Goal: Browse casually: Explore the website without a specific task or goal

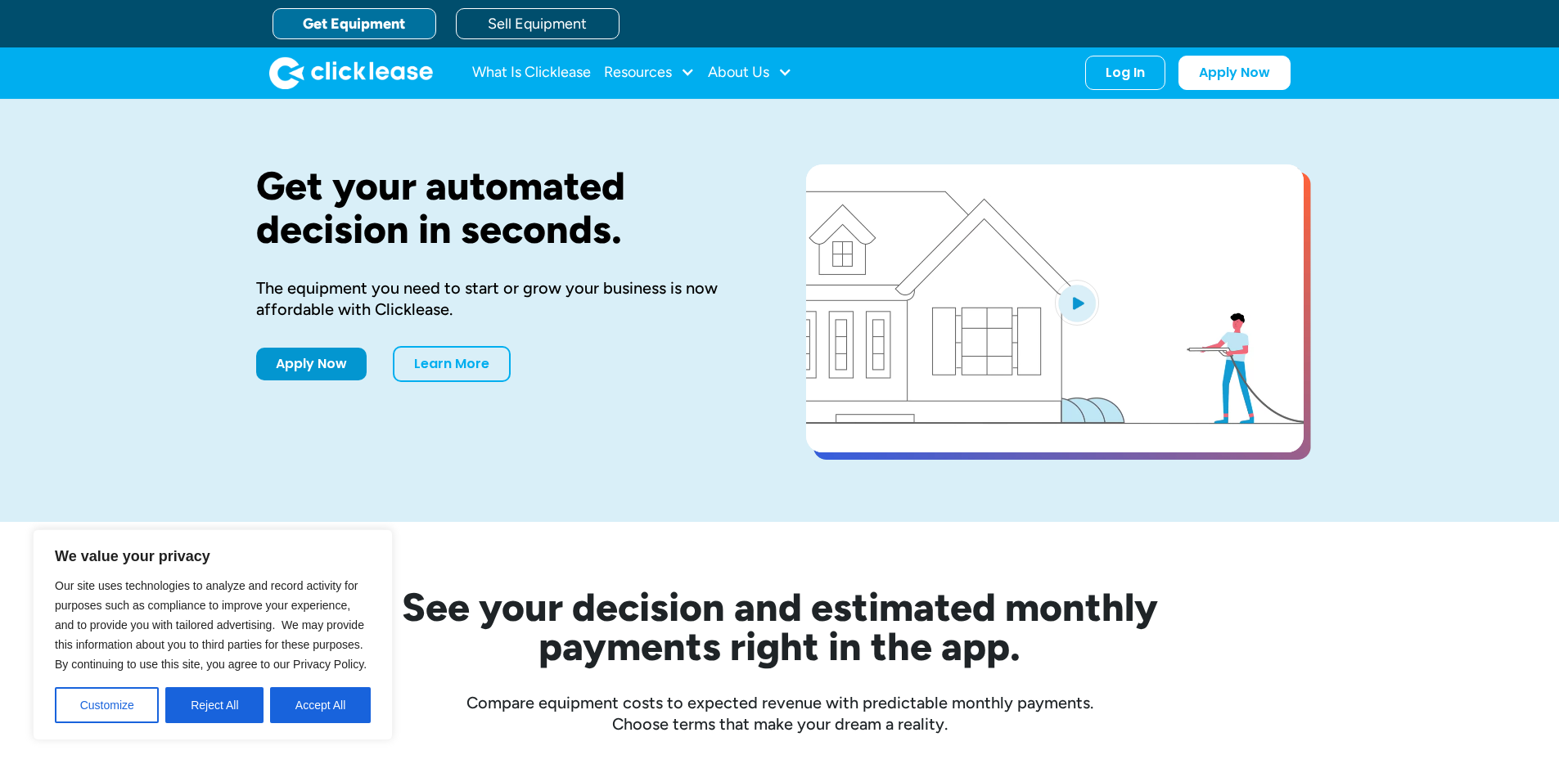
click at [349, 190] on h1 "Get your automated decision in seconds." at bounding box center [505, 208] width 498 height 87
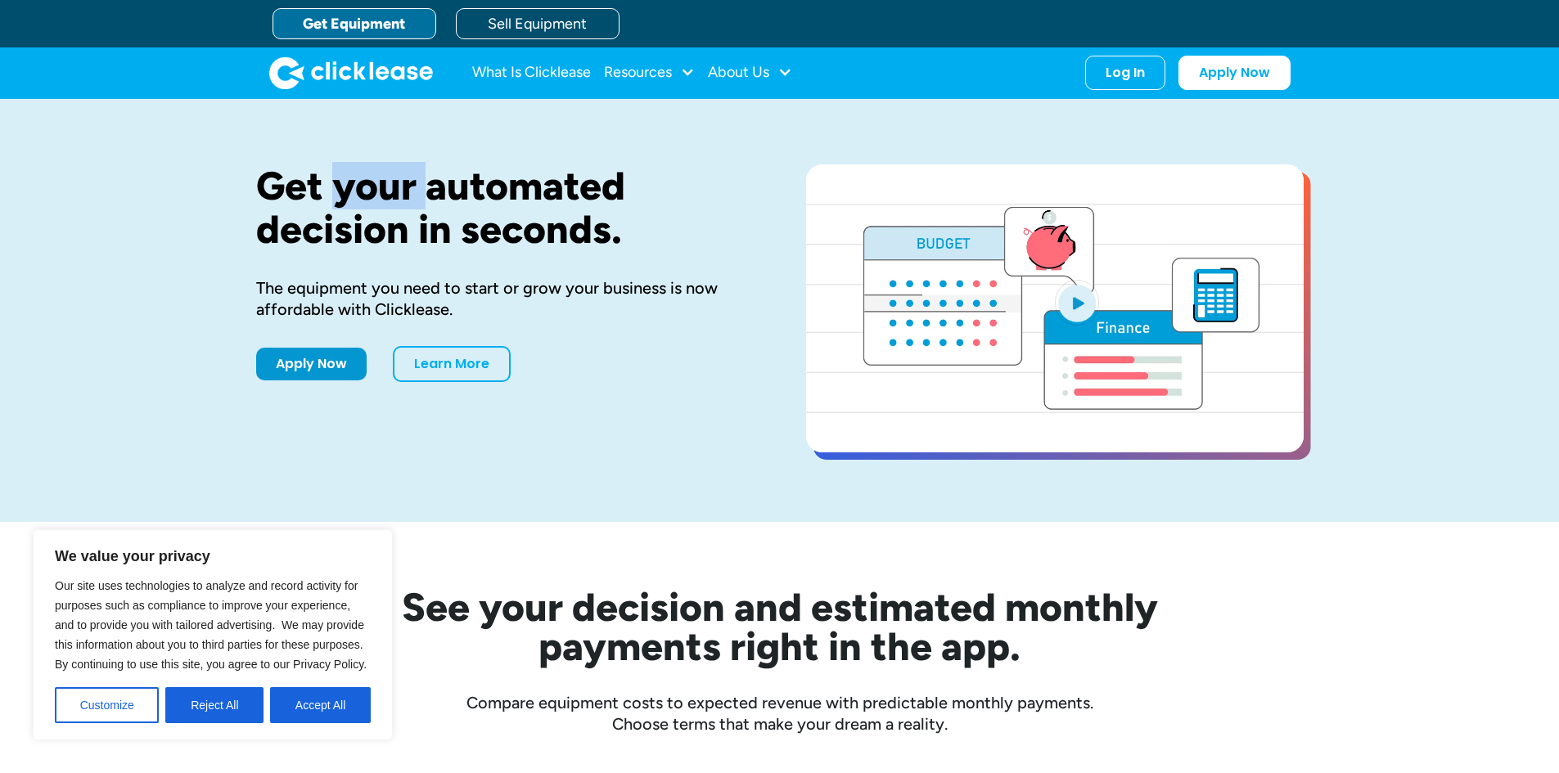
click at [349, 190] on h1 "Get your automated decision in seconds." at bounding box center [505, 208] width 498 height 87
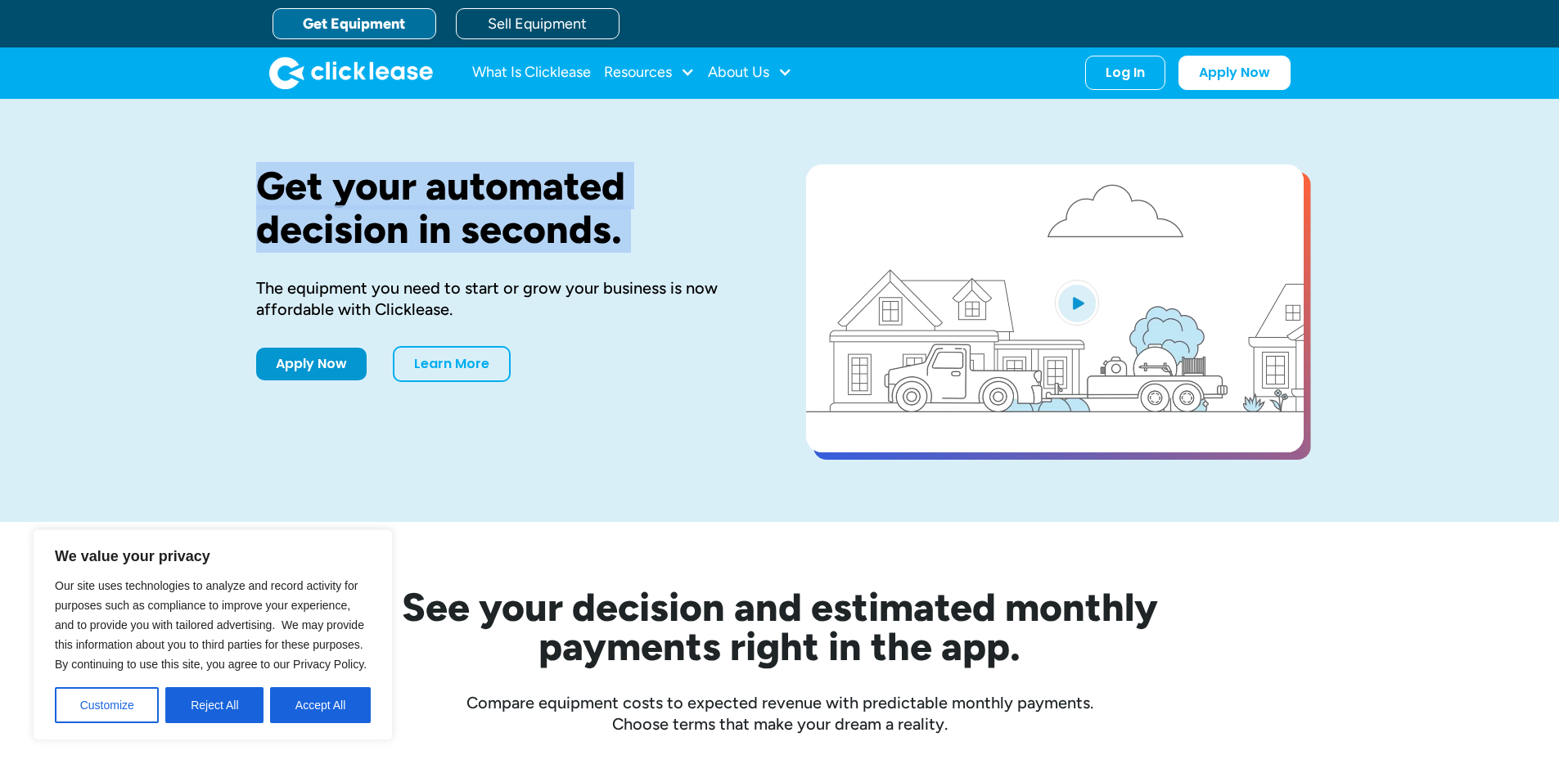
click at [349, 190] on h1 "Get your automated decision in seconds." at bounding box center [505, 208] width 498 height 87
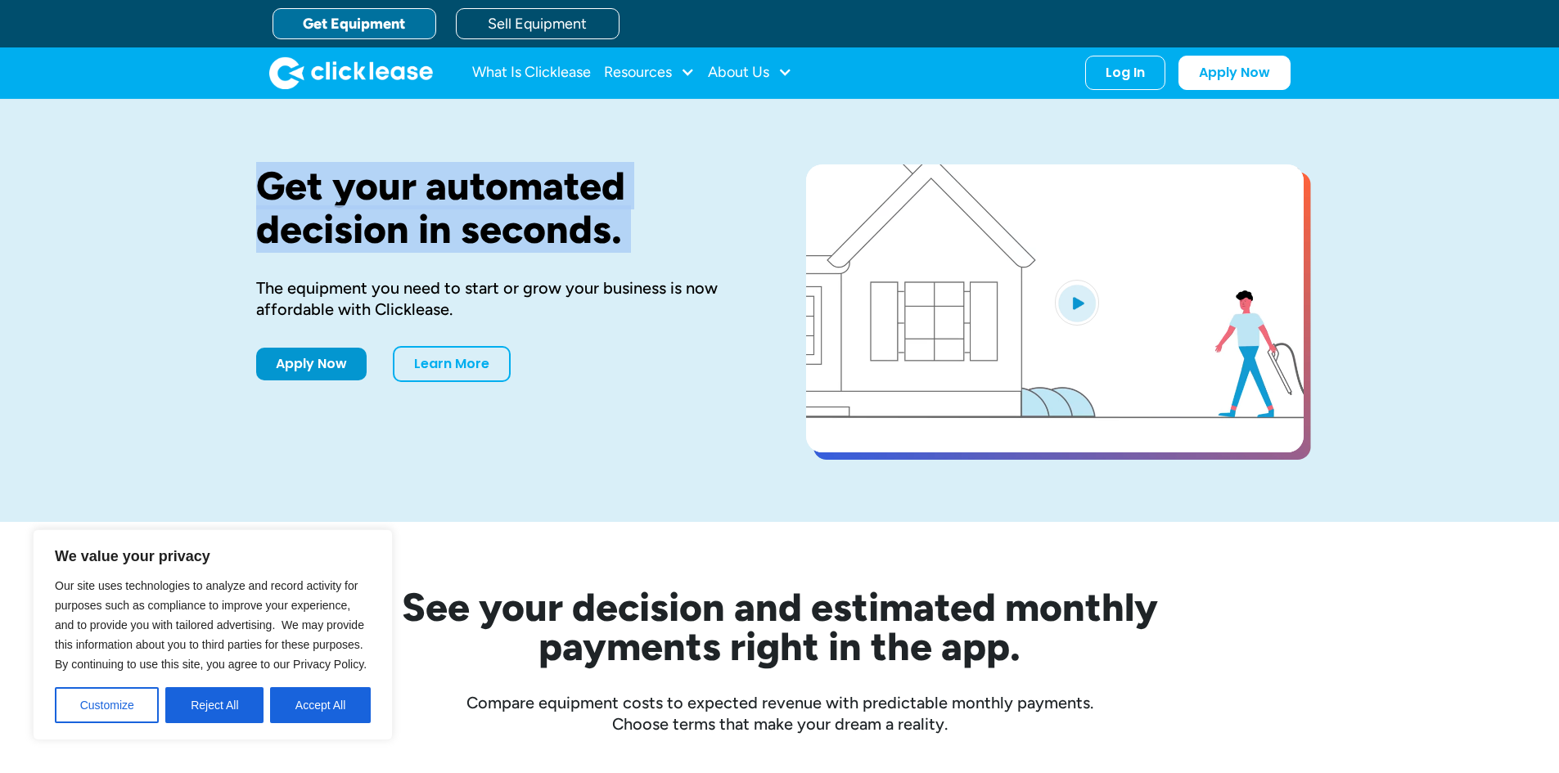
click at [356, 87] on img "home" at bounding box center [351, 72] width 164 height 33
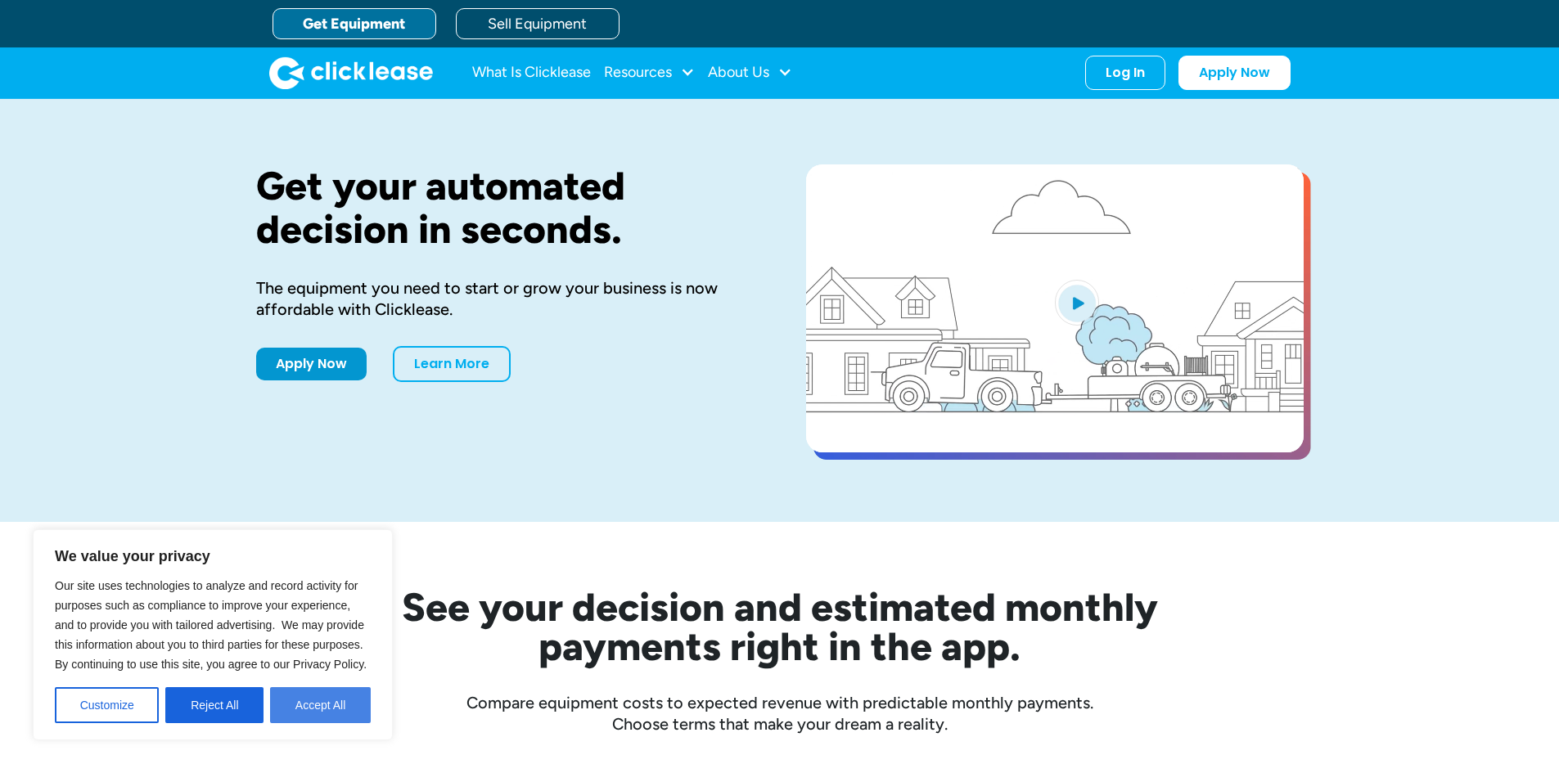
click at [323, 692] on button "Accept All" at bounding box center [320, 705] width 101 height 36
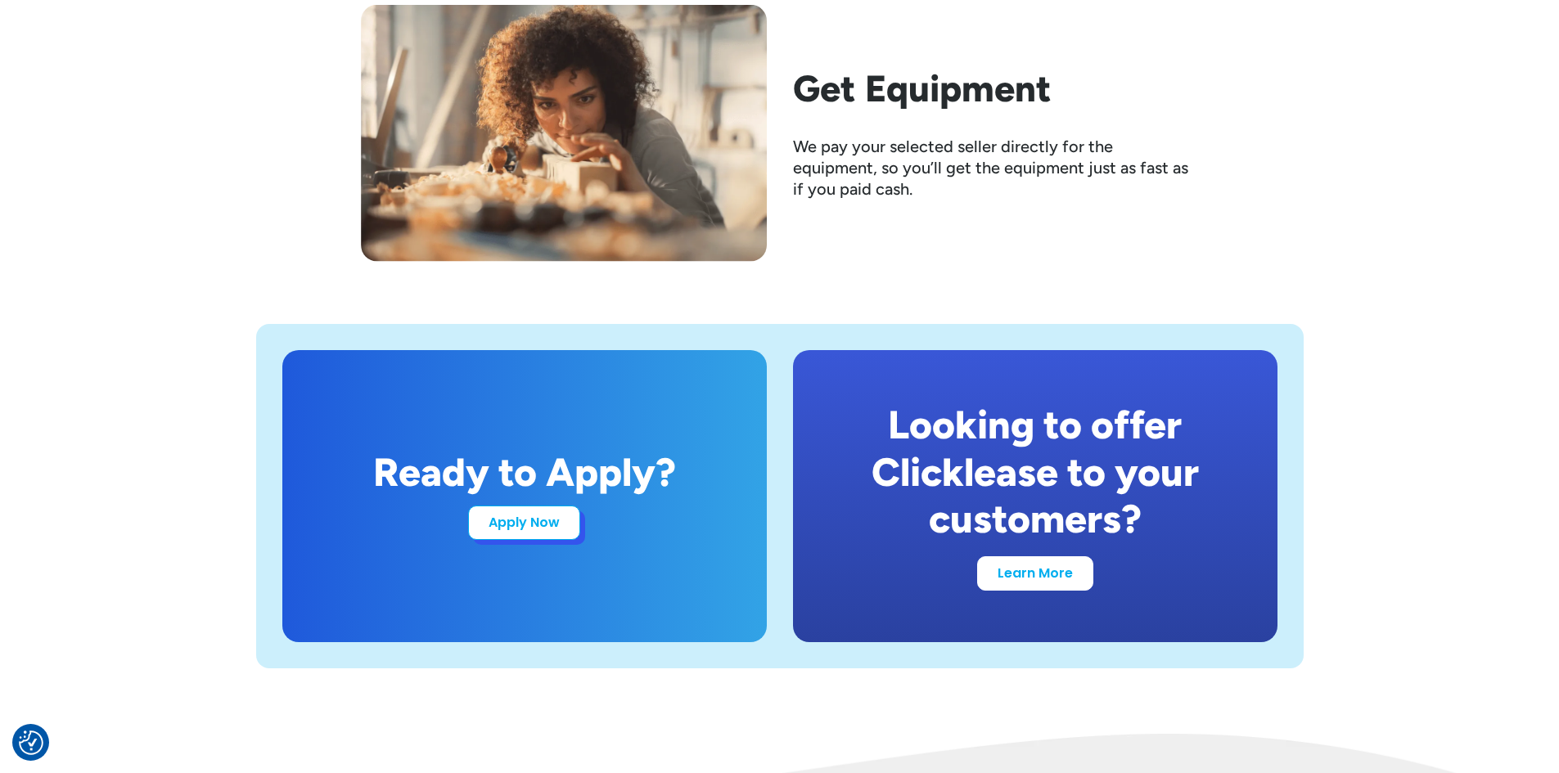
scroll to position [3437, 0]
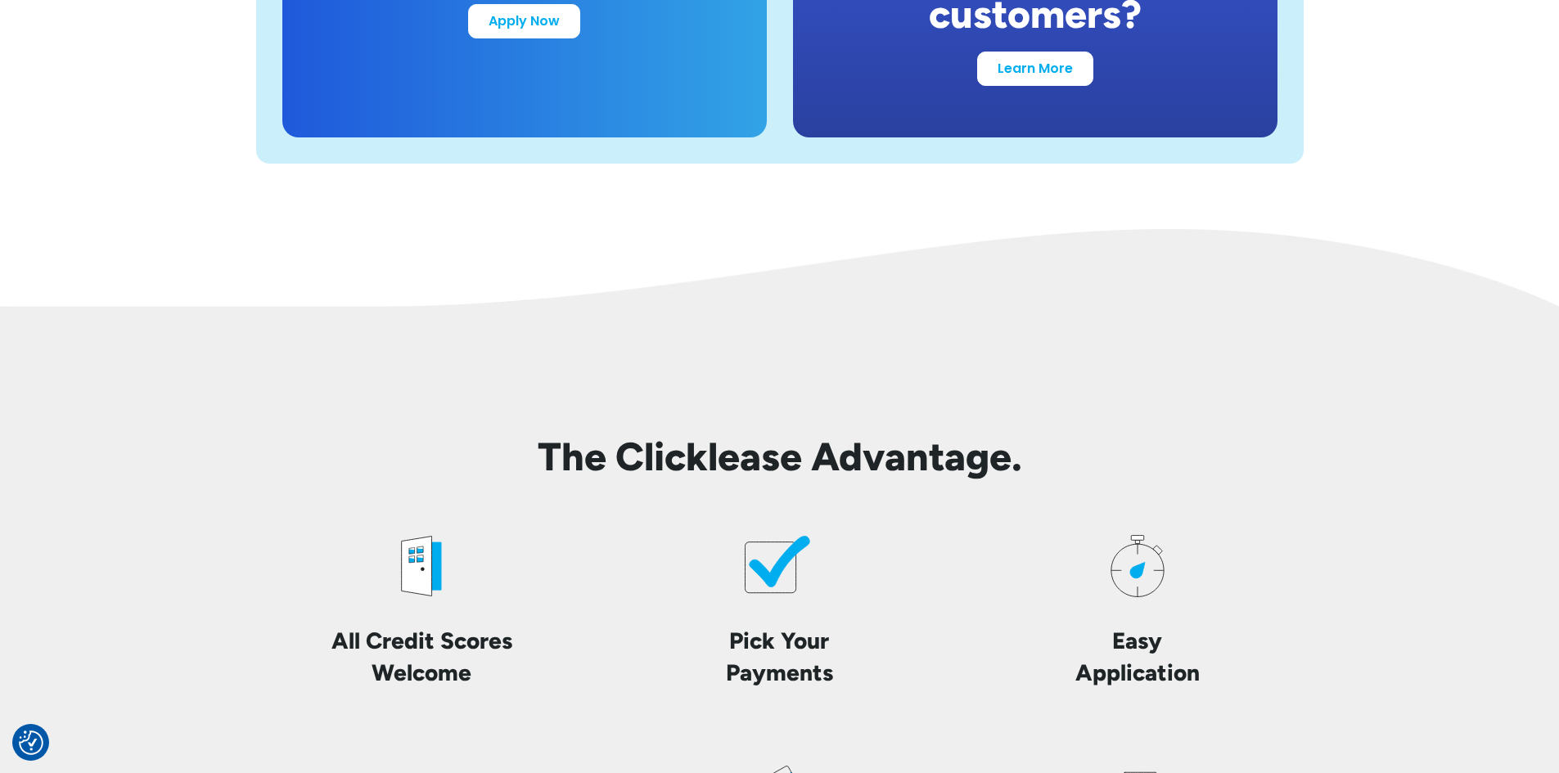
click at [591, 465] on h2 "The Clicklease Advantage." at bounding box center [780, 457] width 1048 height 47
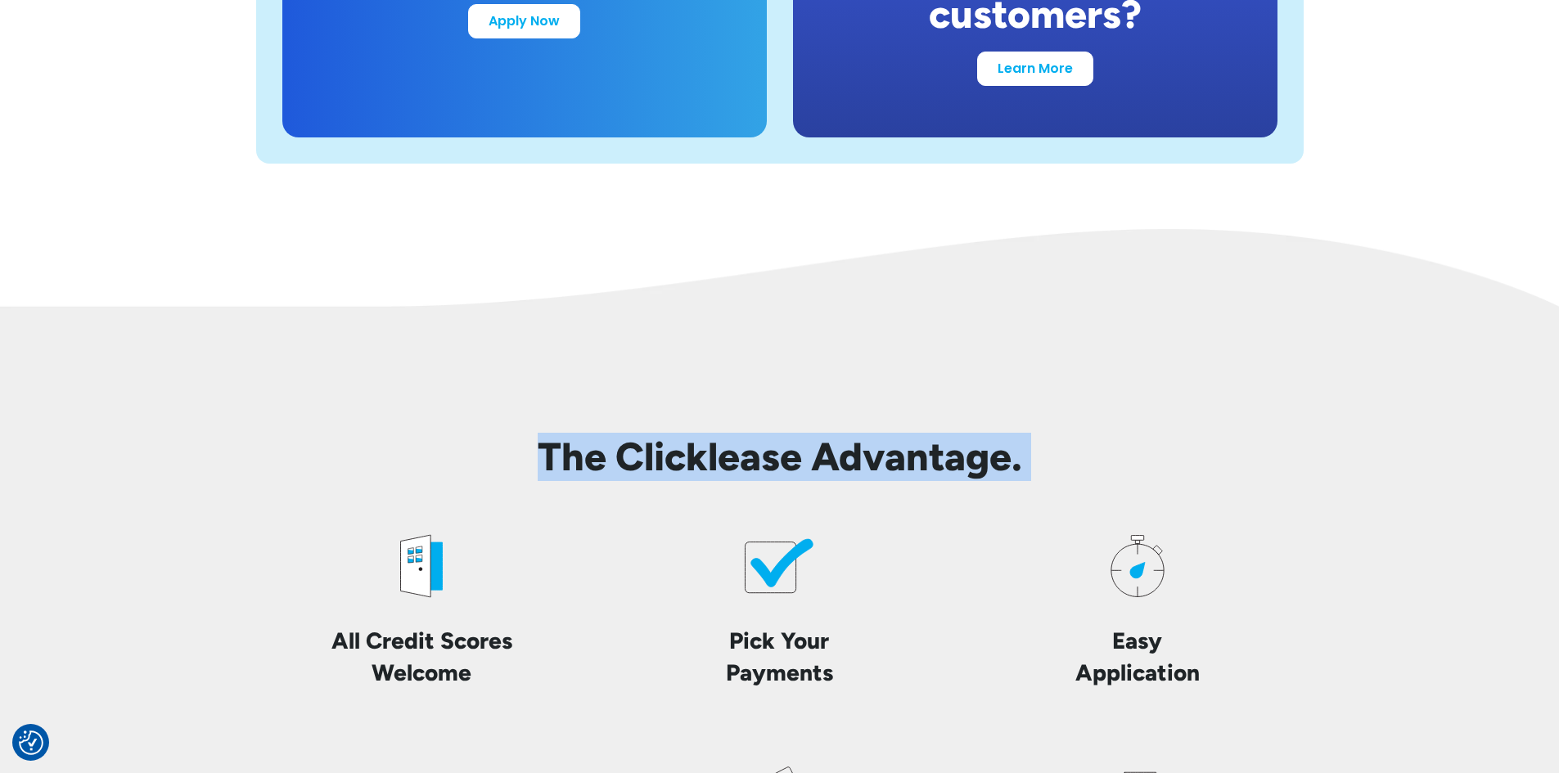
click at [591, 465] on h2 "The Clicklease Advantage." at bounding box center [780, 457] width 1048 height 47
click at [590, 458] on h2 "The Clicklease Advantage." at bounding box center [780, 457] width 1048 height 47
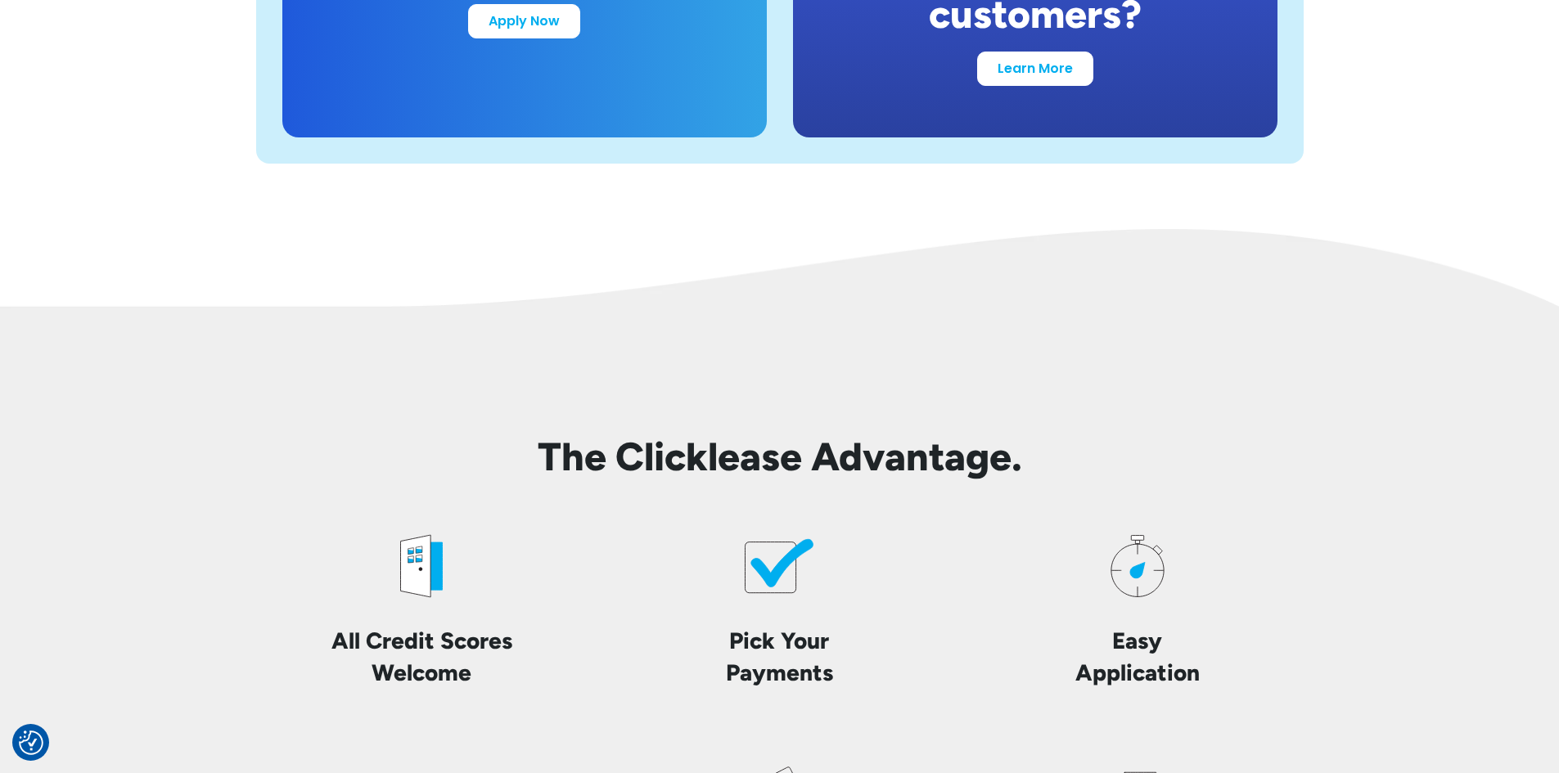
click at [684, 458] on h2 "The Clicklease Advantage." at bounding box center [780, 457] width 1048 height 47
click at [963, 468] on h2 "The Clicklease Advantage." at bounding box center [780, 457] width 1048 height 47
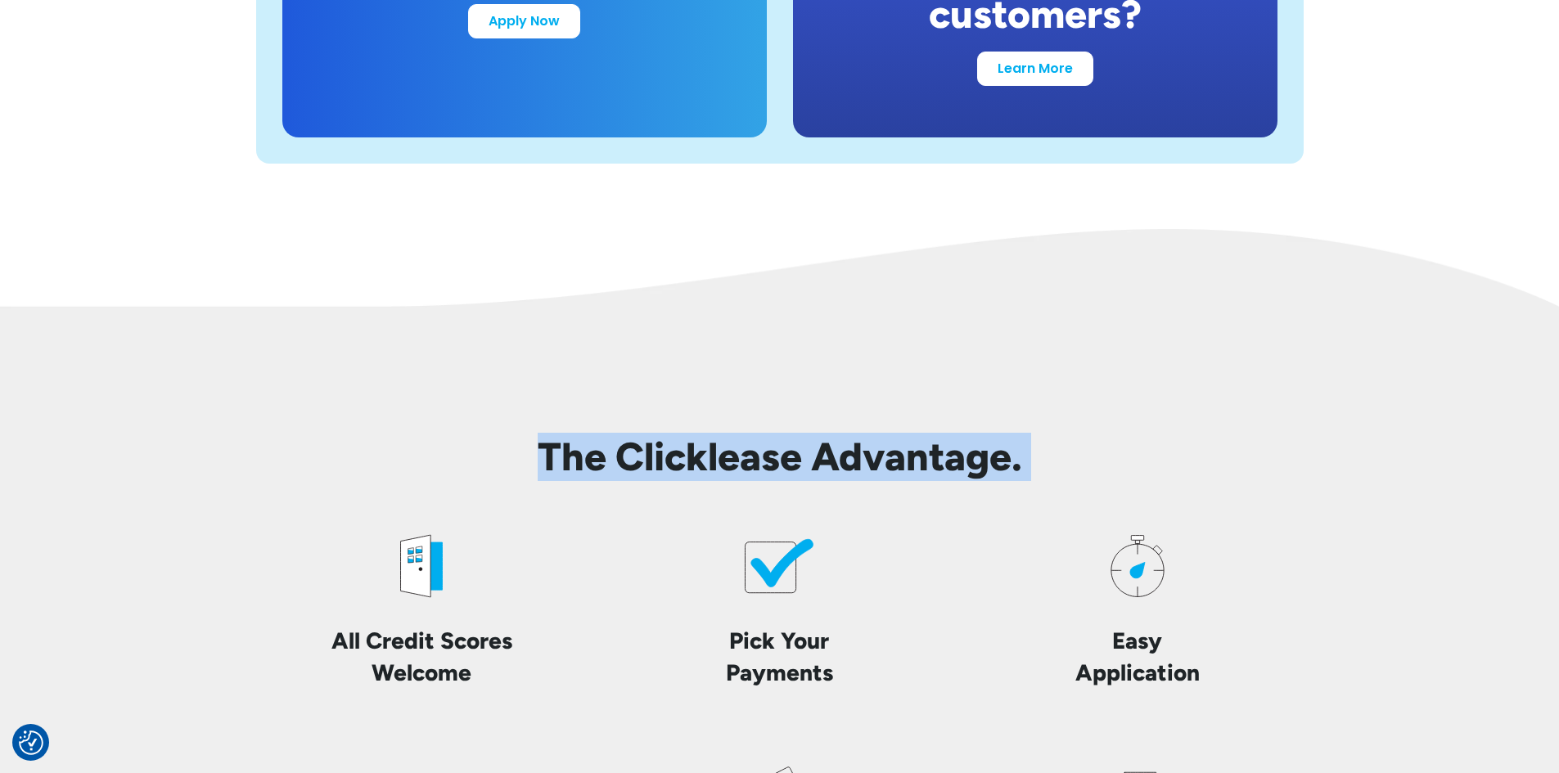
click at [963, 468] on h2 "The Clicklease Advantage." at bounding box center [780, 457] width 1048 height 47
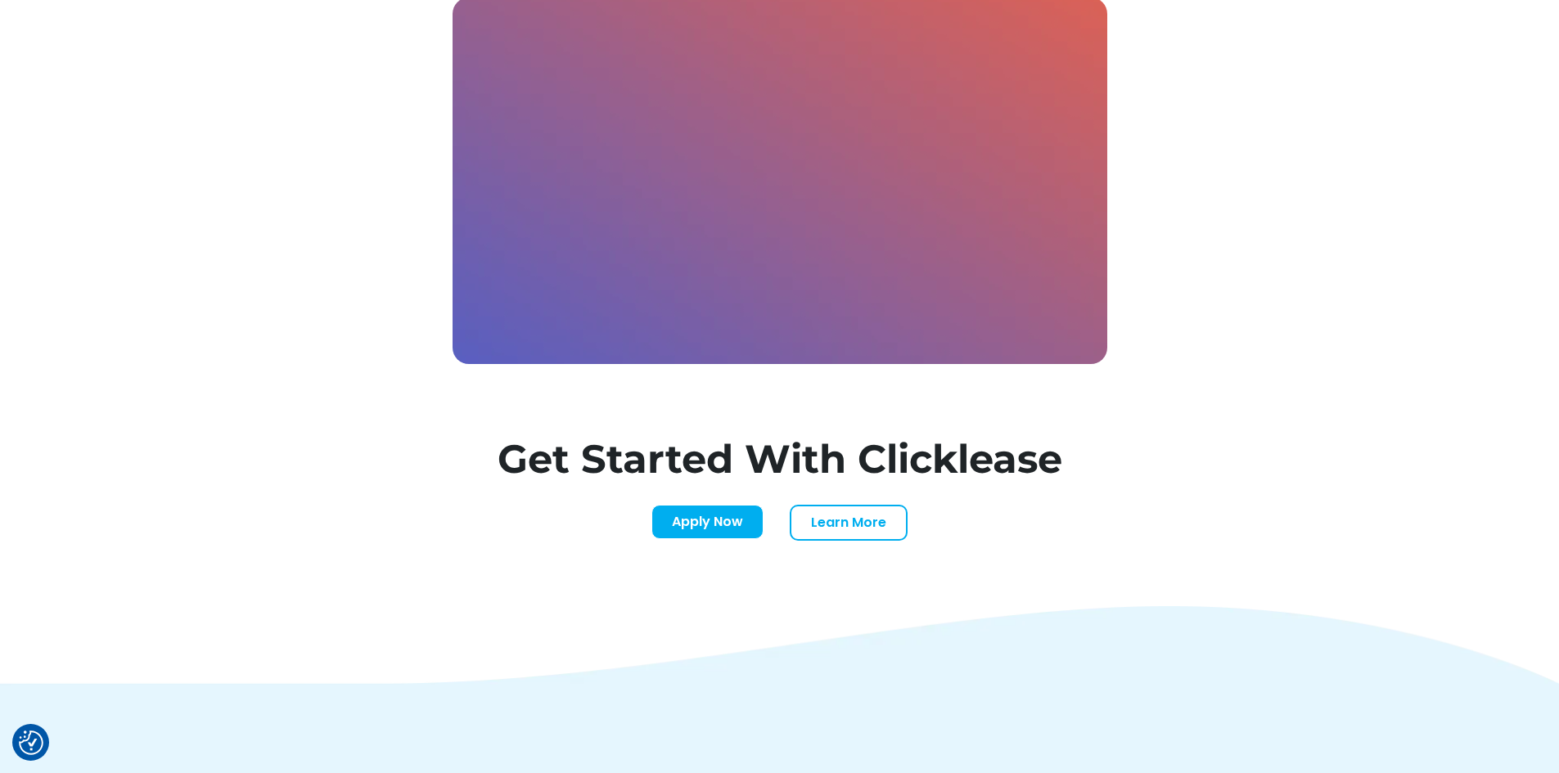
scroll to position [5320, 0]
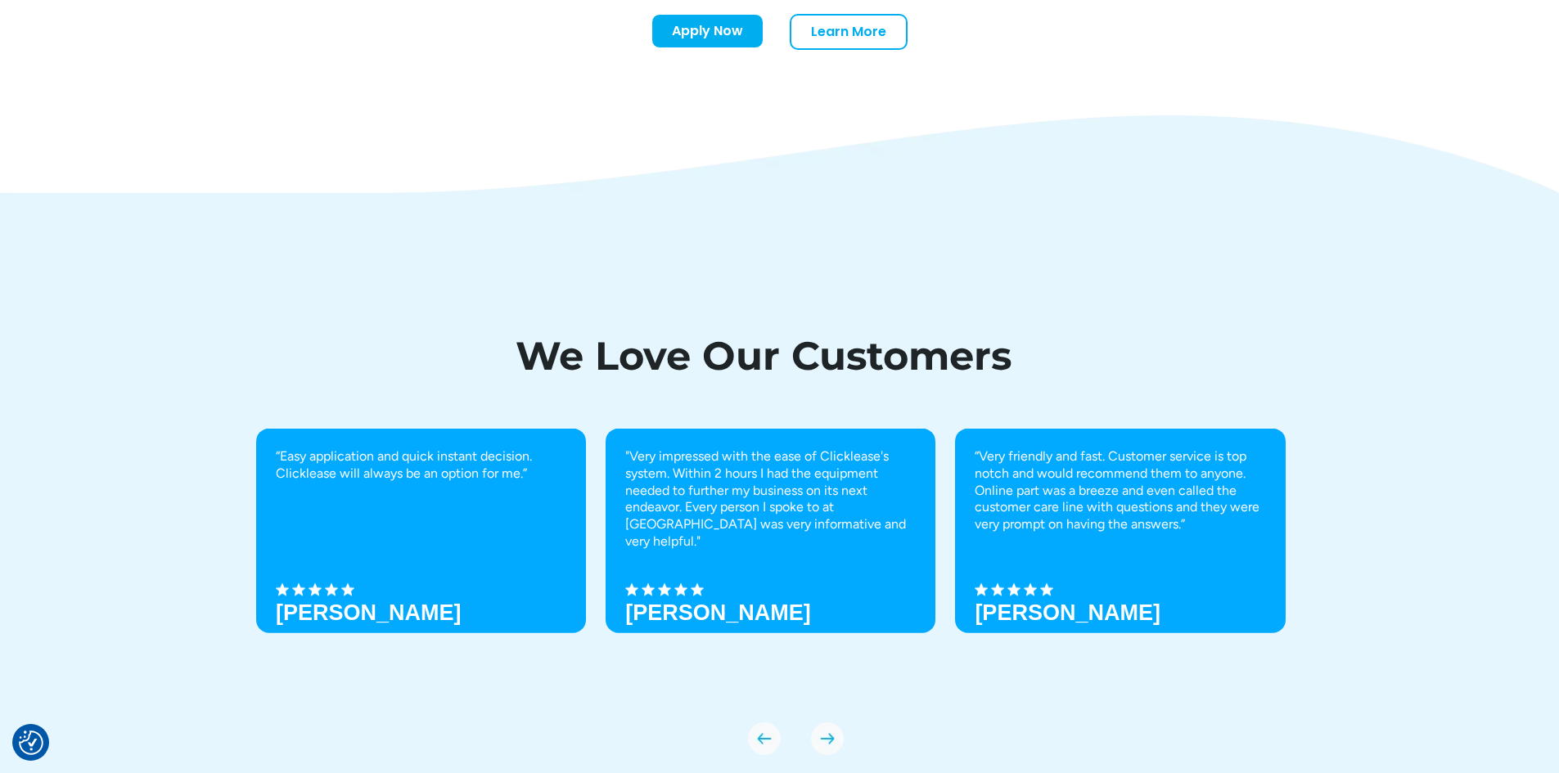
click at [587, 376] on h1 "We Love Our Customers" at bounding box center [763, 355] width 1015 height 39
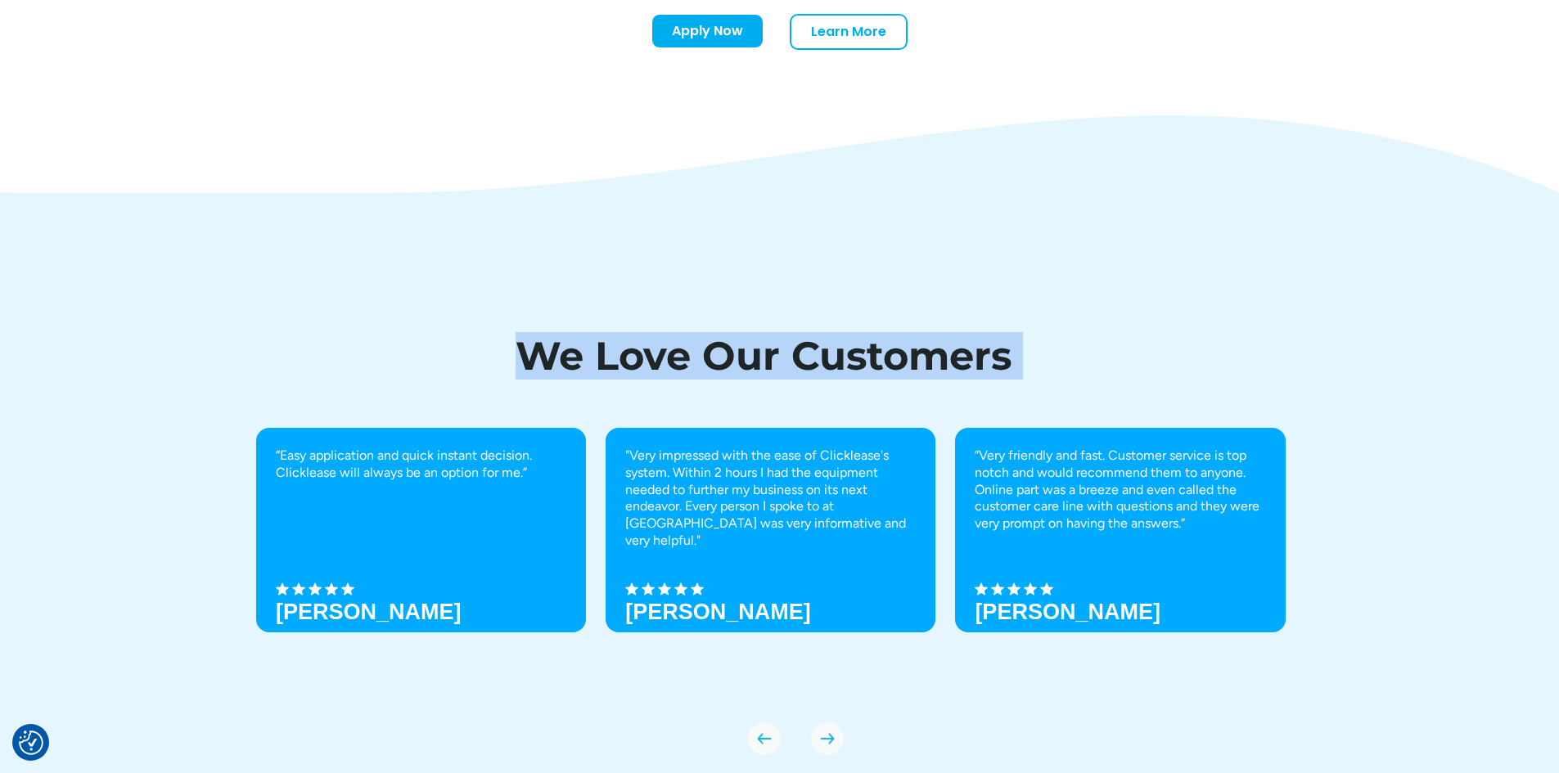
click at [586, 381] on div "We Love Our Customers “Easy application and quick instant decision. Clicklease …" at bounding box center [780, 538] width 1048 height 566
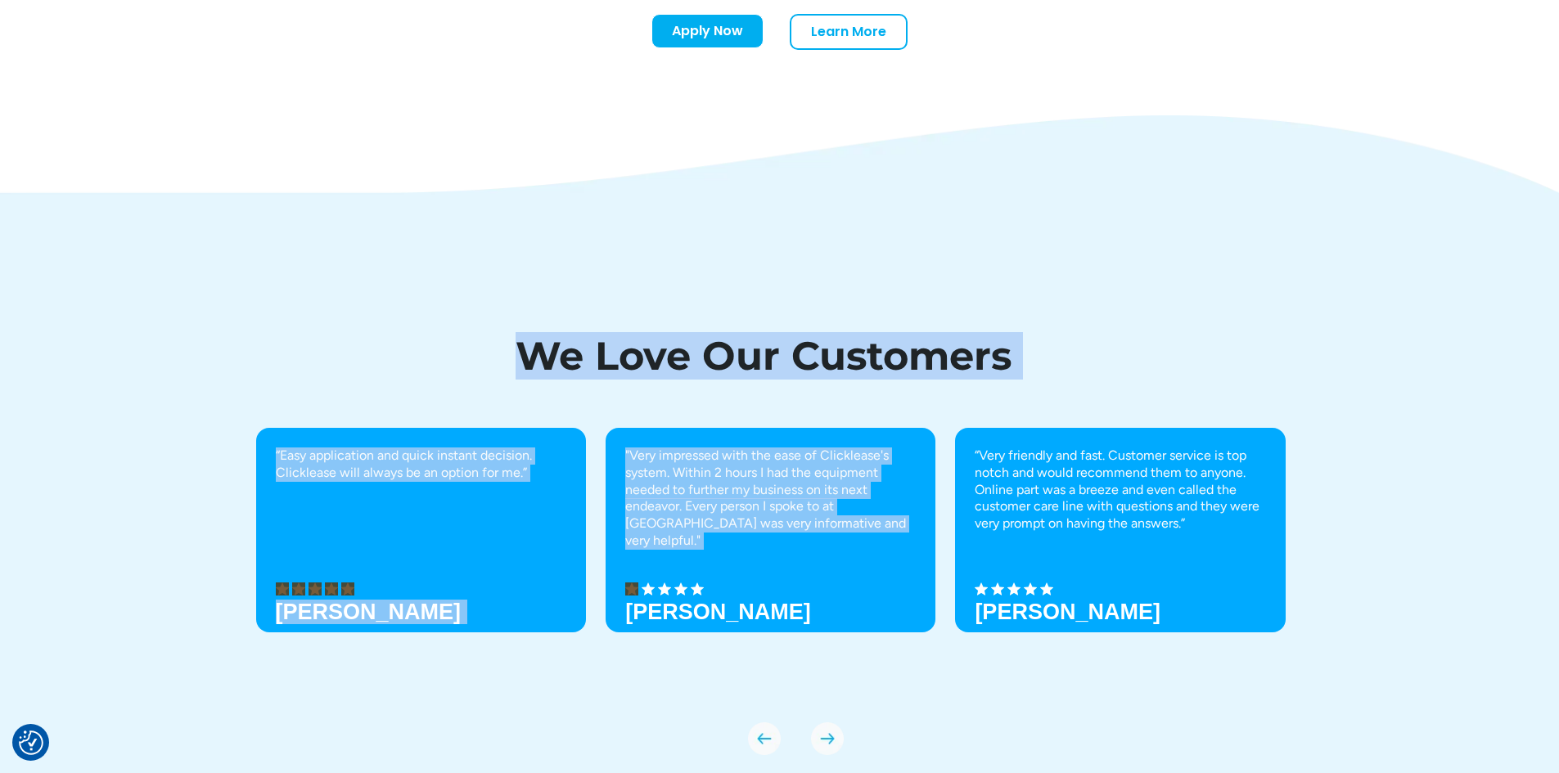
click at [586, 381] on div "We Love Our Customers “Easy application and quick instant decision. Clicklease …" at bounding box center [780, 538] width 1048 height 566
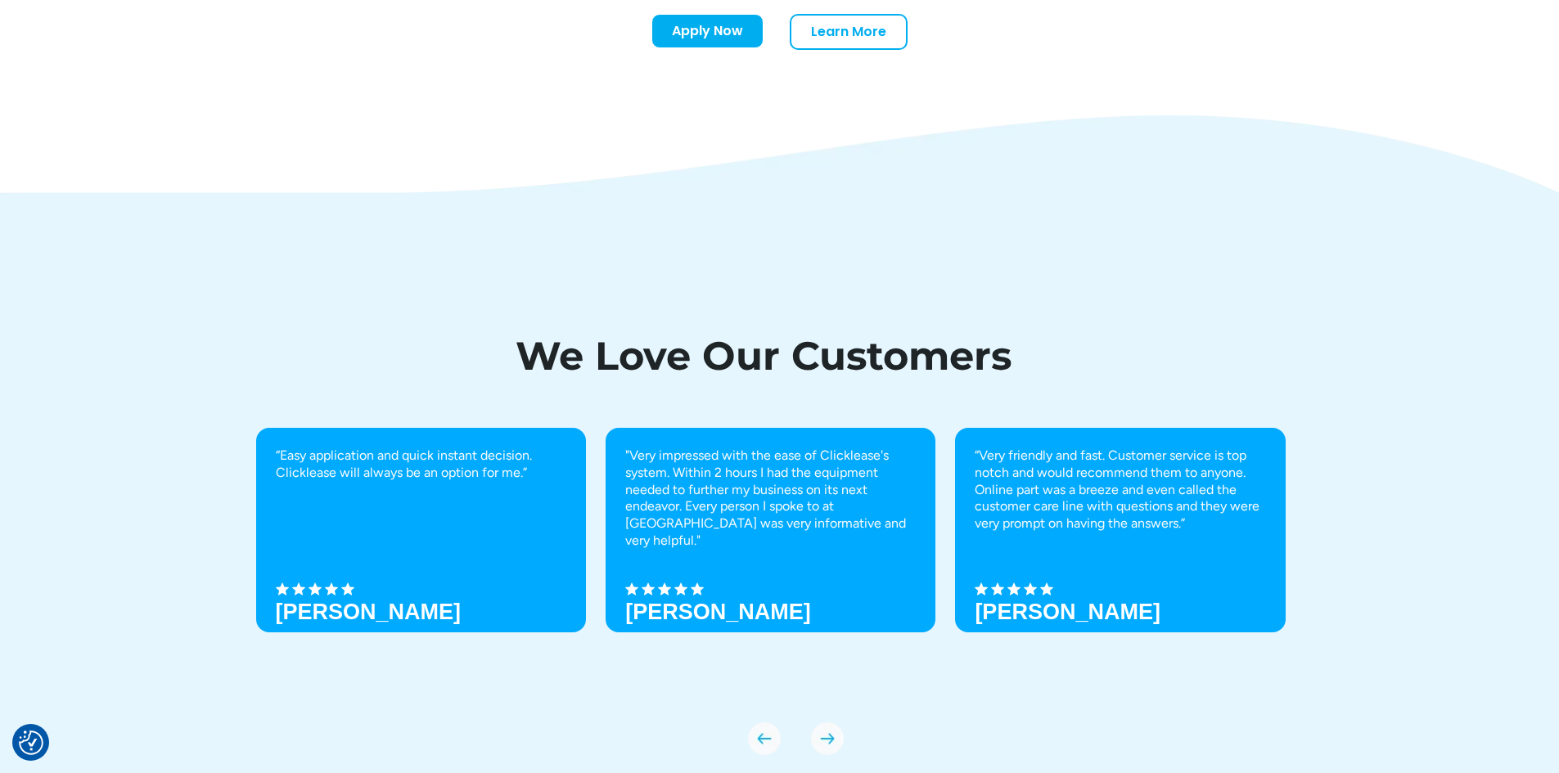
click at [620, 372] on h1 "We Love Our Customers" at bounding box center [763, 355] width 1015 height 39
click at [818, 362] on h1 "We Love Our Customers" at bounding box center [763, 355] width 1015 height 39
click at [816, 360] on h1 "We Love Our Customers" at bounding box center [763, 355] width 1015 height 39
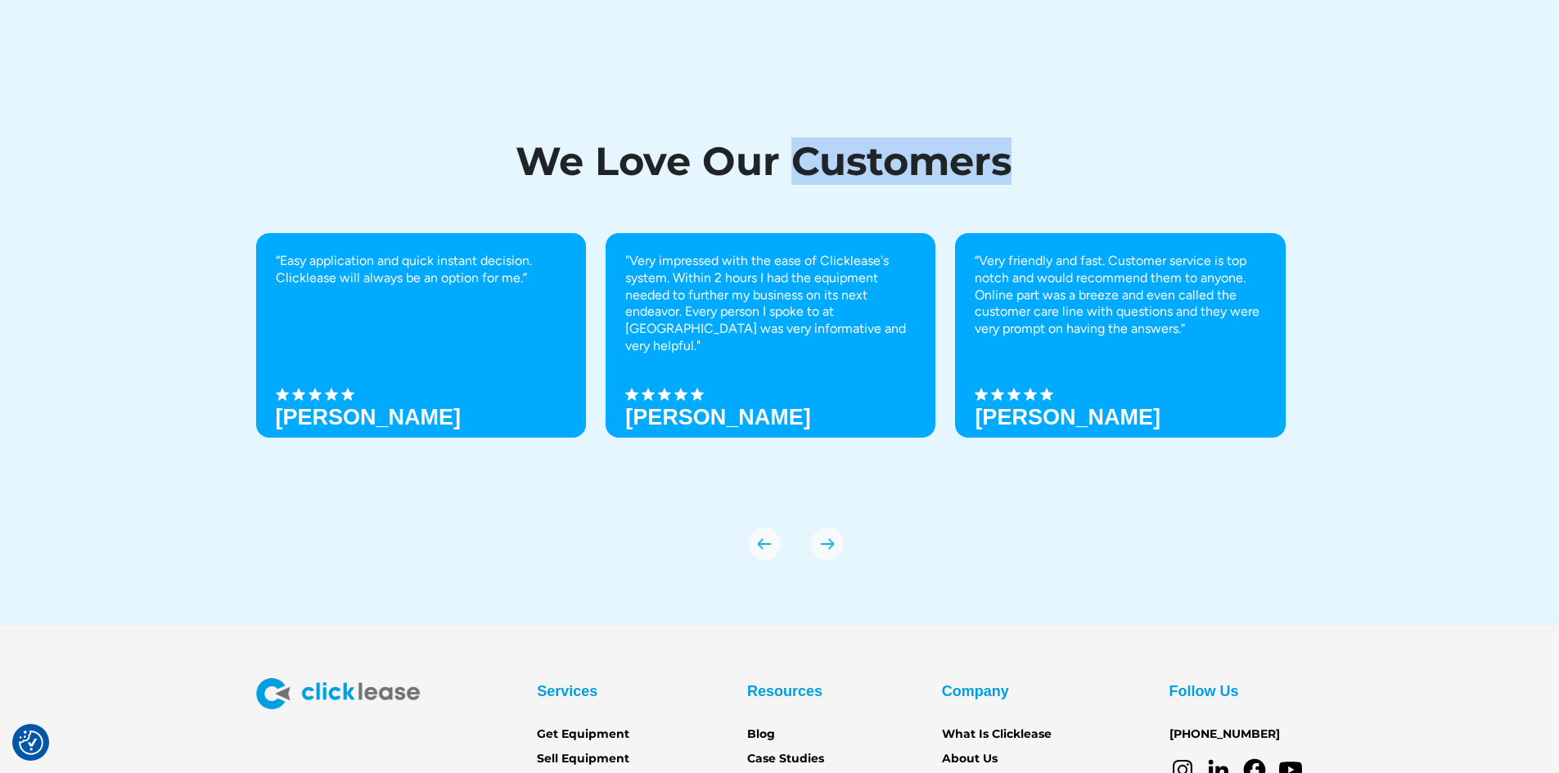
scroll to position [5691, 0]
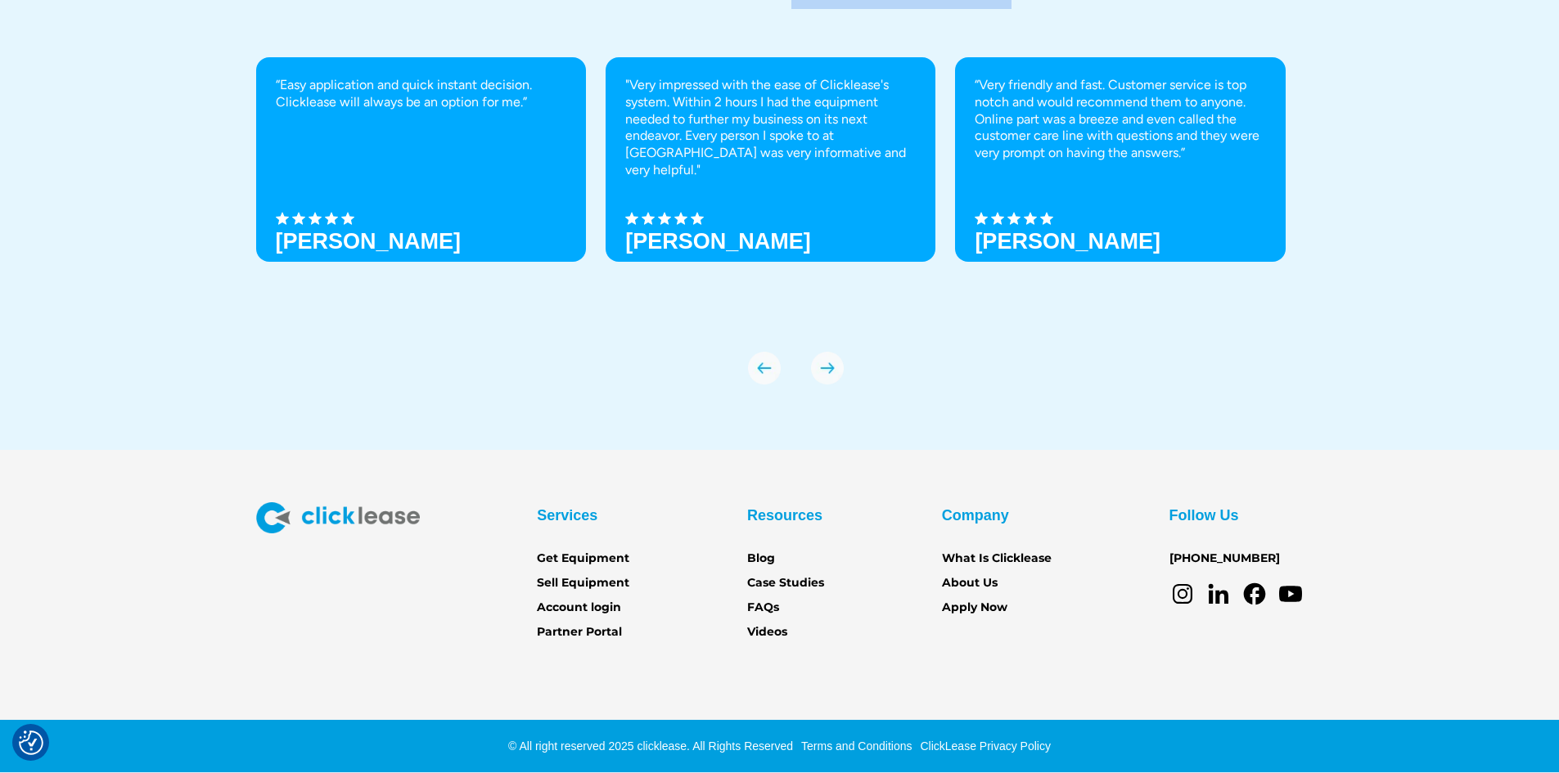
click at [749, 375] on img "previous slide" at bounding box center [764, 368] width 33 height 33
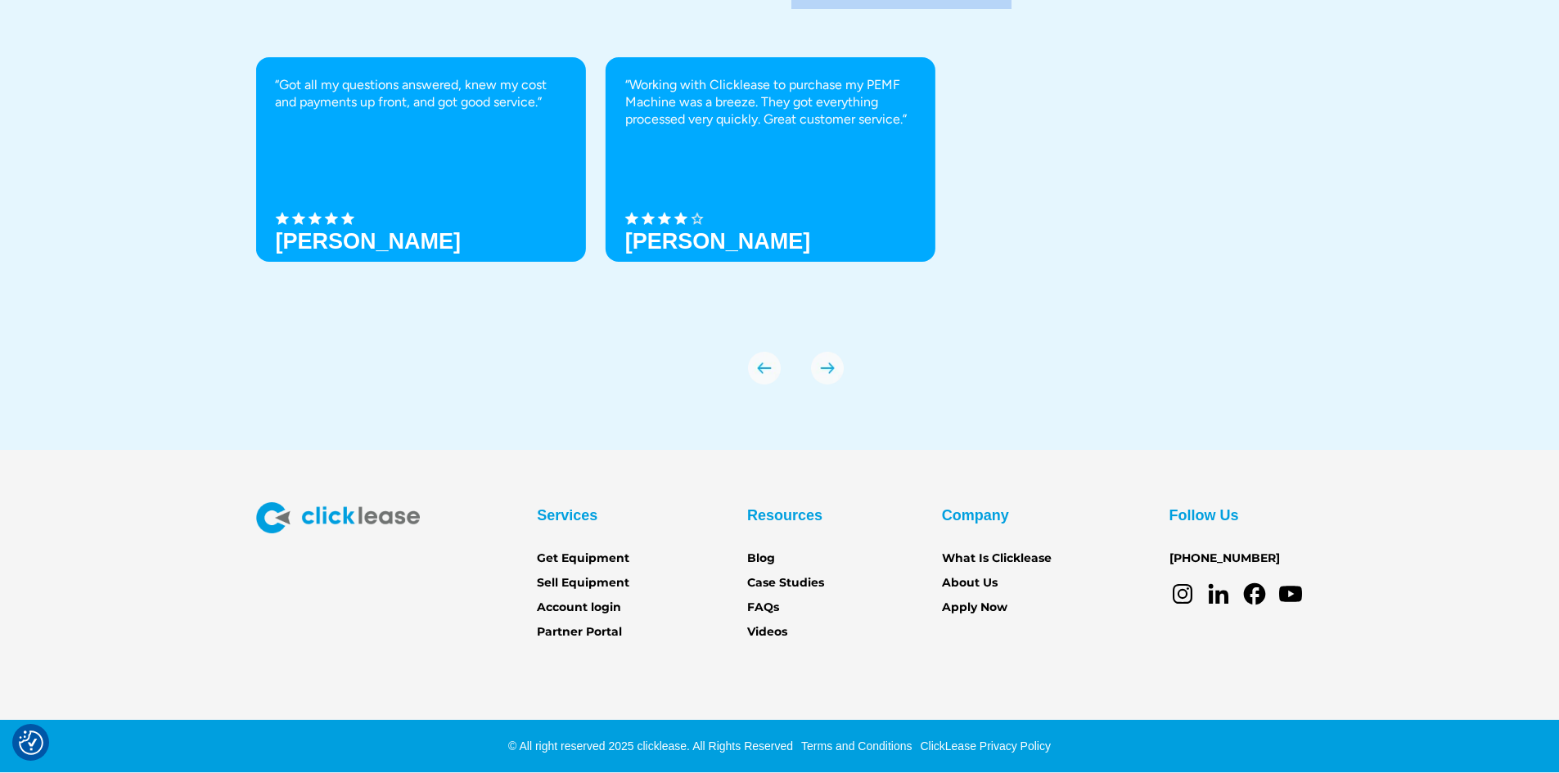
click at [817, 371] on img "next slide" at bounding box center [827, 368] width 33 height 33
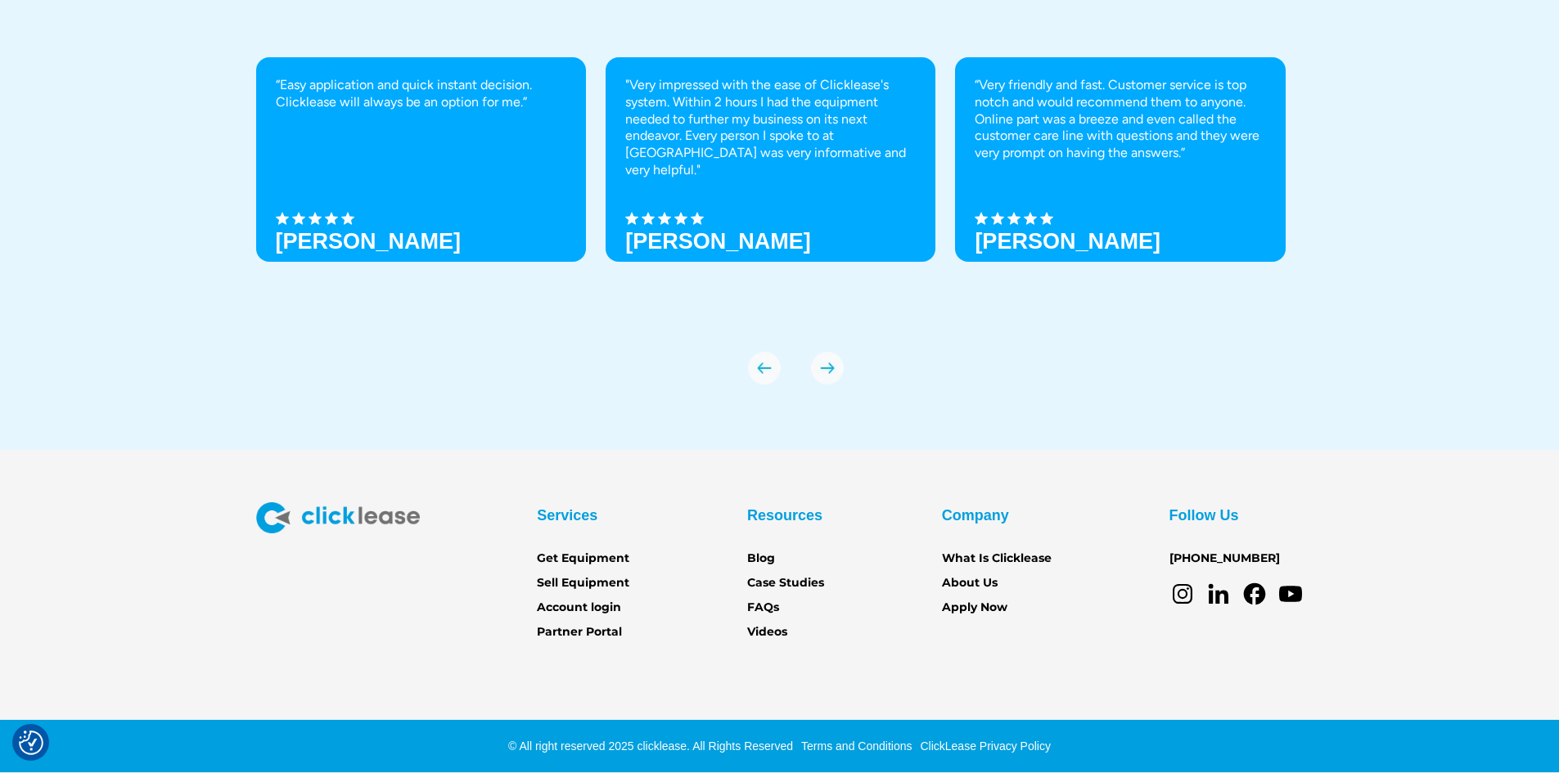
click at [798, 376] on div "“Easy application and quick instant decision. Clicklease will always be an opti…" at bounding box center [780, 220] width 1048 height 327
click at [749, 374] on img "previous slide" at bounding box center [764, 368] width 33 height 33
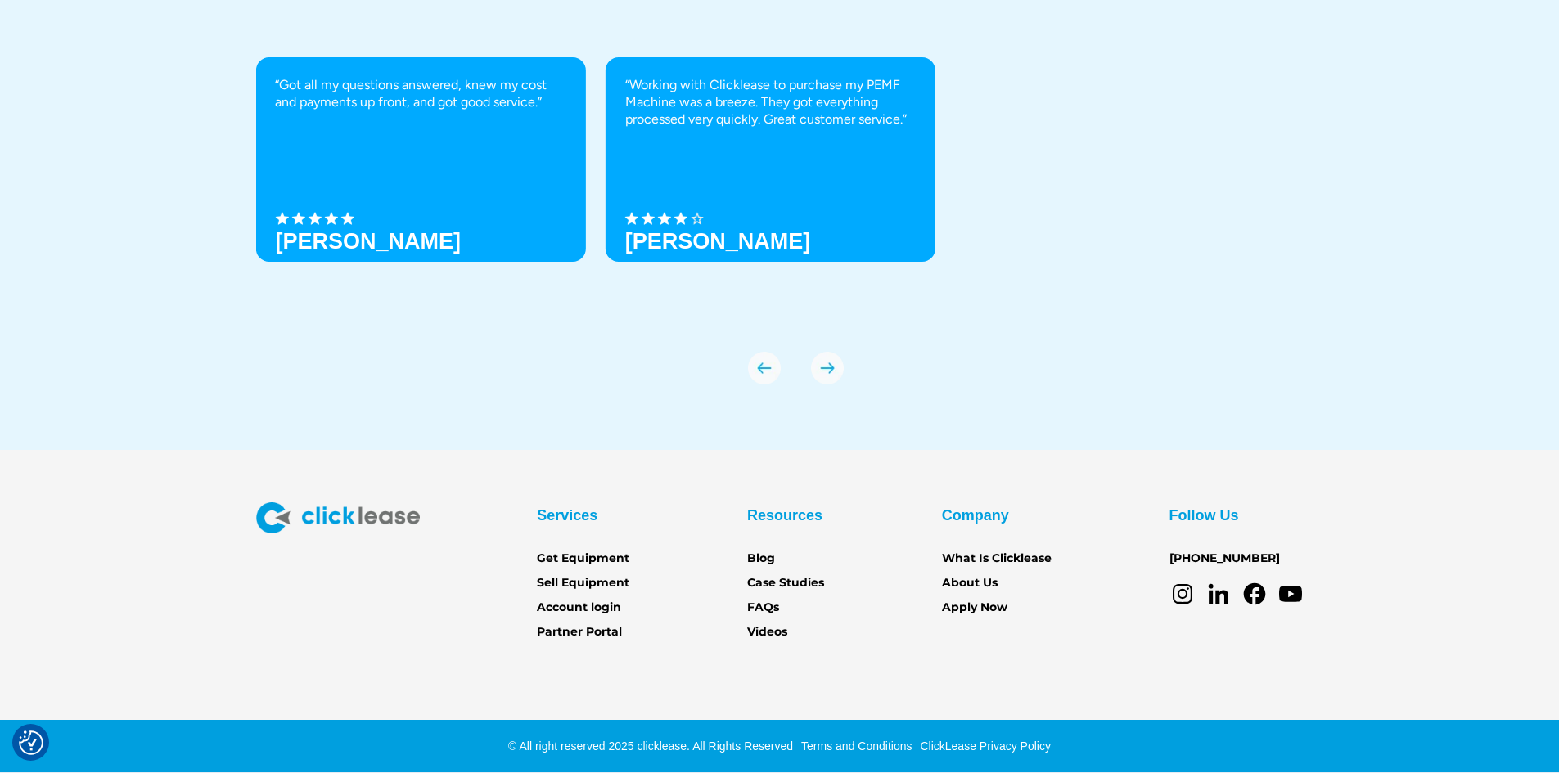
click at [848, 369] on div "“Easy application and quick instant decision. Clicklease will always be an opti…" at bounding box center [780, 220] width 1048 height 327
click at [786, 378] on div "“Easy application and quick instant decision. Clicklease will always be an opti…" at bounding box center [780, 220] width 1048 height 327
click at [782, 383] on div "“Easy application and quick instant decision. Clicklease will always be an opti…" at bounding box center [780, 220] width 1048 height 327
drag, startPoint x: 769, startPoint y: 388, endPoint x: 759, endPoint y: 397, distance: 13.3
click at [759, 399] on div "We Love Our Customers “Easy application and quick instant decision. Clicklease …" at bounding box center [780, 167] width 1048 height 566
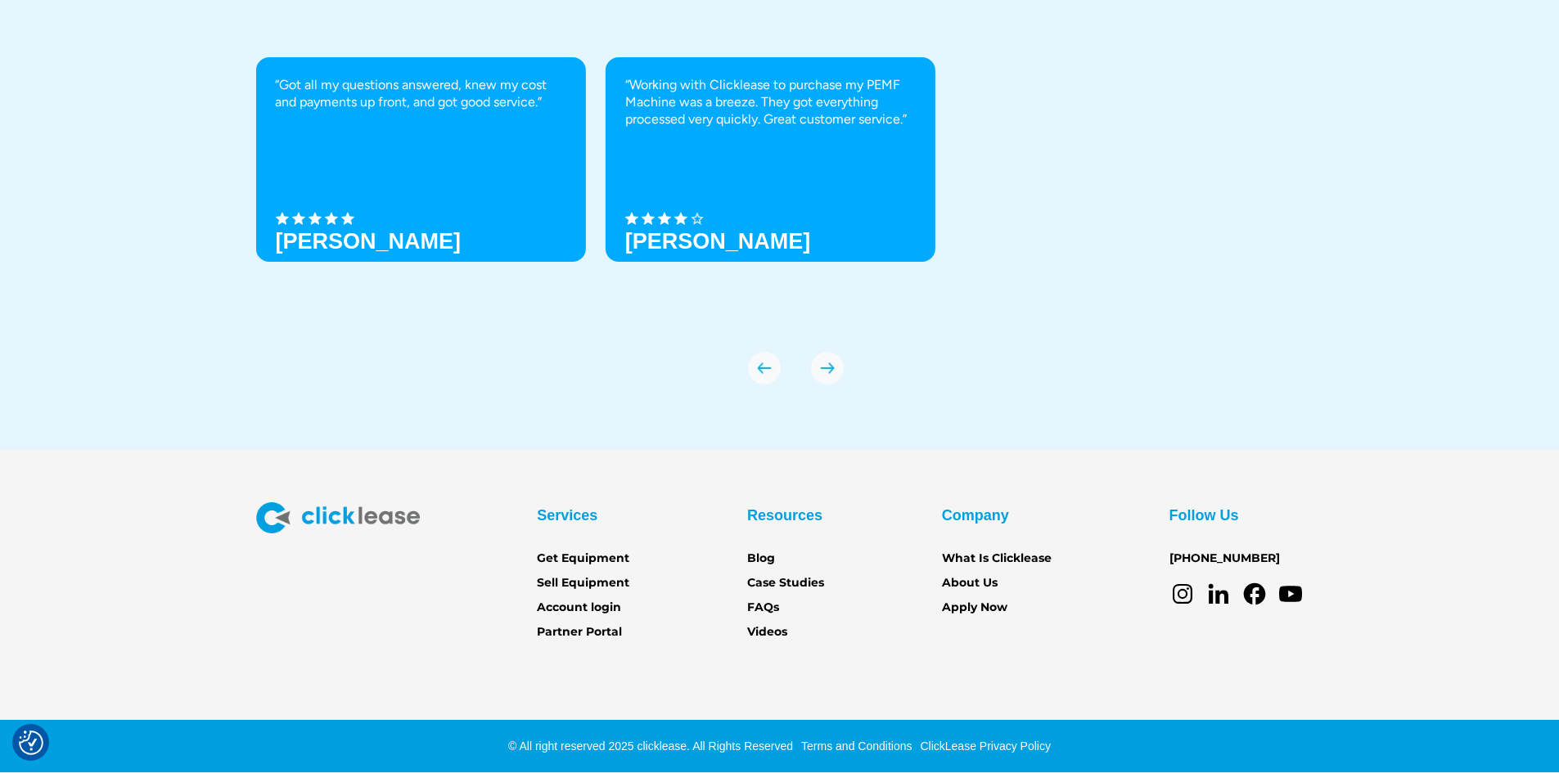
click at [773, 381] on img "previous slide" at bounding box center [764, 368] width 33 height 33
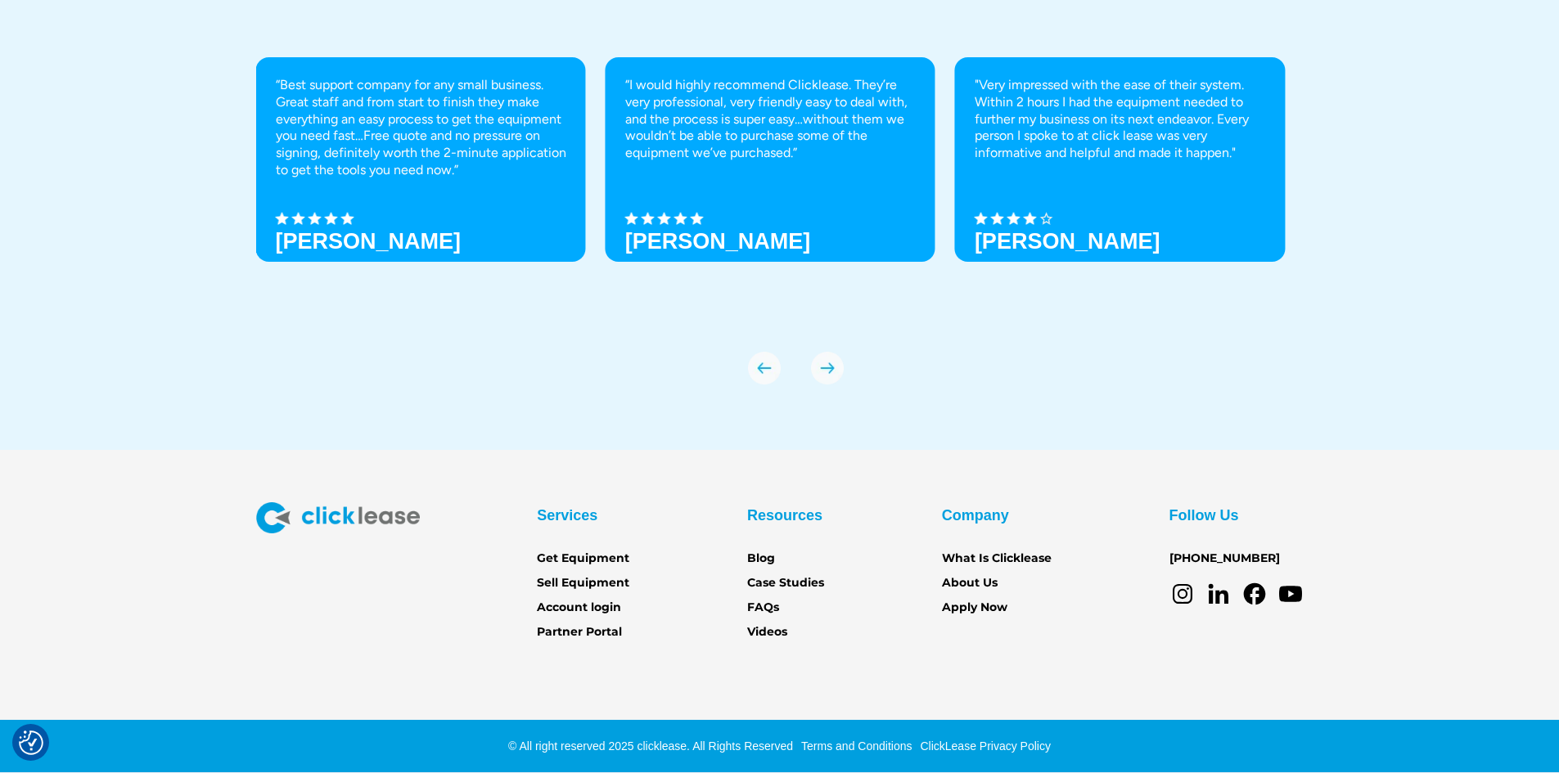
click at [800, 376] on div "“Easy application and quick instant decision. Clicklease will always be an opti…" at bounding box center [780, 220] width 1048 height 327
click at [811, 375] on img "next slide" at bounding box center [827, 368] width 33 height 33
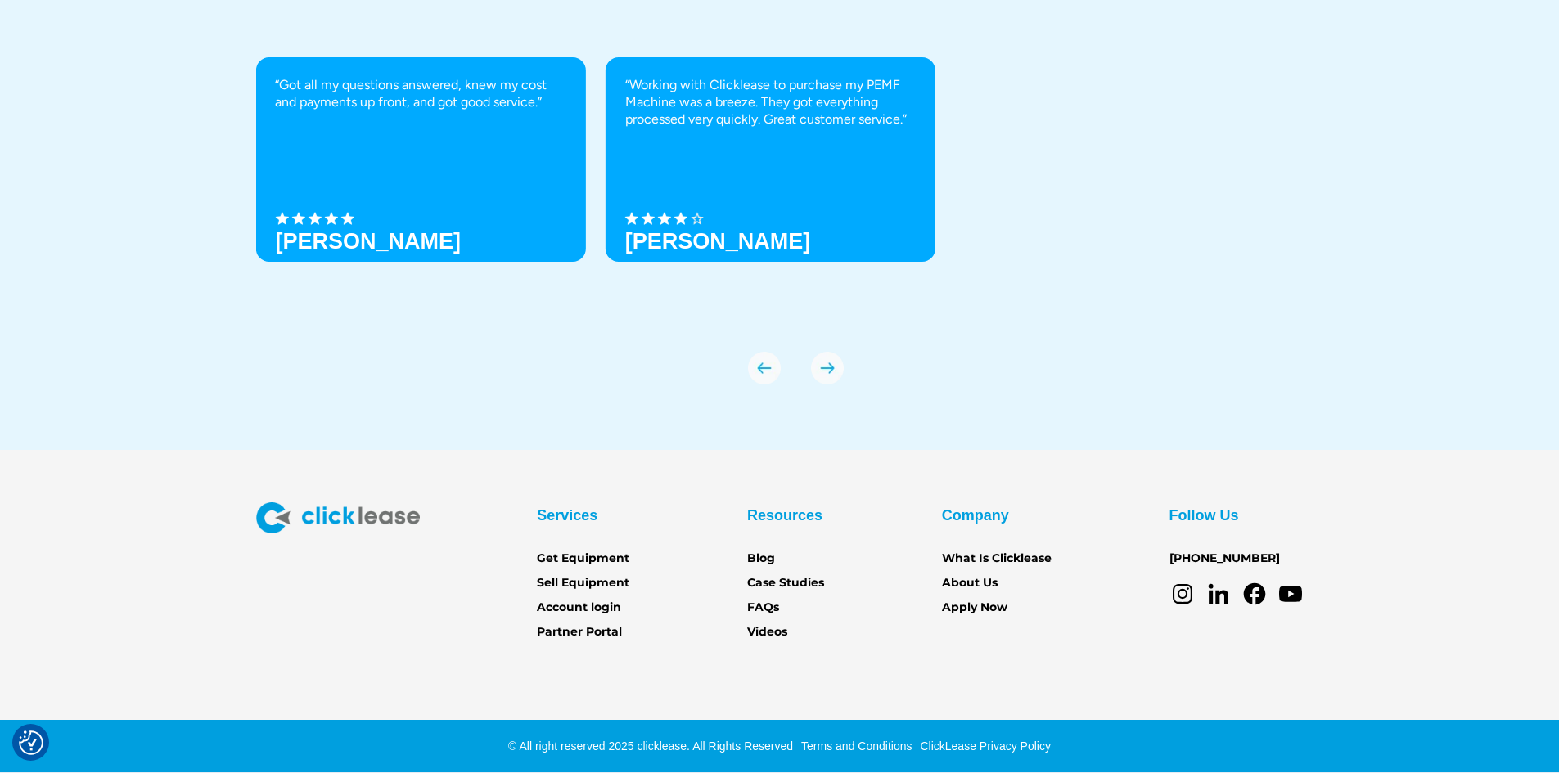
click at [767, 367] on img "previous slide" at bounding box center [764, 368] width 33 height 33
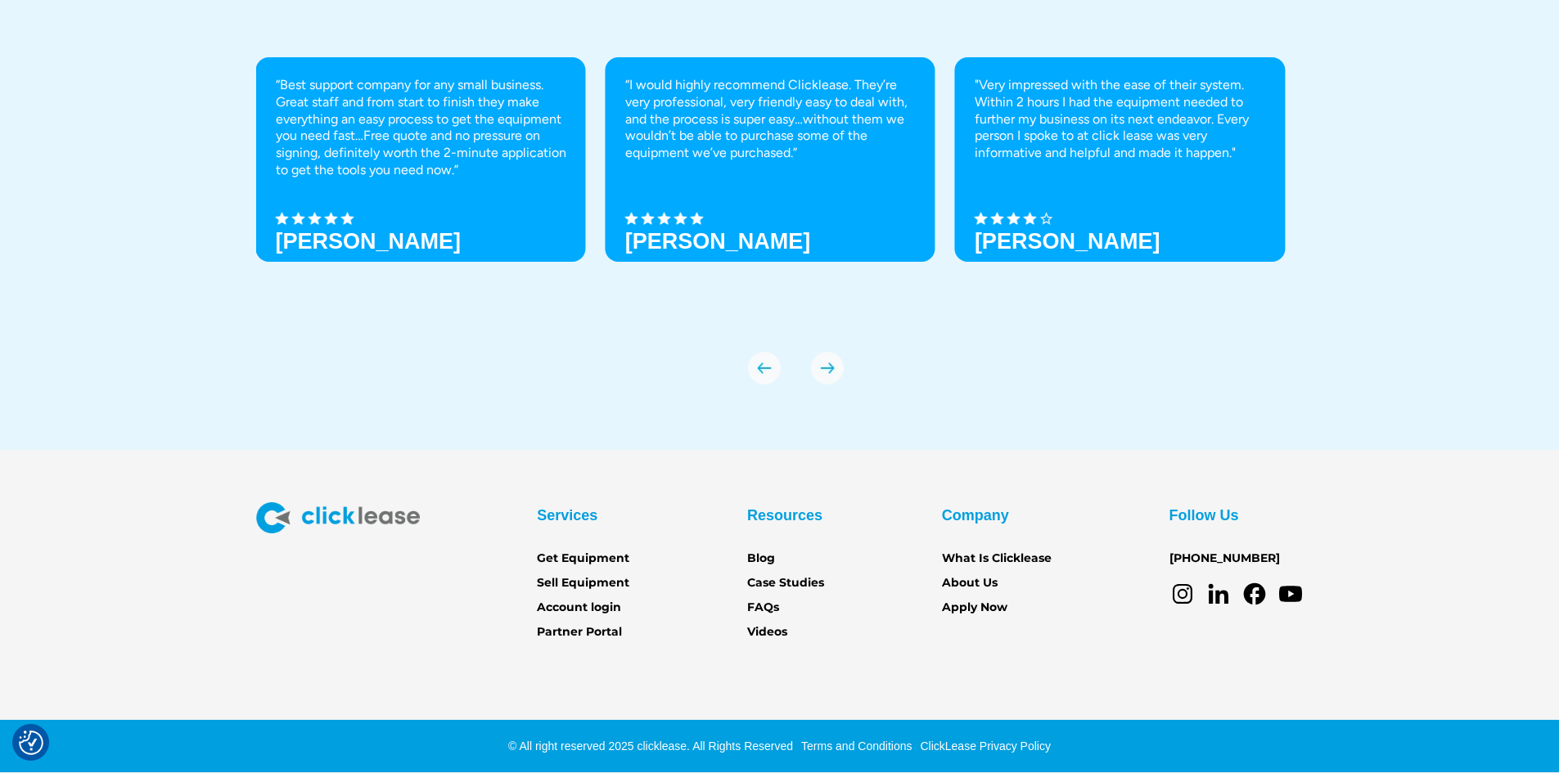
click at [767, 369] on img "previous slide" at bounding box center [764, 368] width 33 height 33
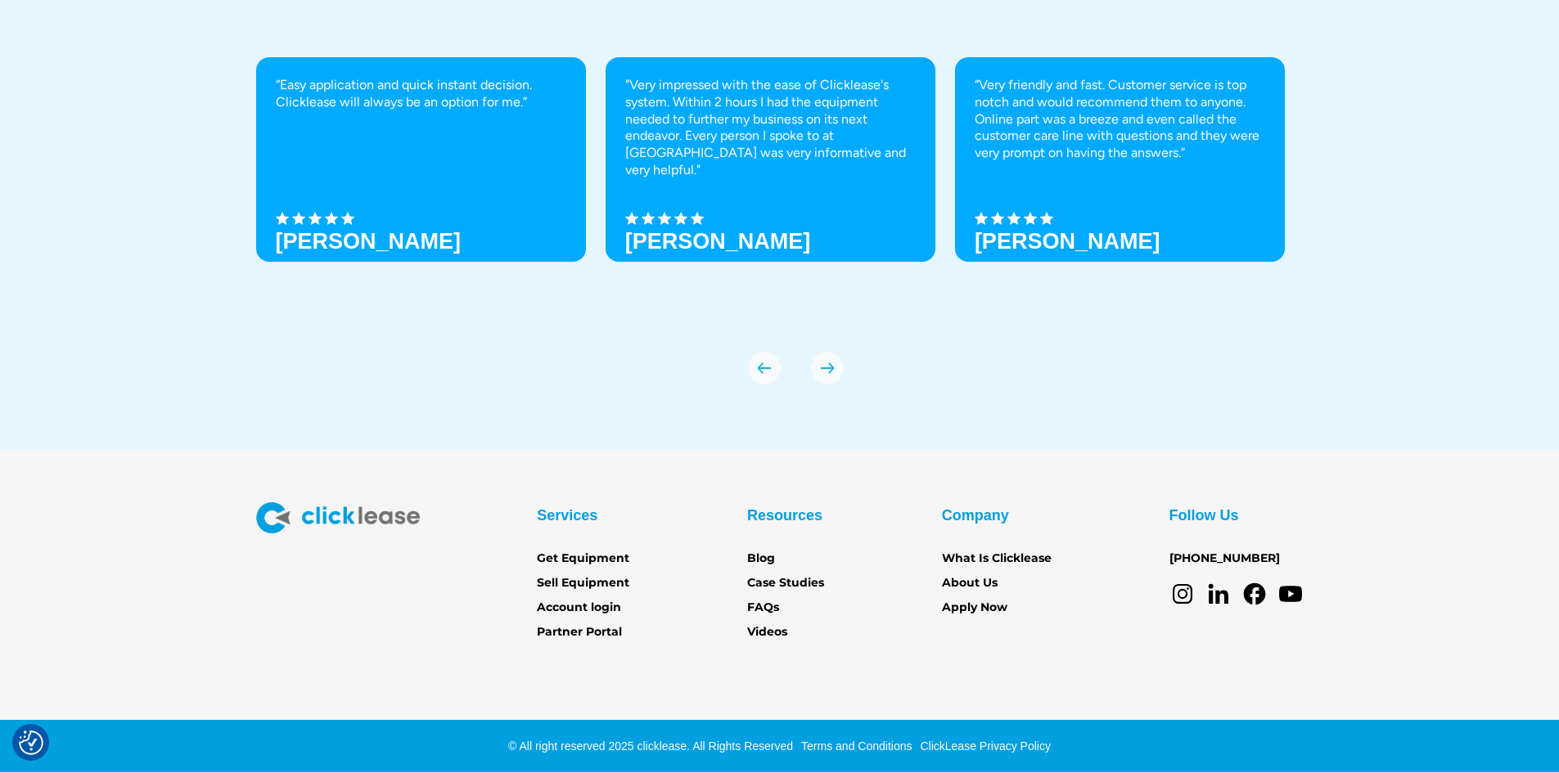
click at [836, 366] on img "next slide" at bounding box center [827, 368] width 33 height 33
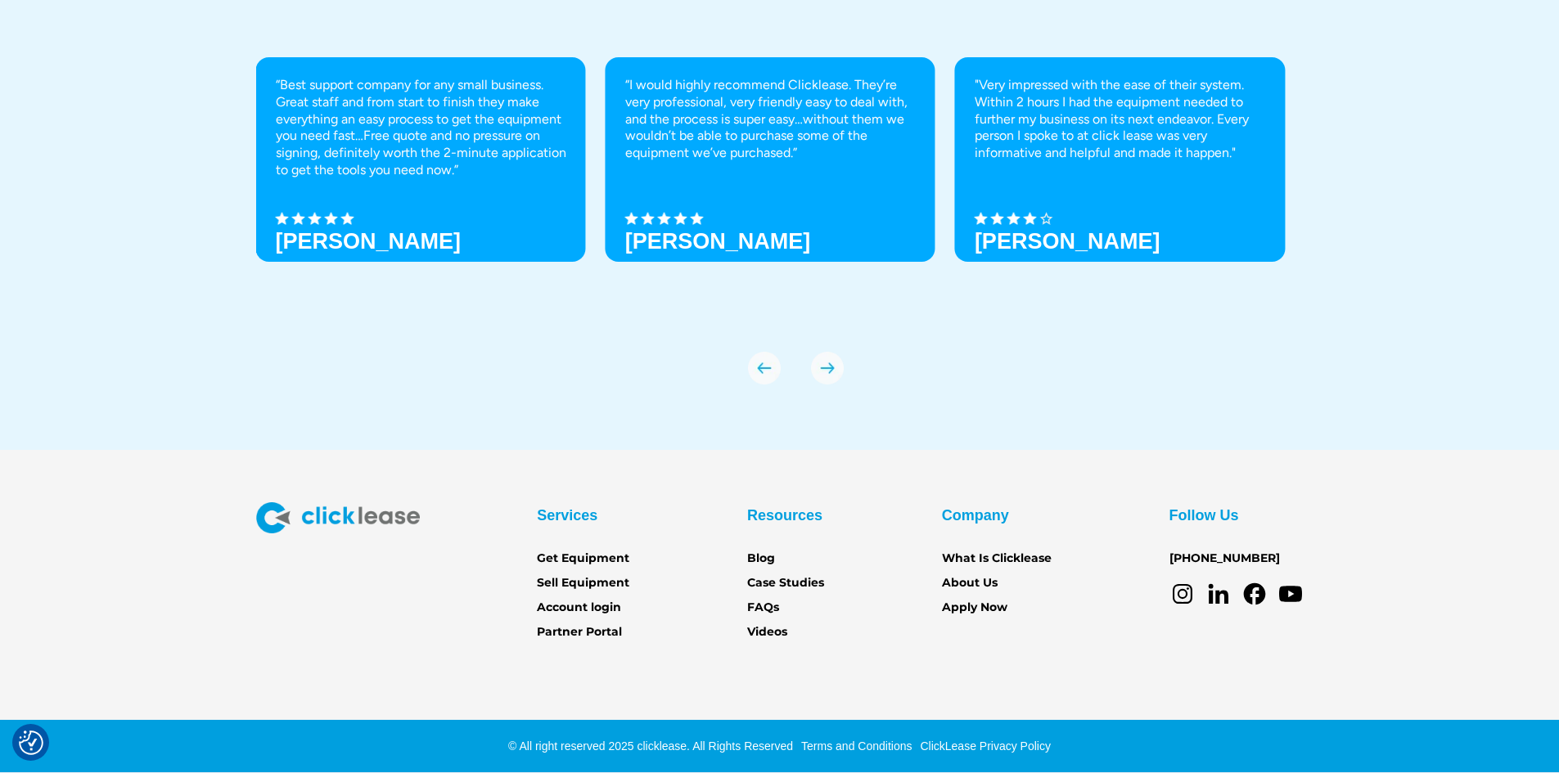
click at [836, 366] on img "next slide" at bounding box center [827, 368] width 33 height 33
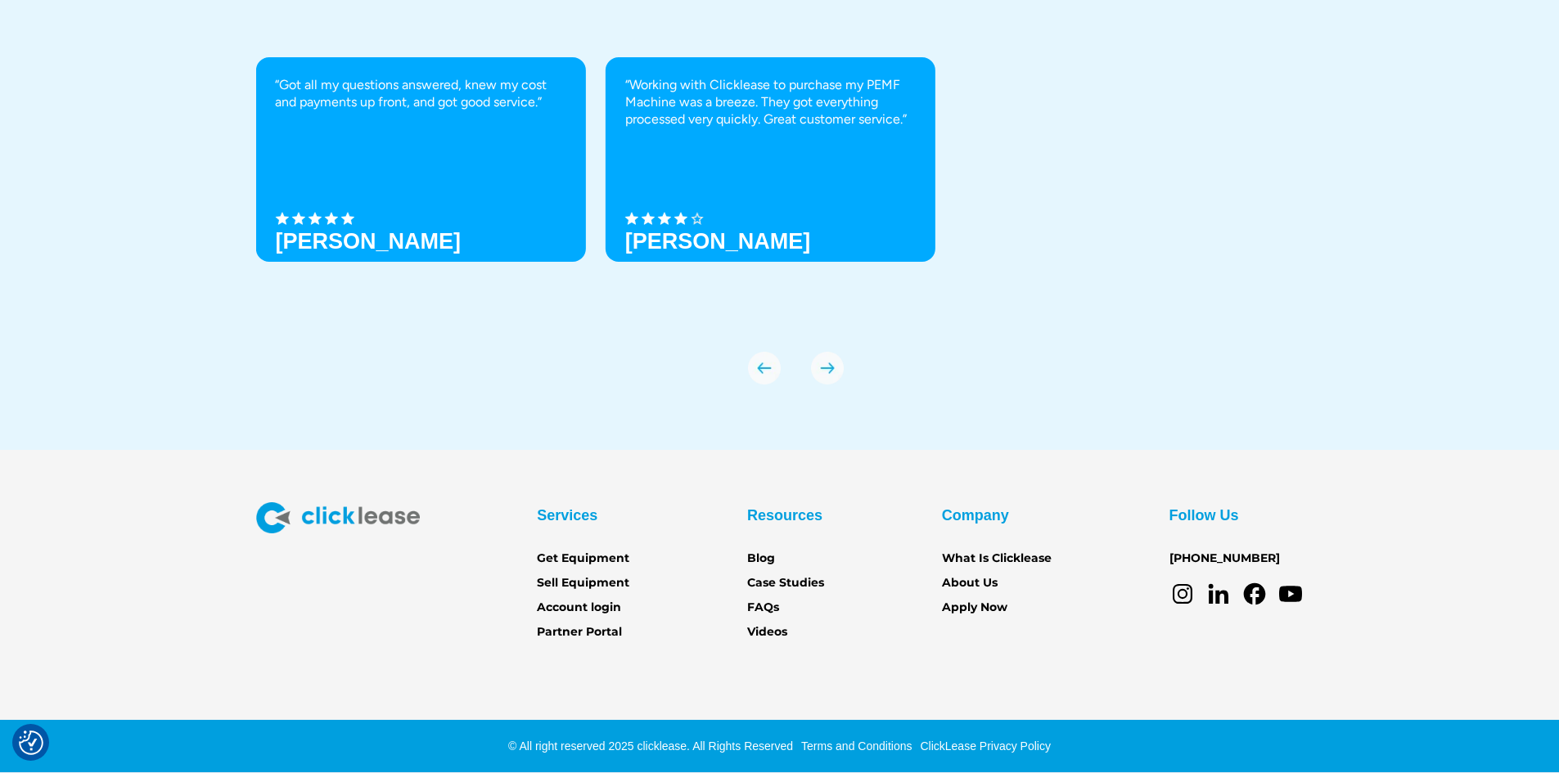
click at [777, 373] on img "previous slide" at bounding box center [764, 368] width 33 height 33
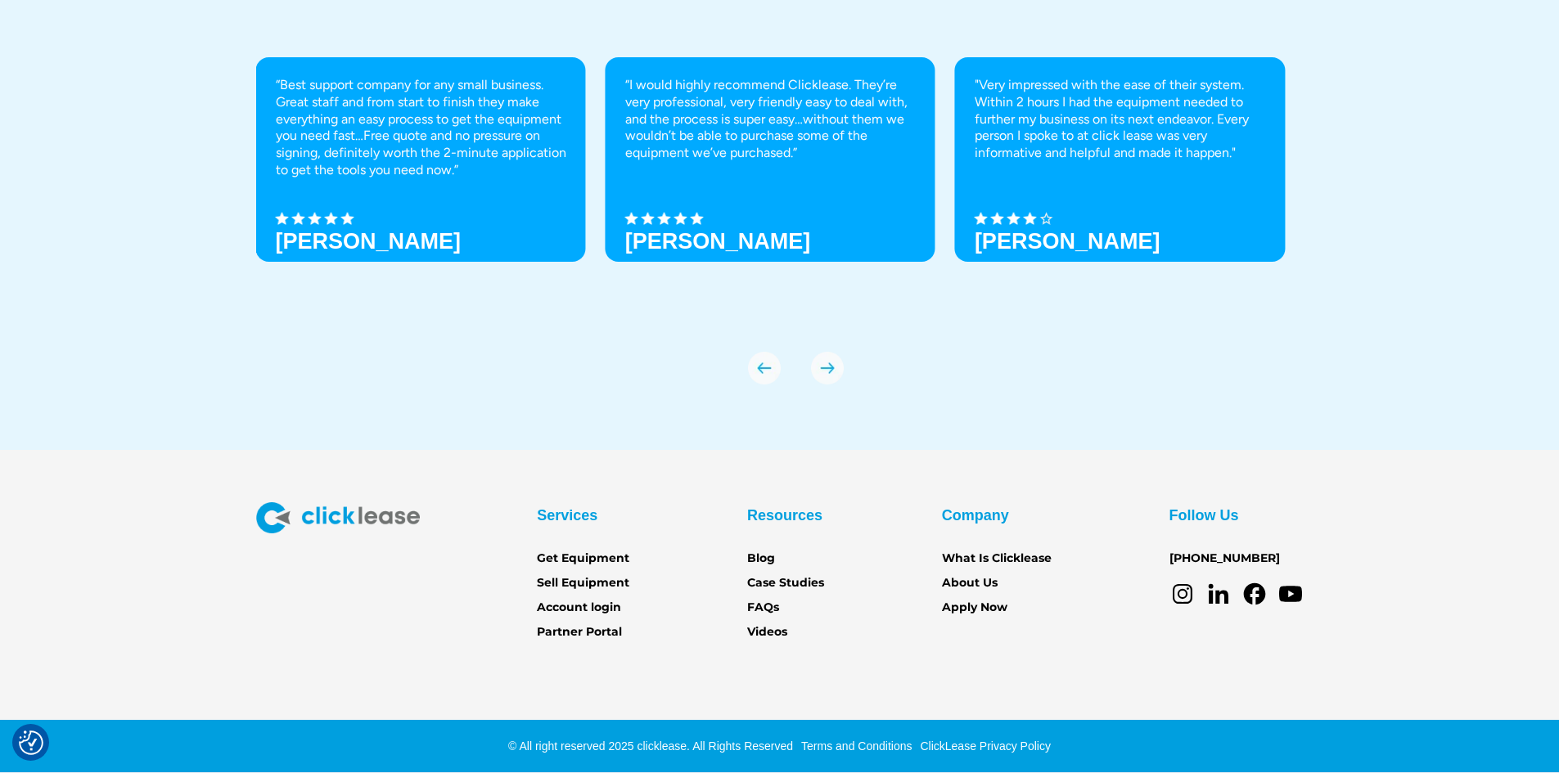
click at [777, 373] on img "previous slide" at bounding box center [764, 368] width 33 height 33
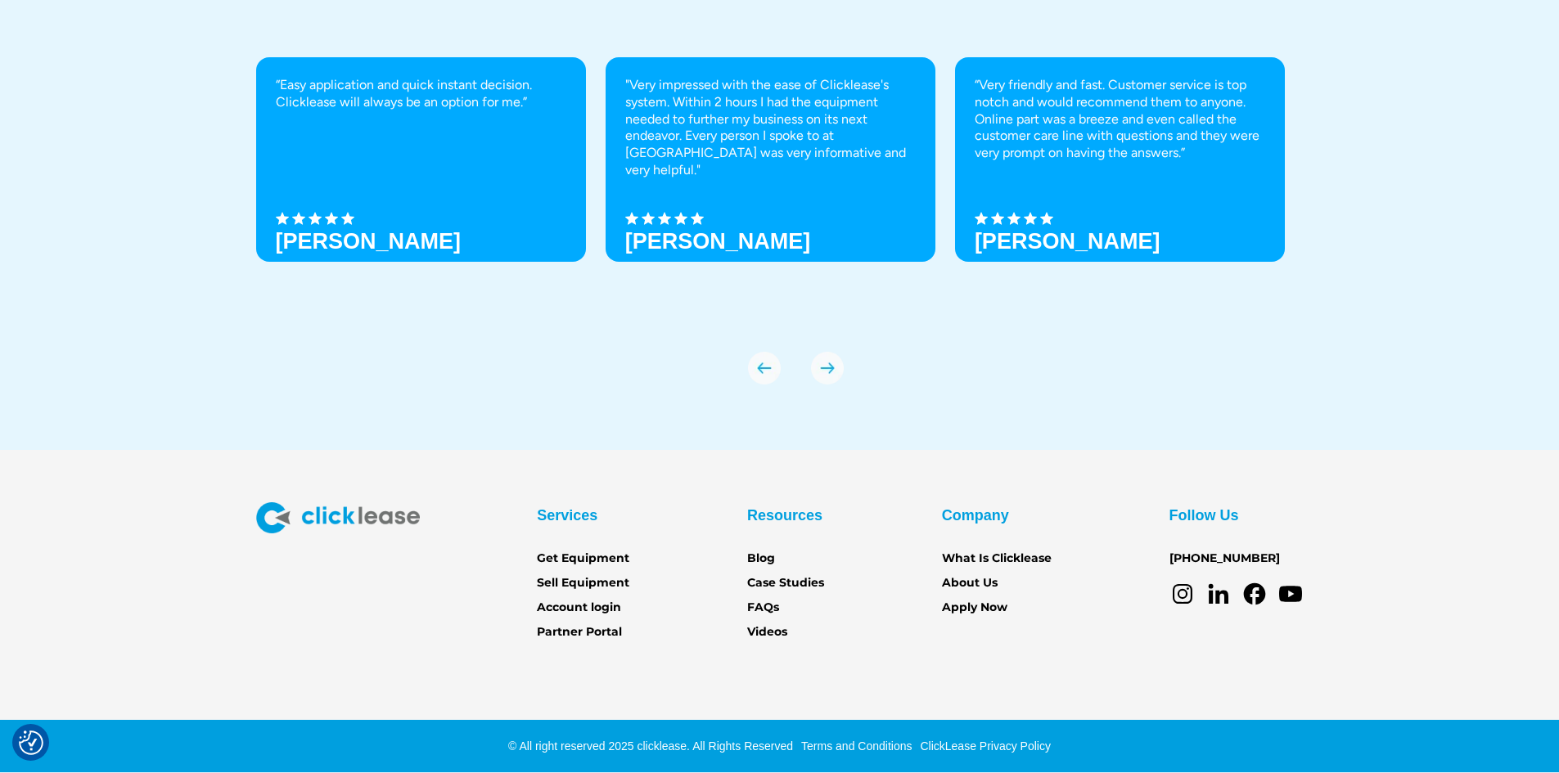
click at [777, 373] on img "previous slide" at bounding box center [764, 368] width 33 height 33
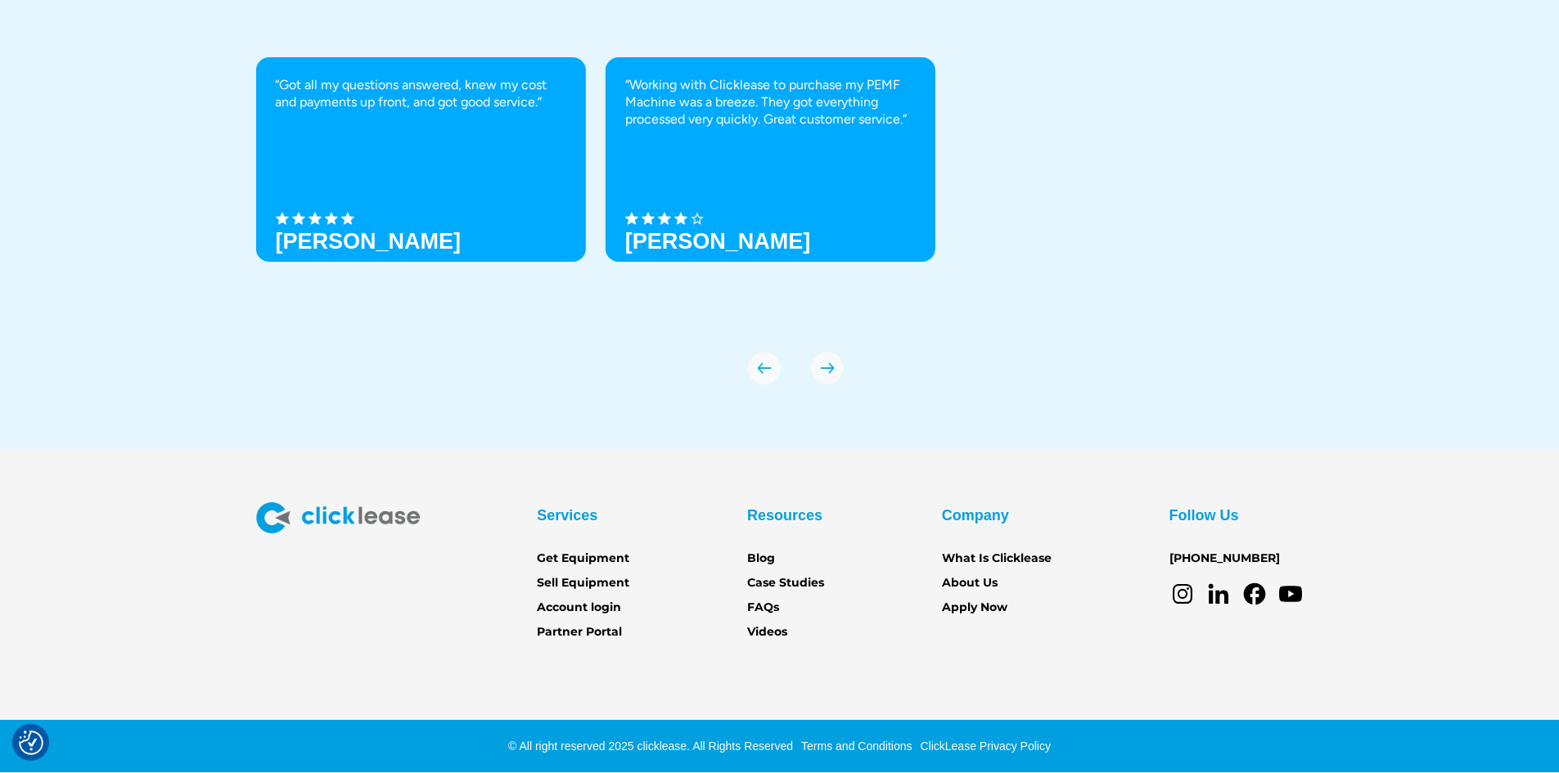
click at [817, 375] on img "next slide" at bounding box center [827, 368] width 33 height 33
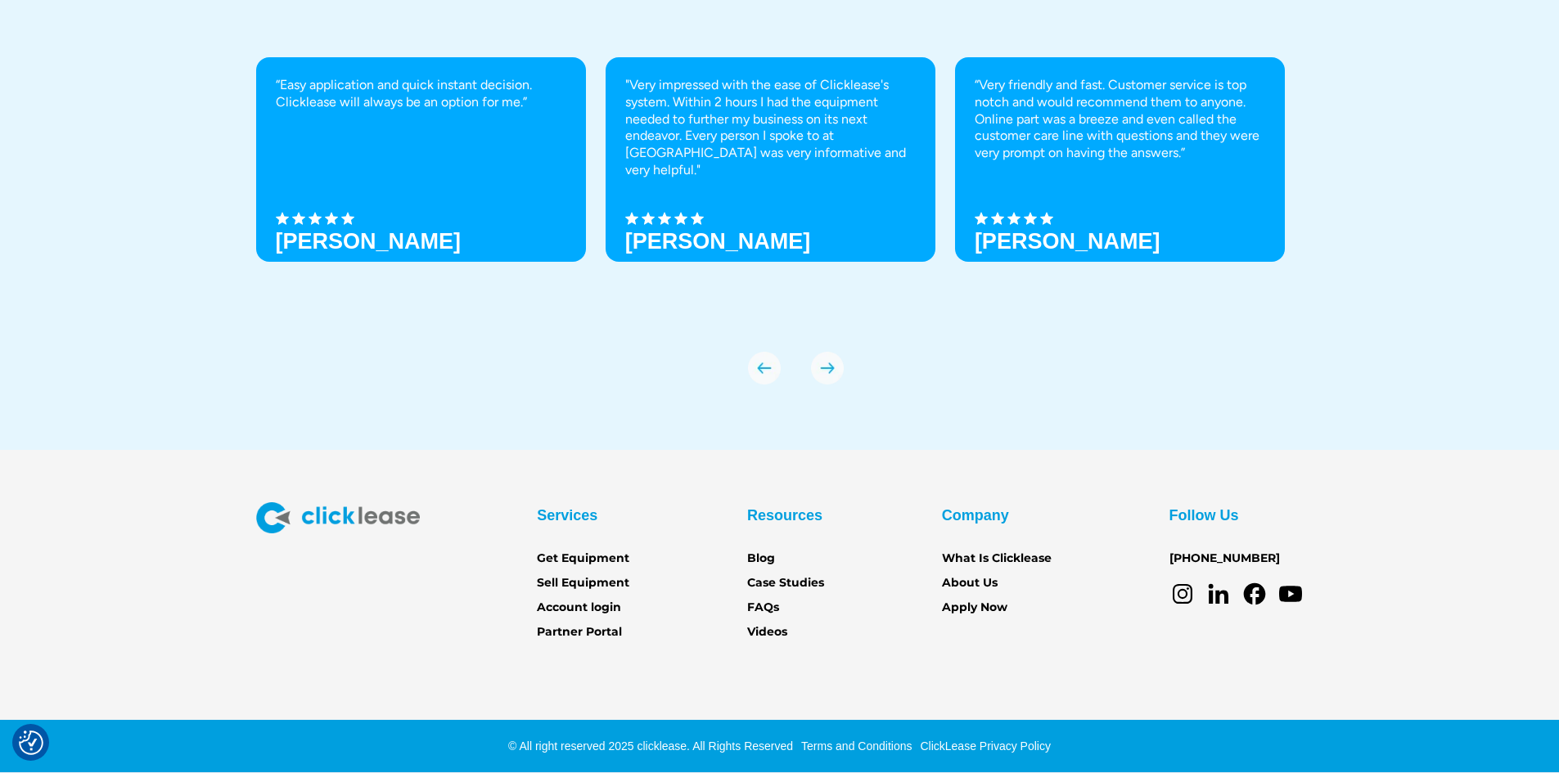
click at [744, 372] on div "“Easy application and quick instant decision. Clicklease will always be an opti…" at bounding box center [780, 220] width 1048 height 327
click at [760, 372] on img "previous slide" at bounding box center [764, 368] width 33 height 33
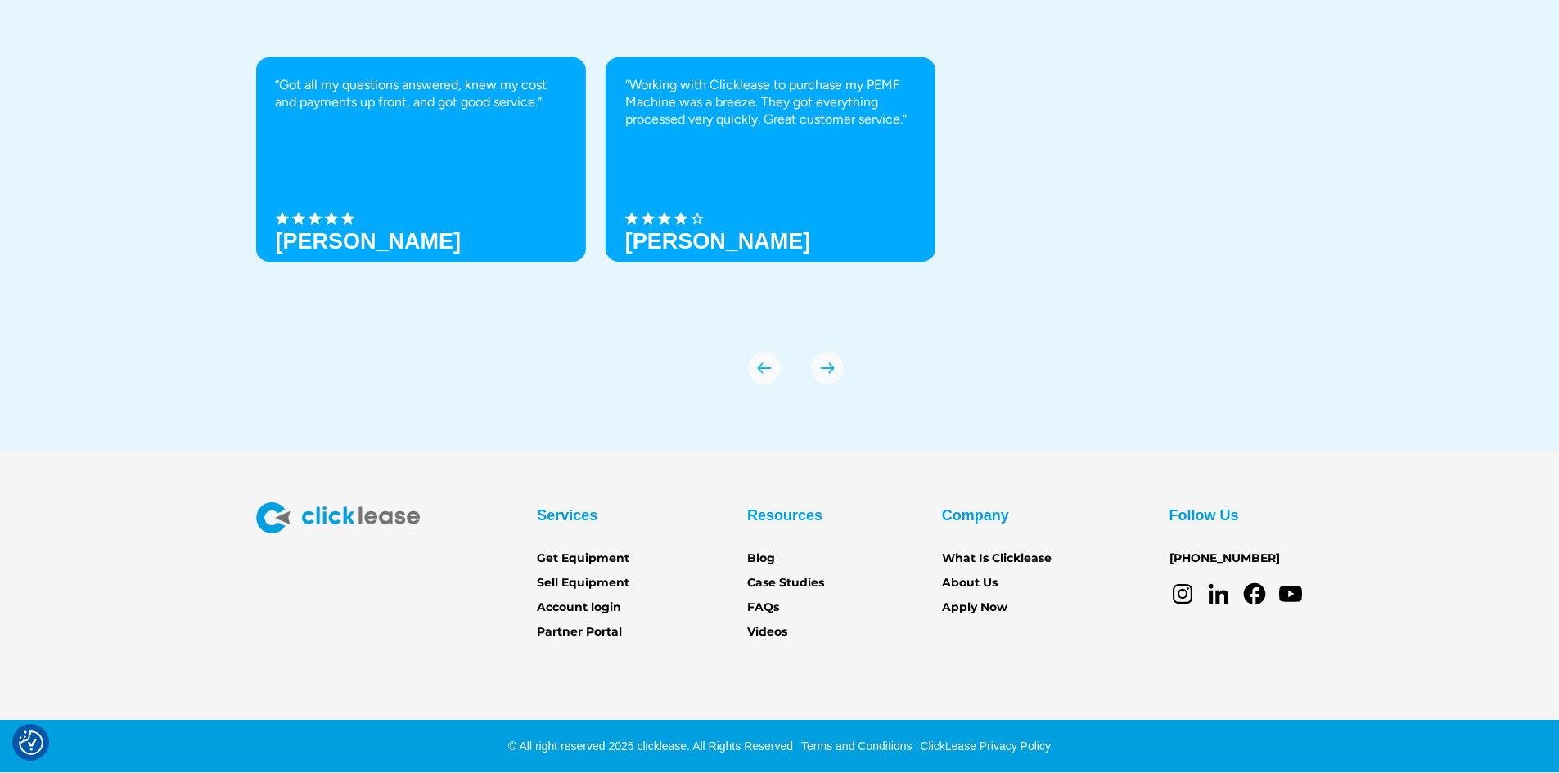
click at [798, 367] on div "“Easy application and quick instant decision. Clicklease will always be an opti…" at bounding box center [780, 220] width 1048 height 327
click at [808, 367] on div "“Easy application and quick instant decision. Clicklease will always be an opti…" at bounding box center [780, 220] width 1048 height 327
click at [815, 367] on img "next slide" at bounding box center [827, 368] width 33 height 33
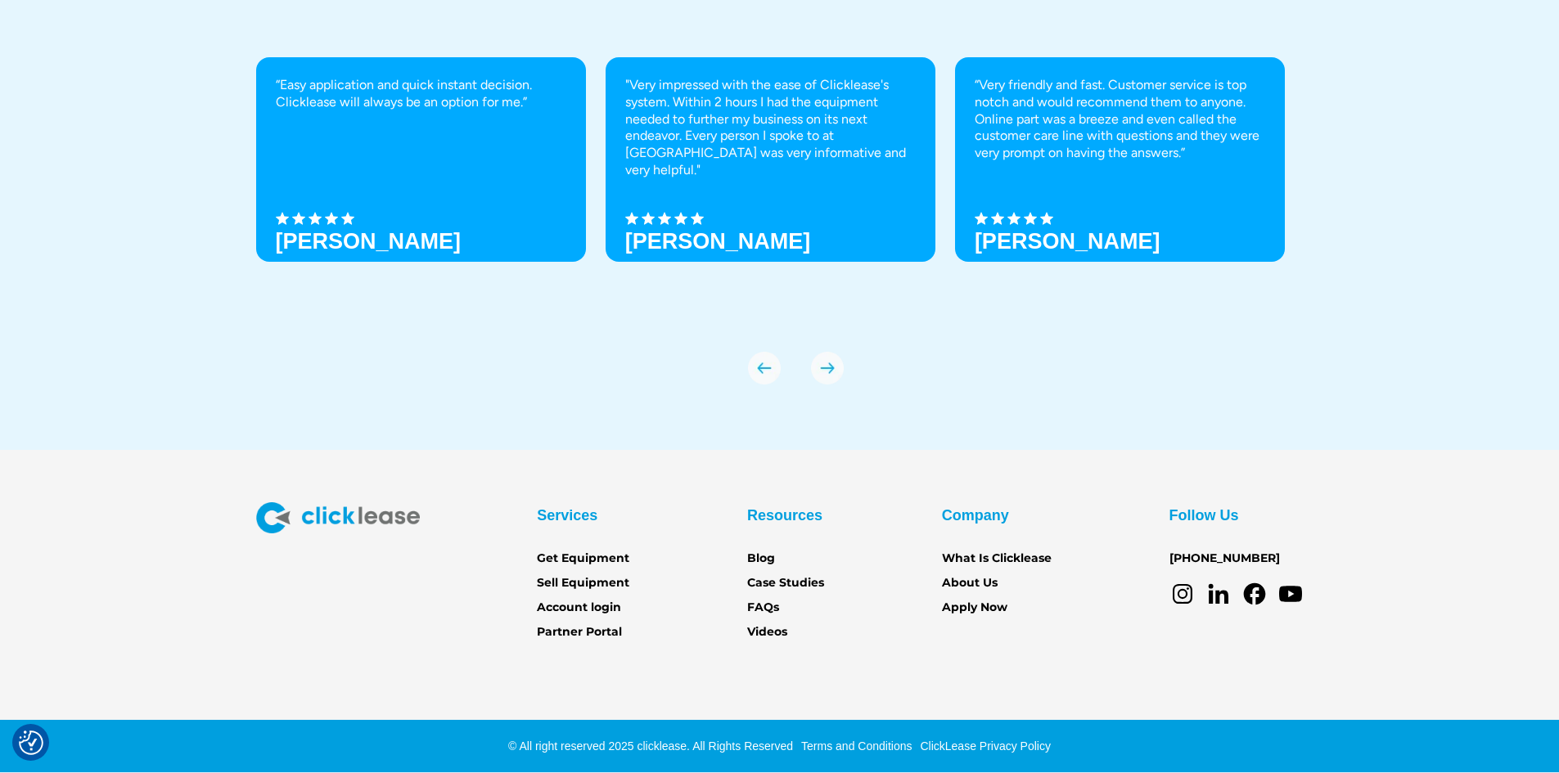
click at [767, 373] on img "previous slide" at bounding box center [764, 368] width 33 height 33
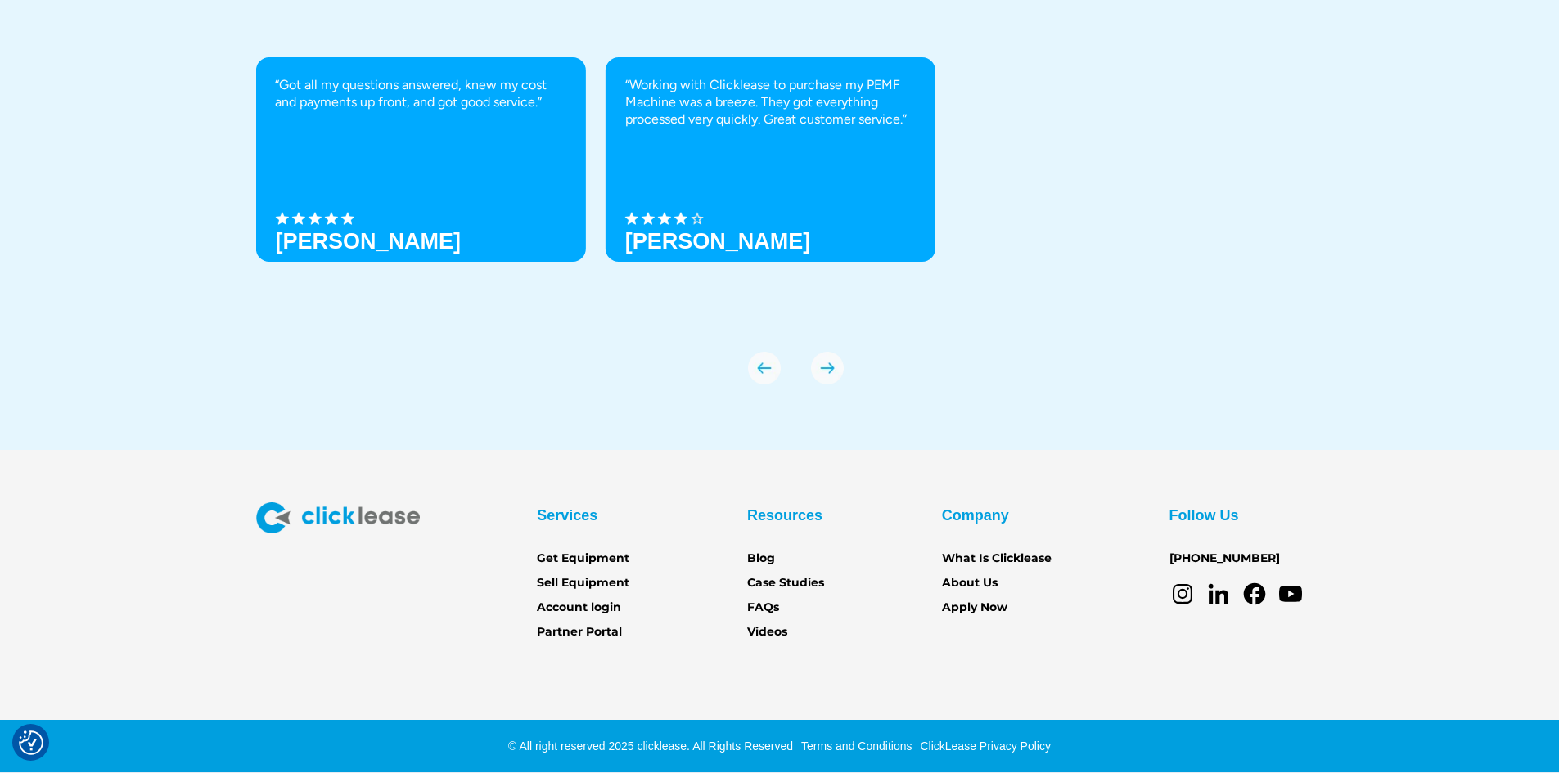
click at [842, 369] on img "next slide" at bounding box center [827, 368] width 33 height 33
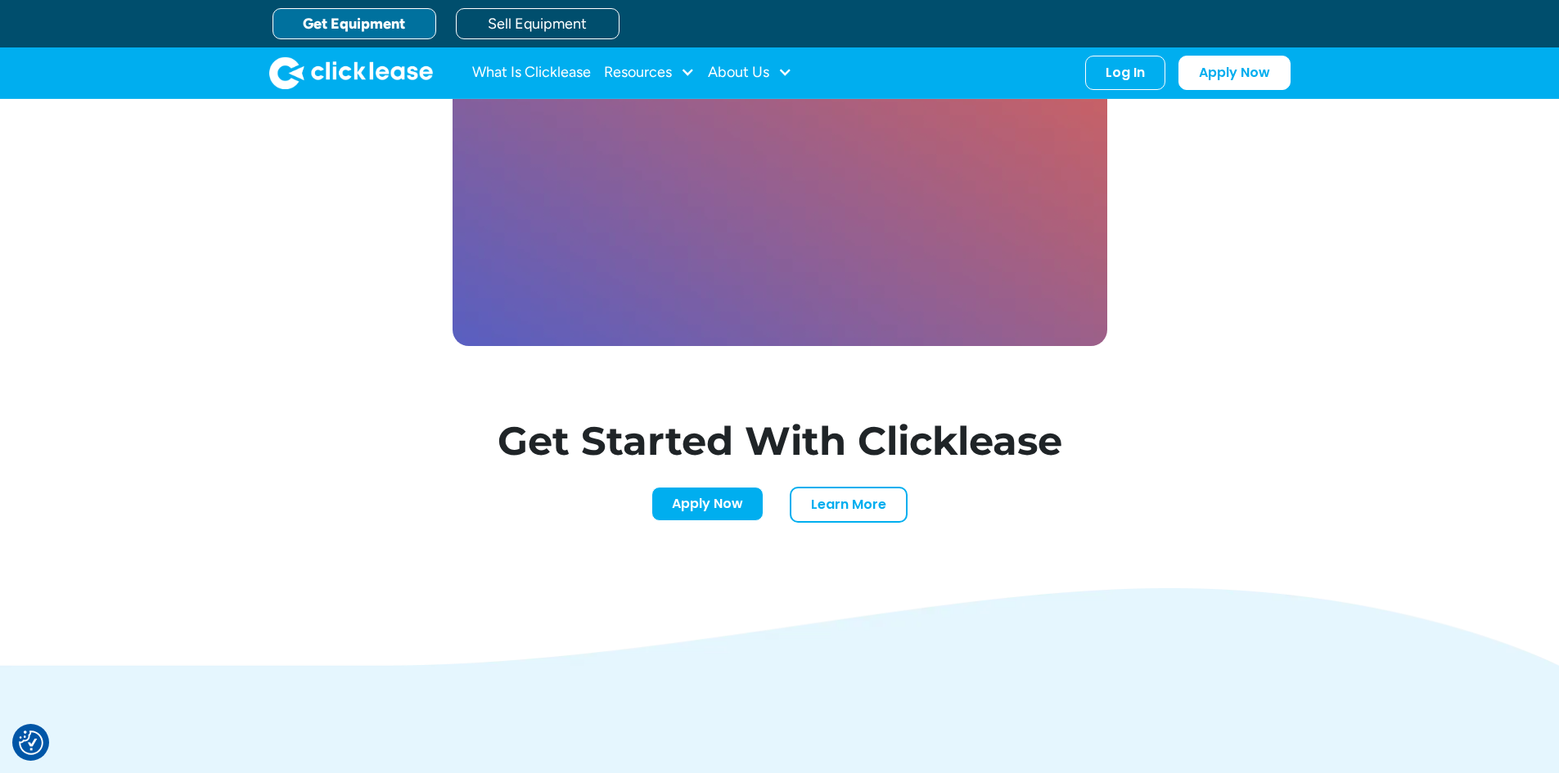
scroll to position [4545, 0]
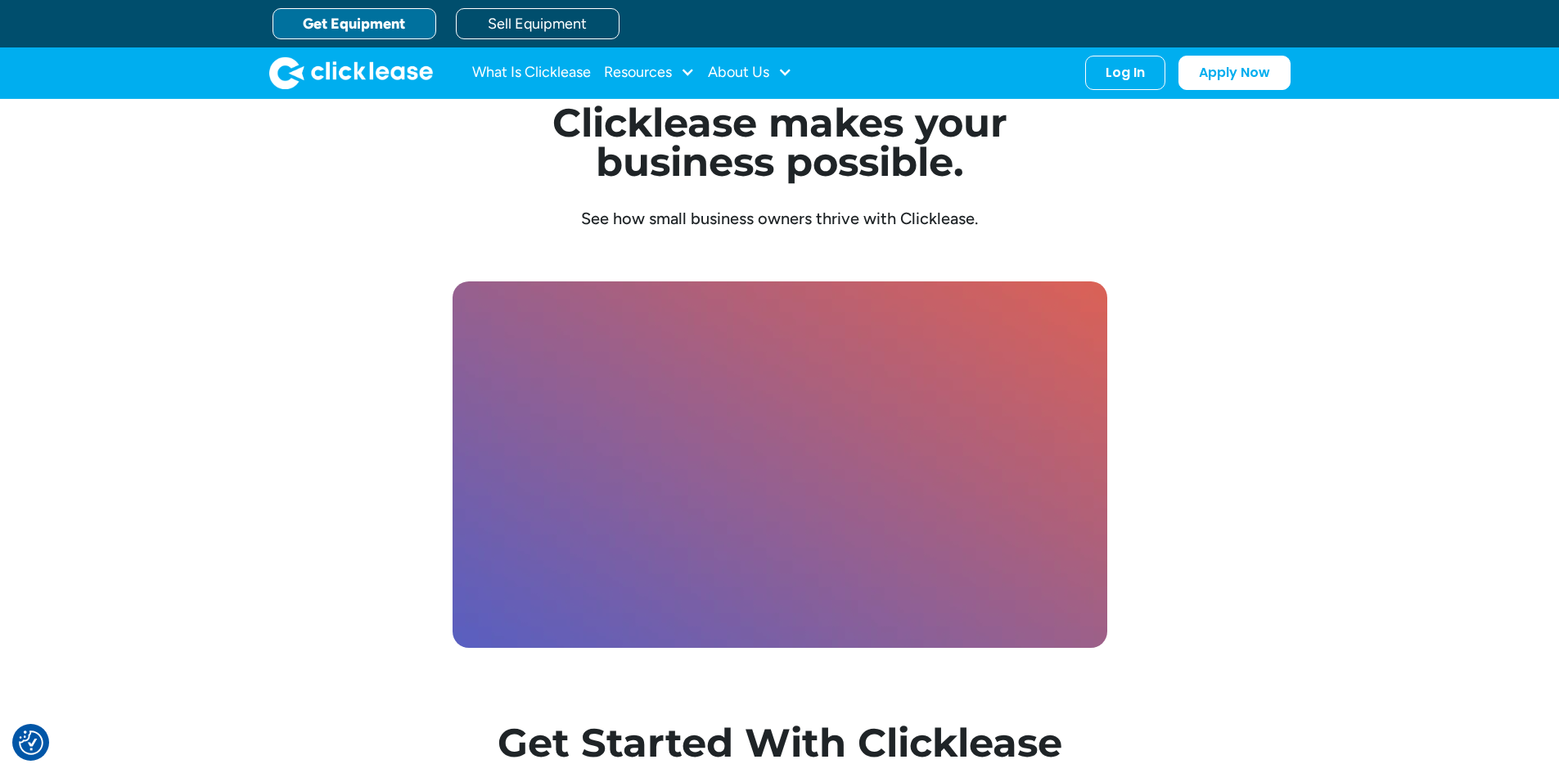
click at [393, 92] on div "What Is Clicklease Resources Blog Case Studies Videos FAQs About Us About Us Ca…" at bounding box center [779, 72] width 1021 height 51
click at [393, 80] on img "home" at bounding box center [351, 72] width 164 height 33
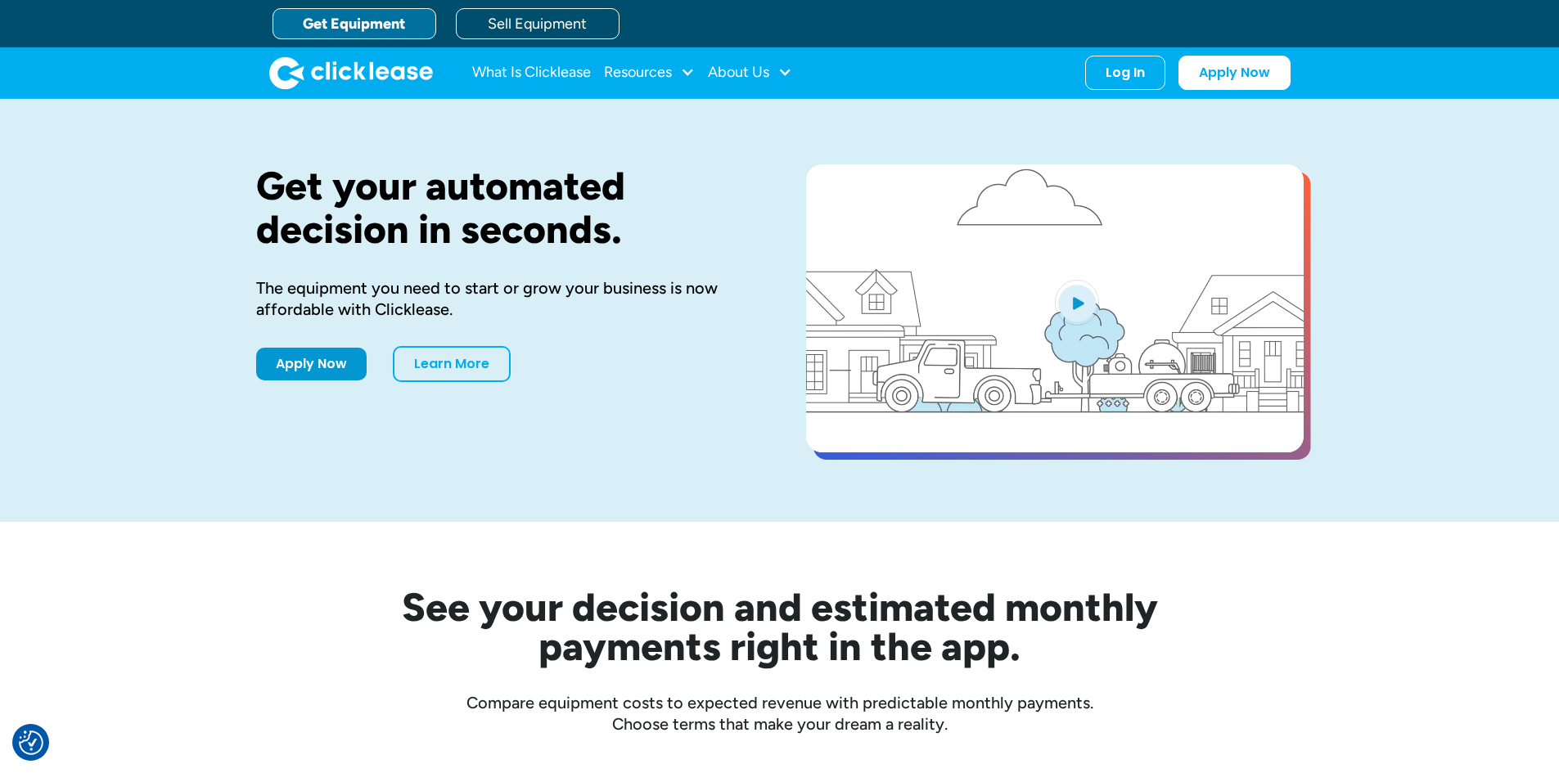
click at [547, 600] on h2 "See your decision and estimated monthly payments right in the app." at bounding box center [780, 627] width 917 height 79
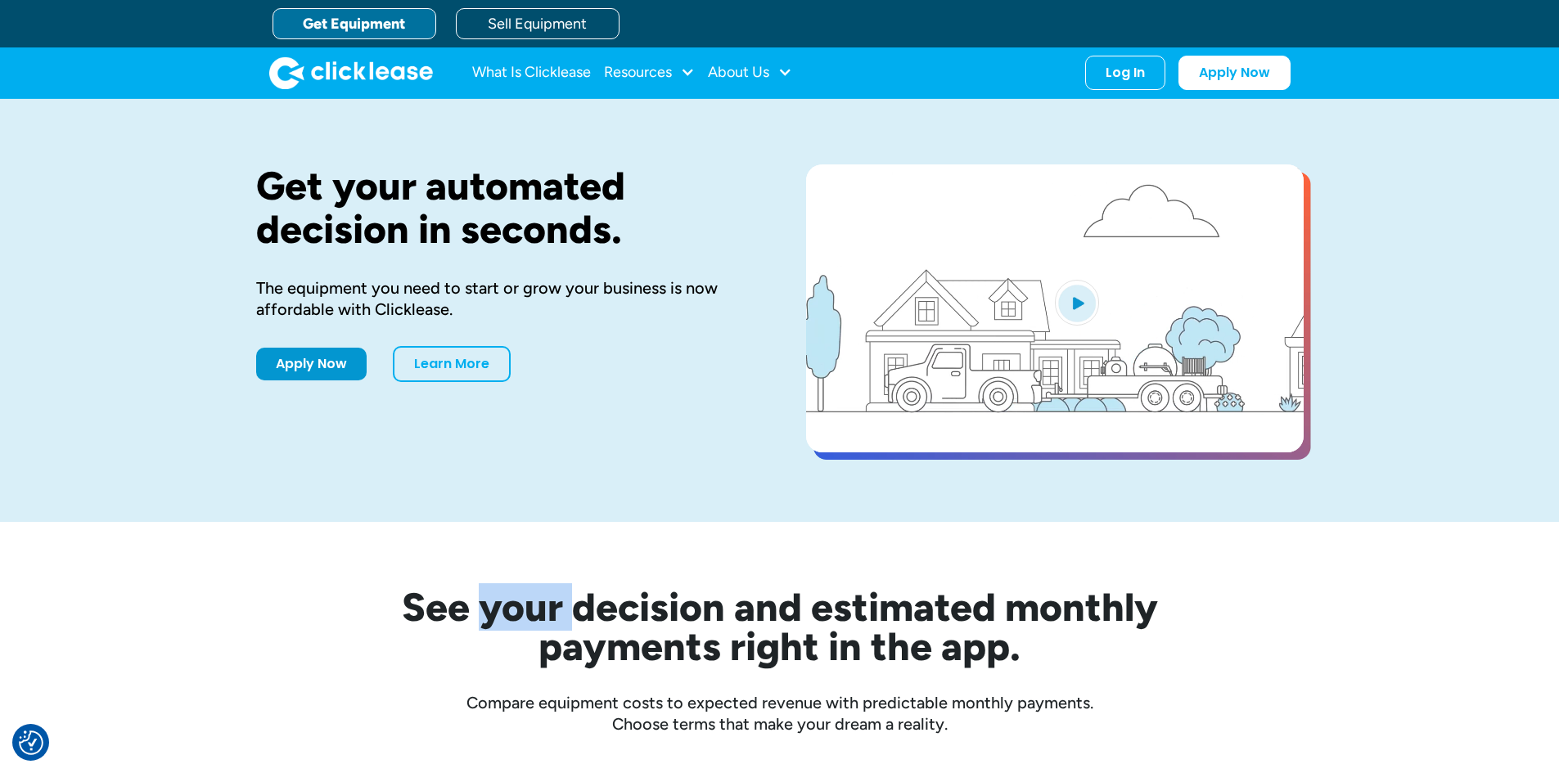
click at [547, 600] on h2 "See your decision and estimated monthly payments right in the app." at bounding box center [780, 627] width 917 height 79
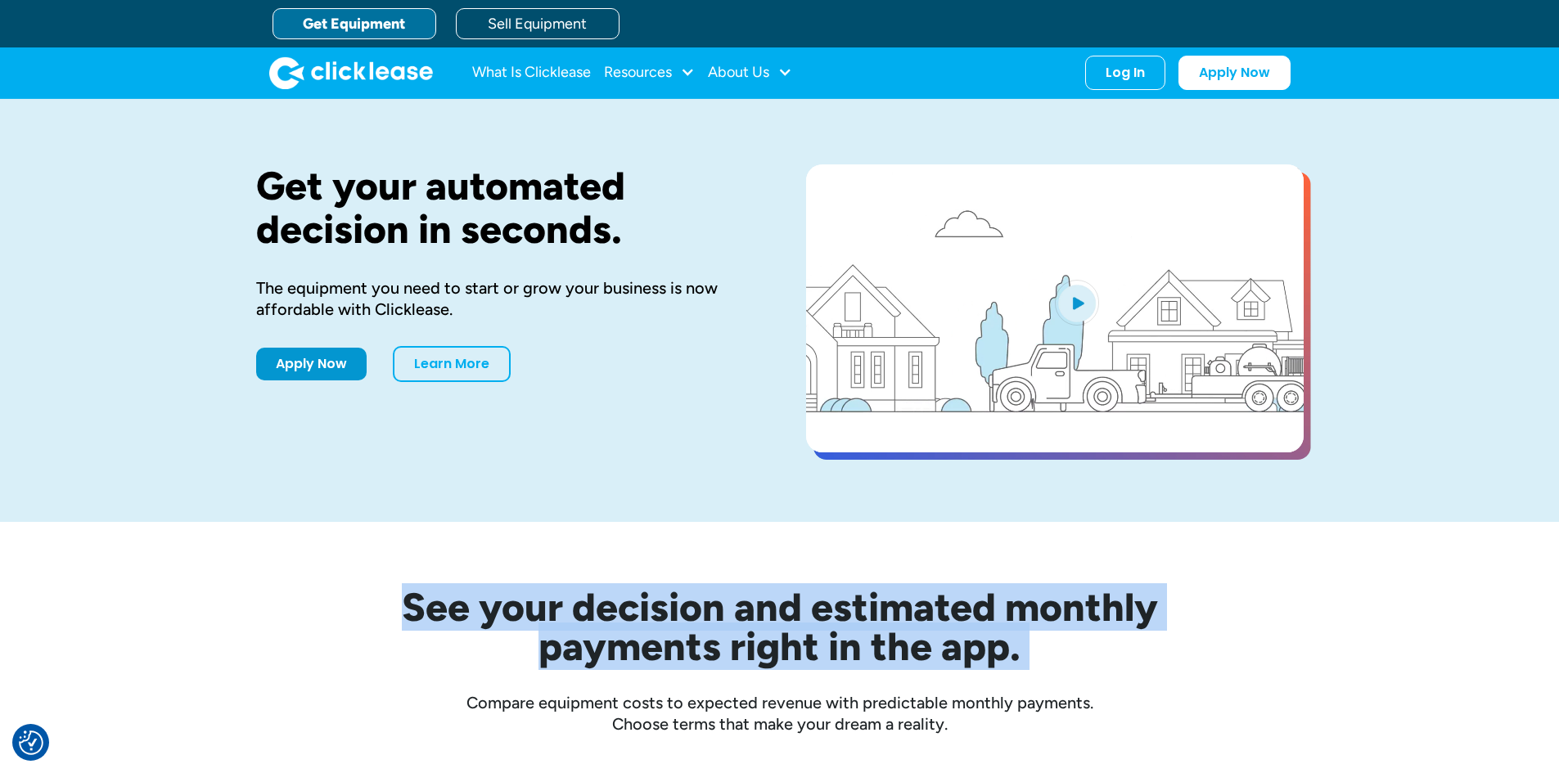
click at [547, 600] on h2 "See your decision and estimated monthly payments right in the app." at bounding box center [780, 627] width 917 height 79
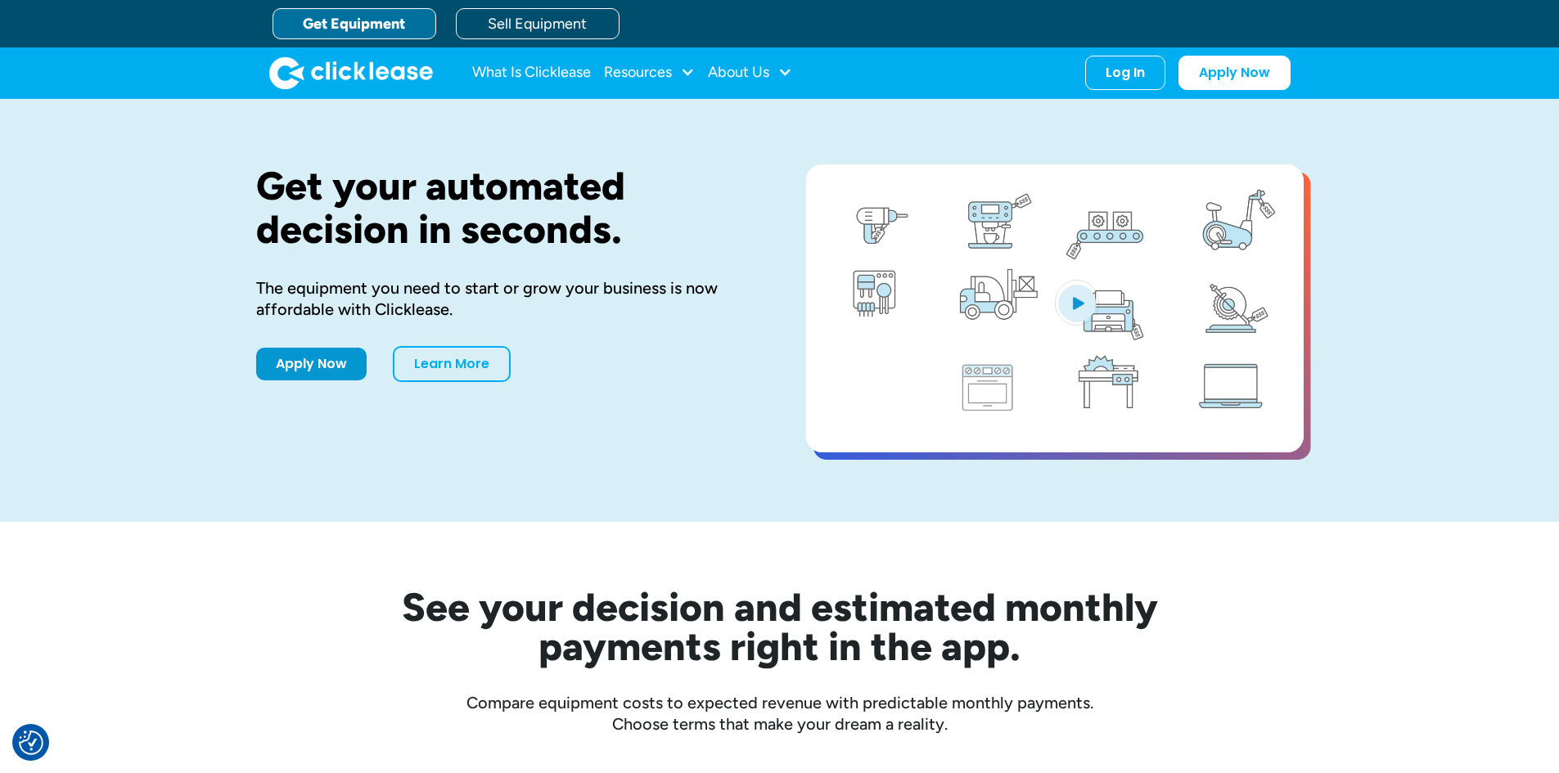
click at [349, 95] on div "What Is Clicklease Resources Blog Case Studies Videos FAQs About Us About Us Ca…" at bounding box center [779, 72] width 1021 height 51
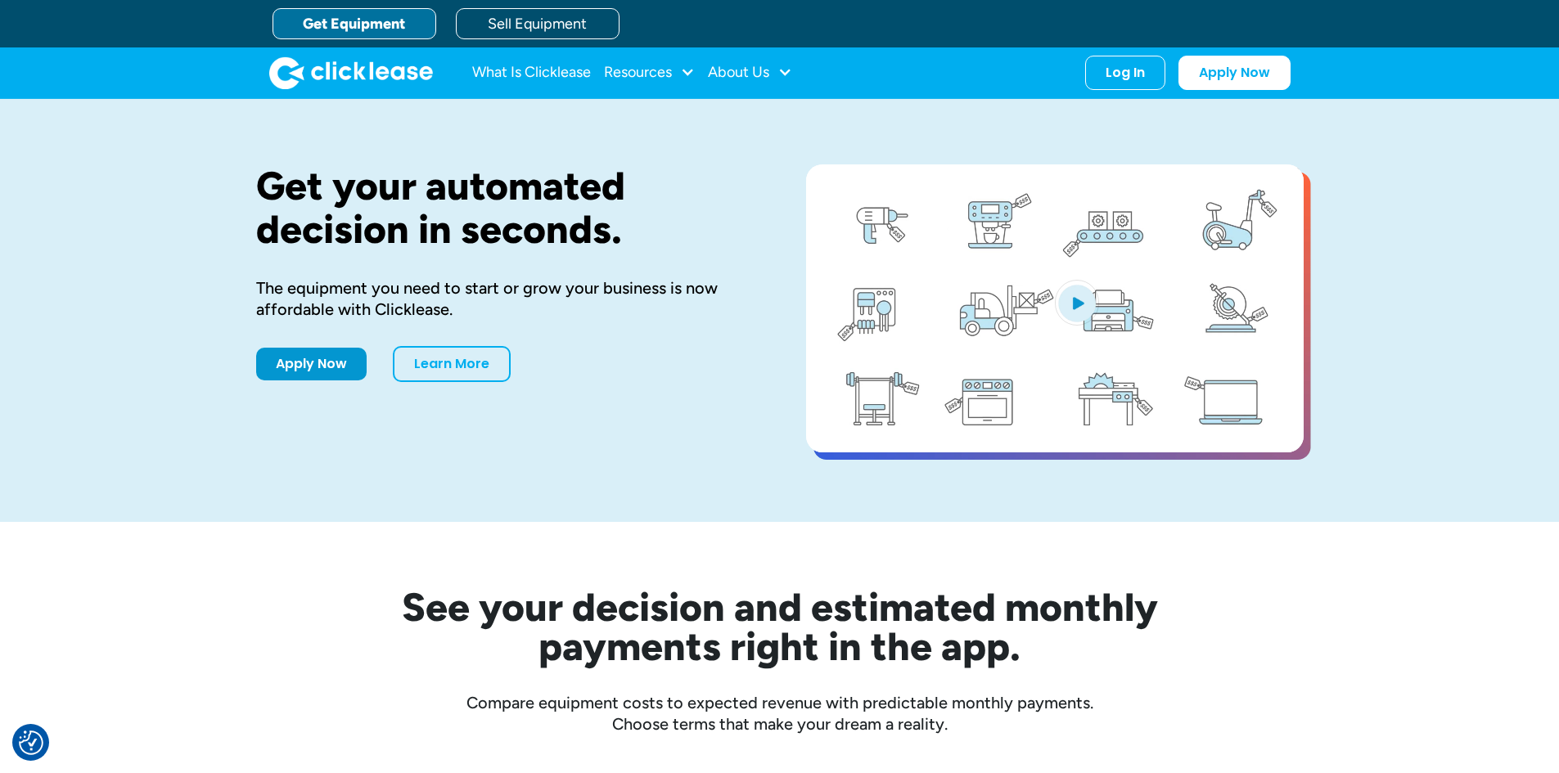
click at [350, 83] on img "home" at bounding box center [351, 72] width 164 height 33
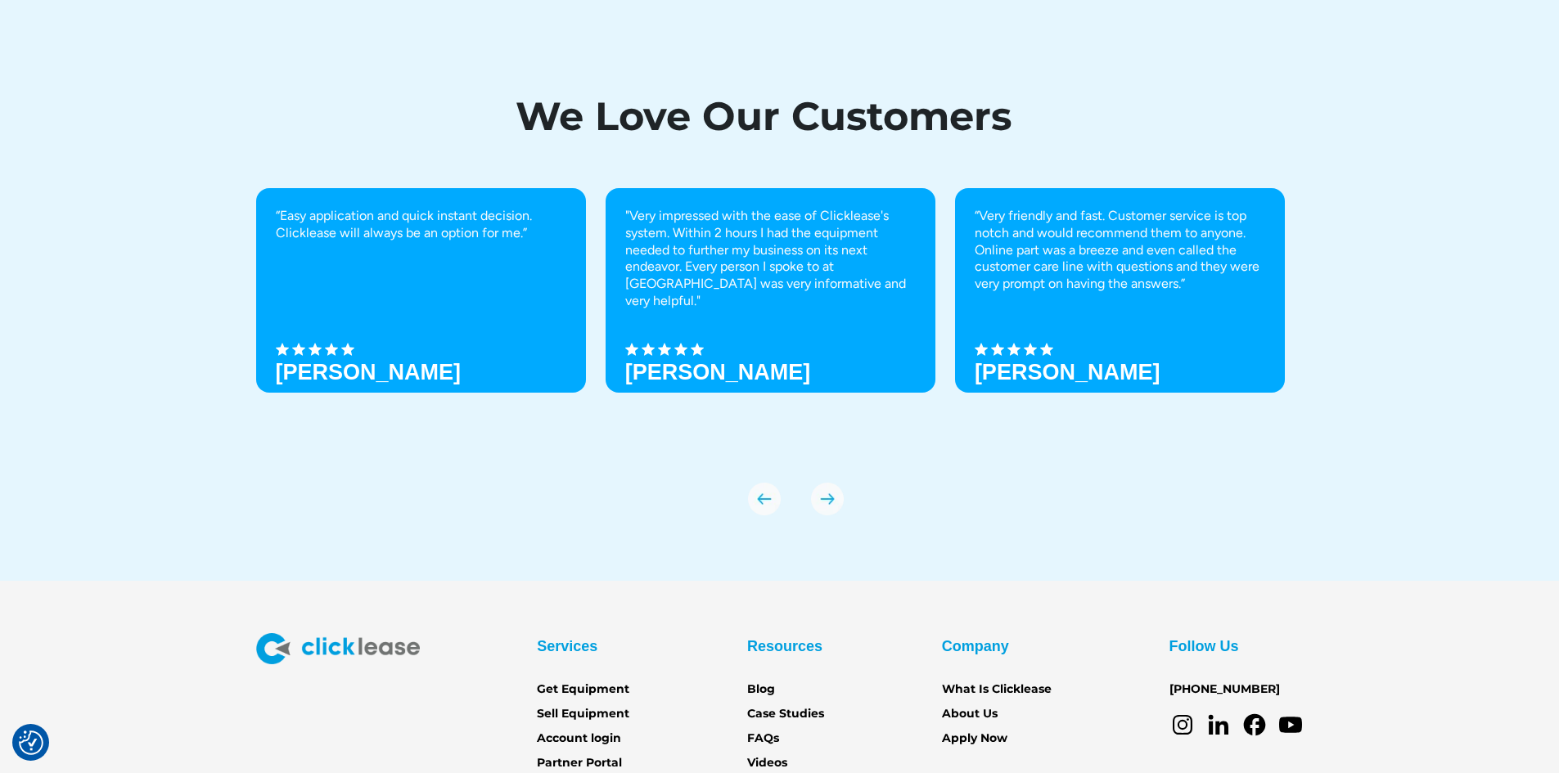
scroll to position [5691, 0]
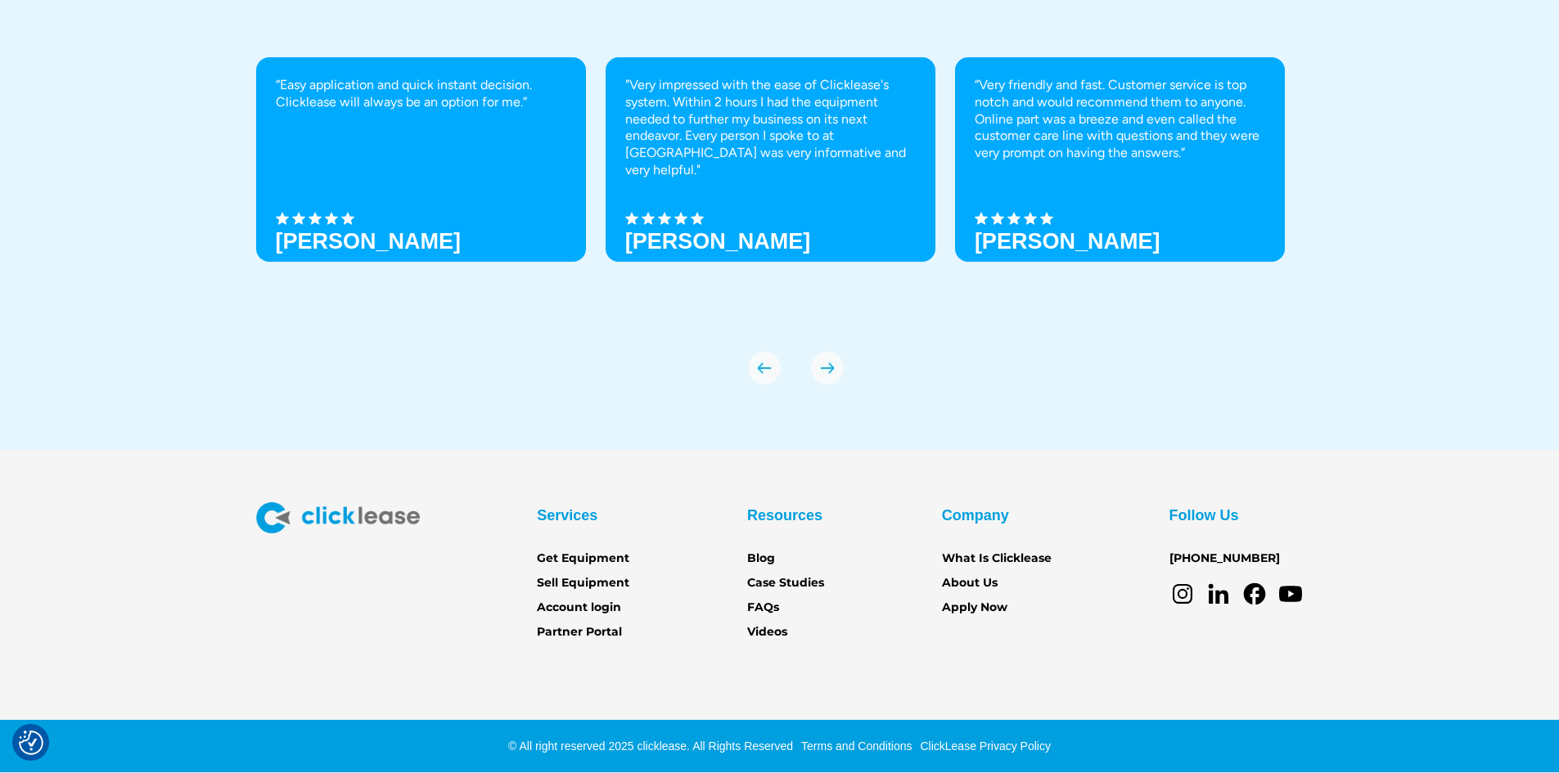
click at [358, 524] on img at bounding box center [338, 518] width 164 height 31
click at [836, 364] on img "next slide" at bounding box center [827, 368] width 33 height 33
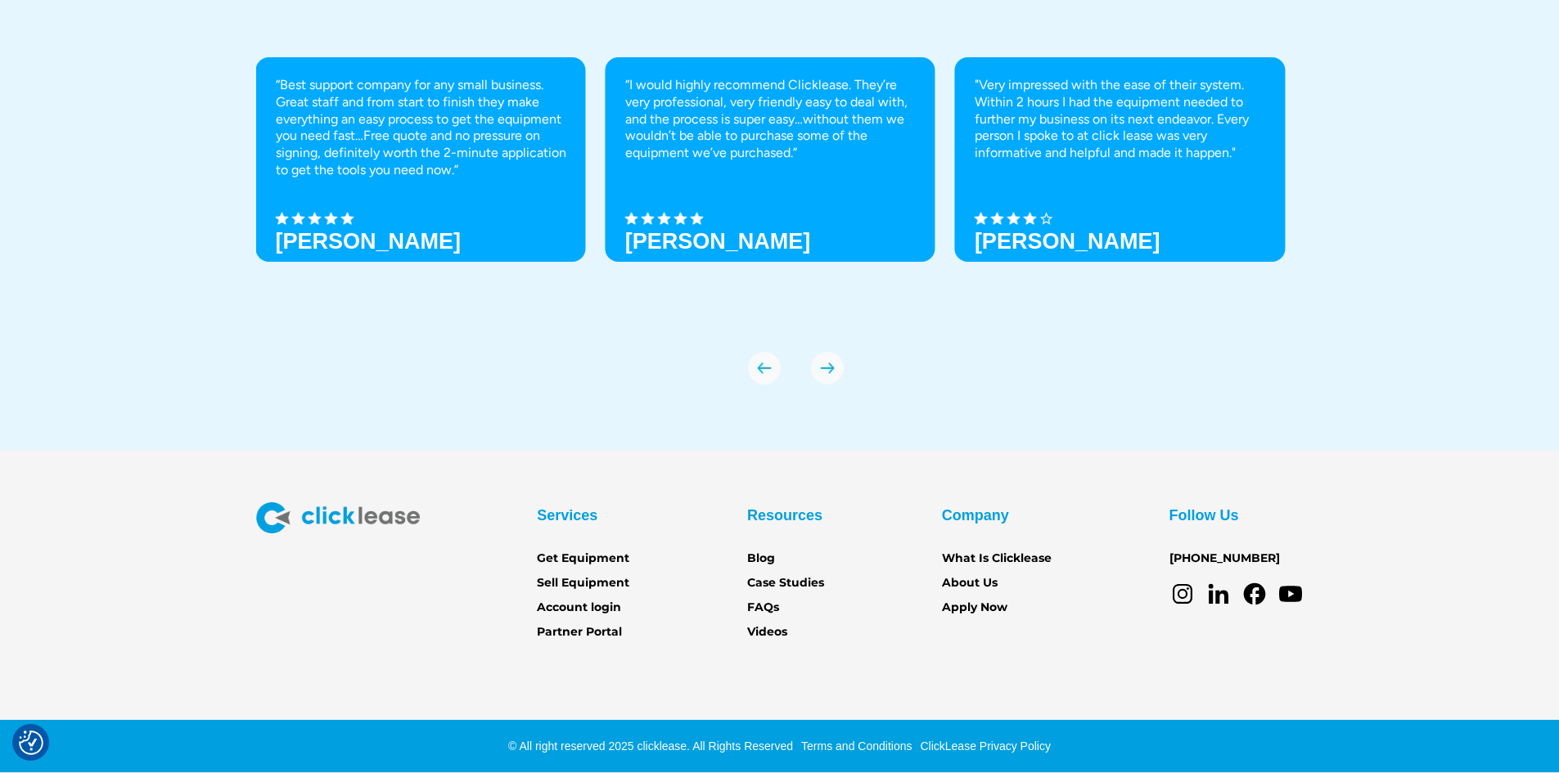
click at [731, 375] on div "“Easy application and quick instant decision. Clicklease will always be an opti…" at bounding box center [780, 220] width 1048 height 327
click at [766, 368] on img "previous slide" at bounding box center [764, 368] width 33 height 33
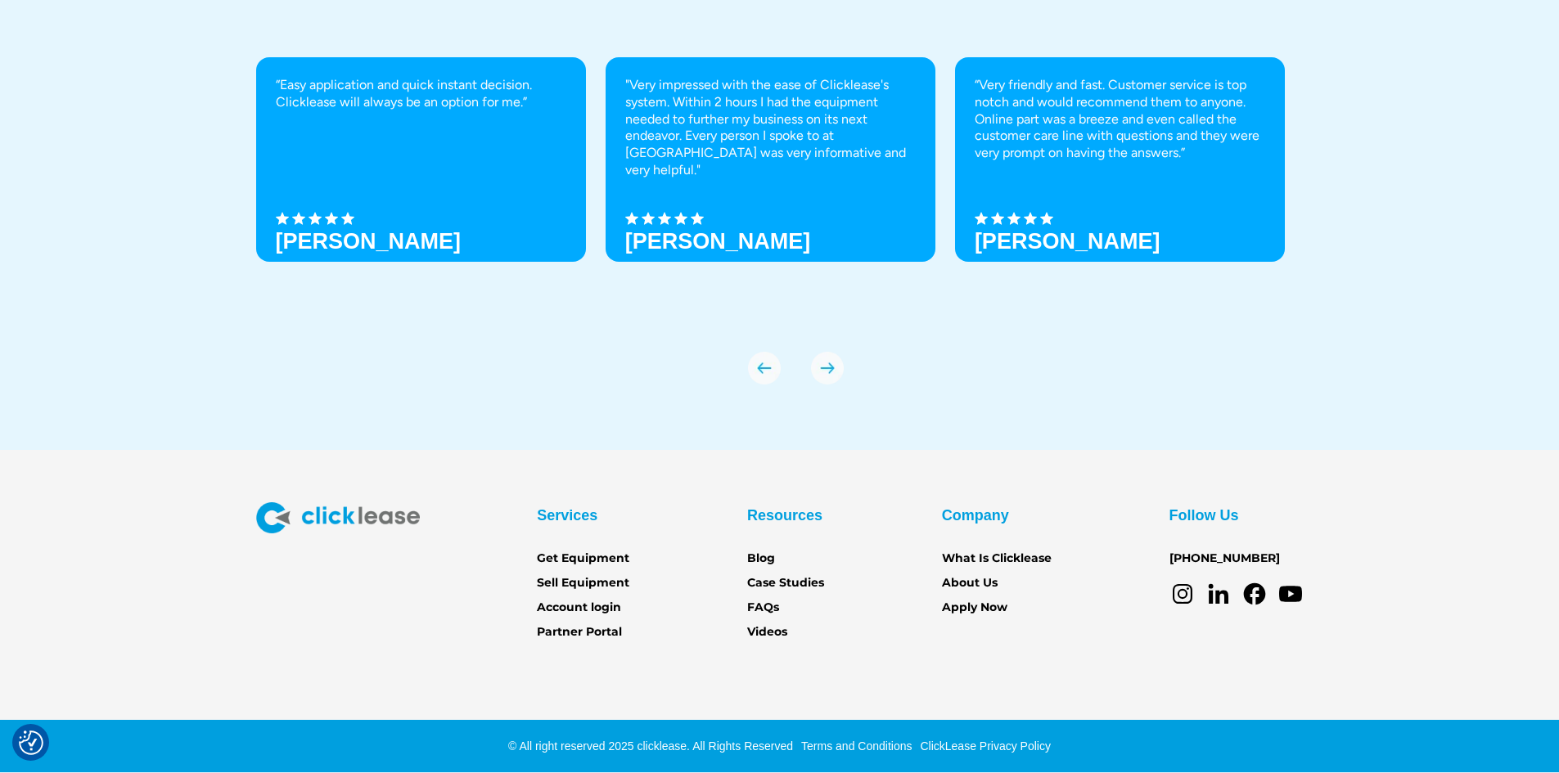
click at [766, 368] on img "previous slide" at bounding box center [764, 368] width 33 height 33
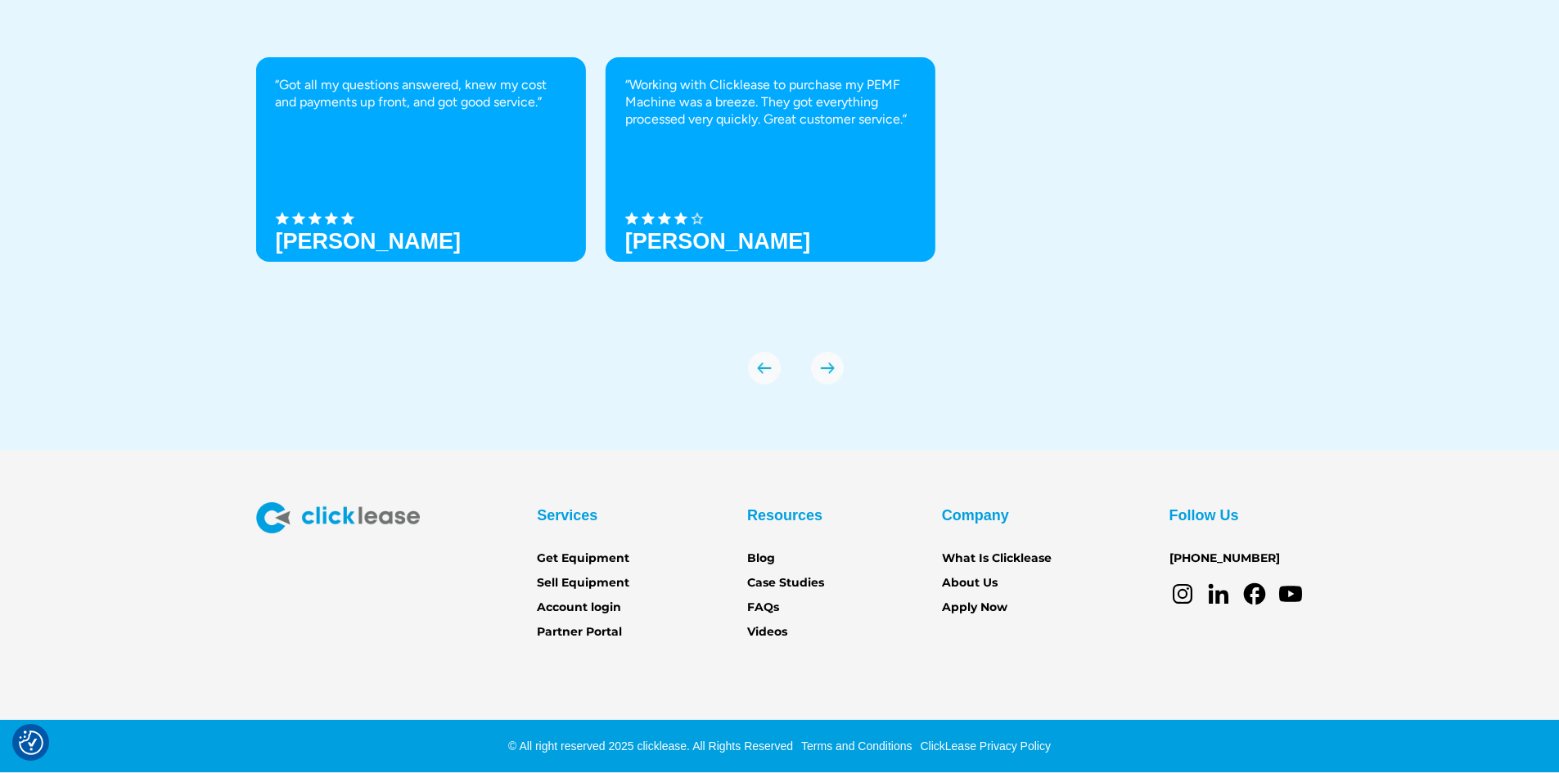
click at [766, 368] on img "previous slide" at bounding box center [764, 368] width 33 height 33
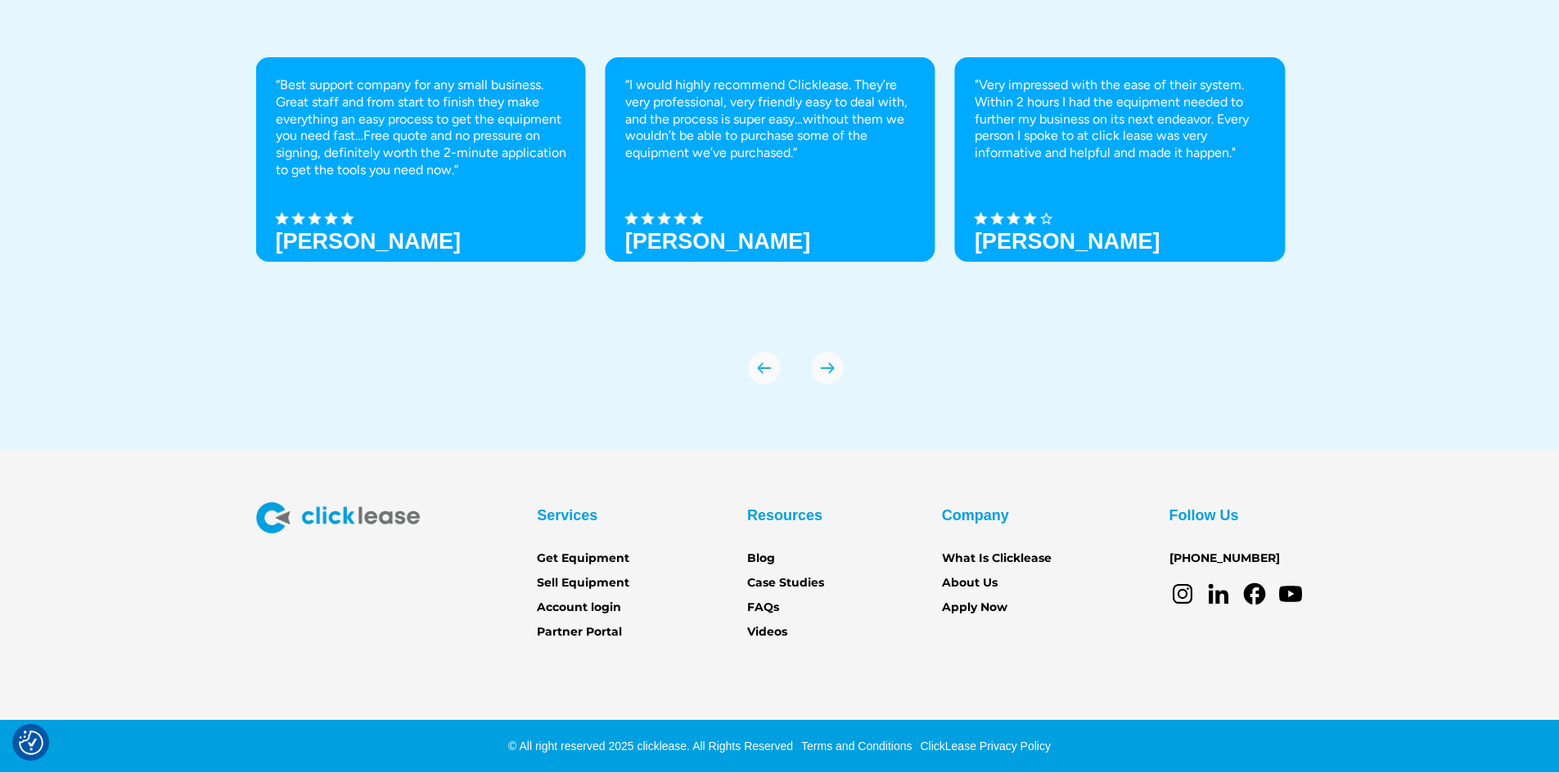
click at [766, 368] on img "previous slide" at bounding box center [764, 368] width 33 height 33
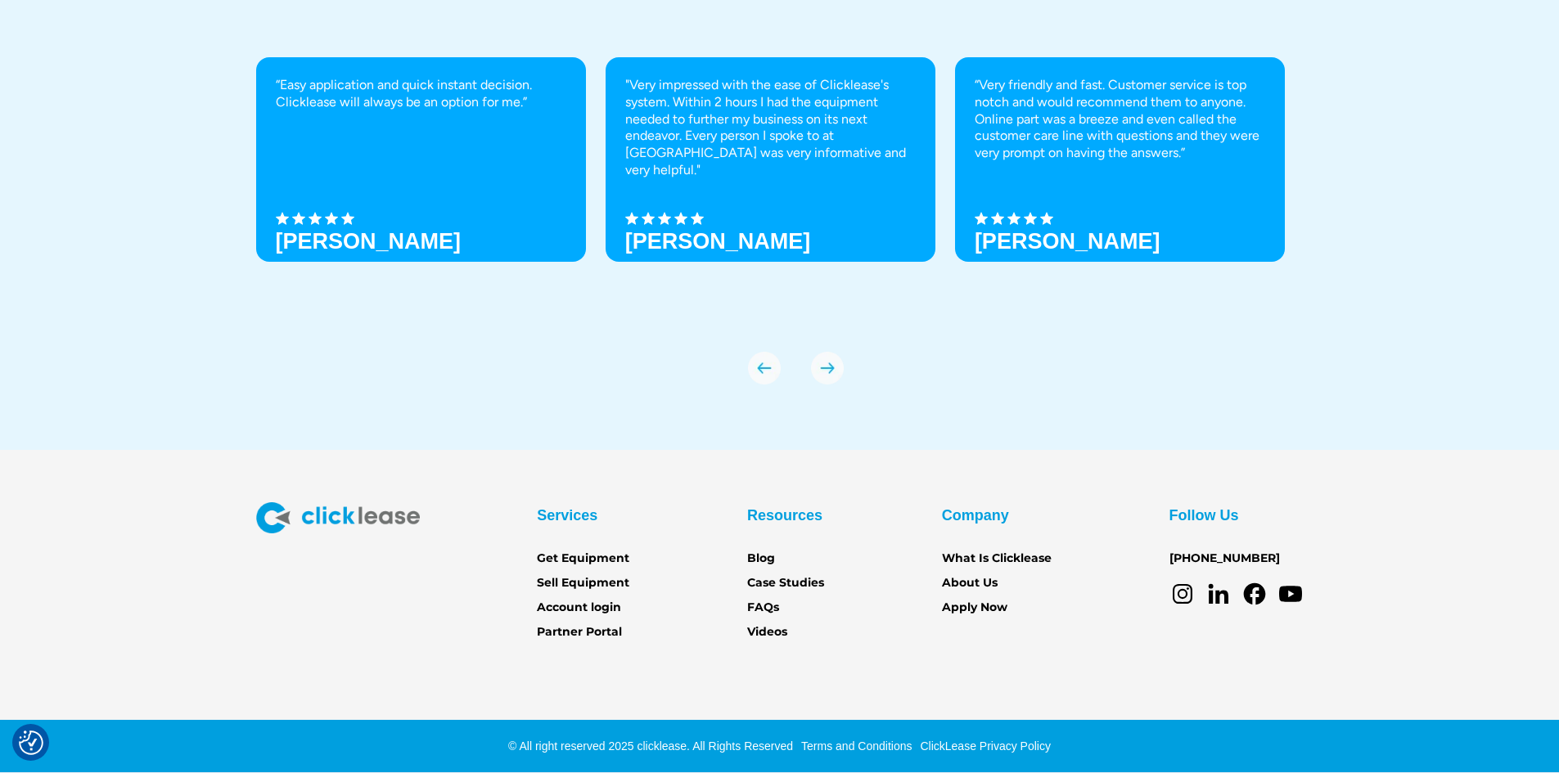
click at [780, 507] on div "Resources" at bounding box center [784, 516] width 75 height 26
click at [975, 512] on div "Company" at bounding box center [975, 516] width 67 height 26
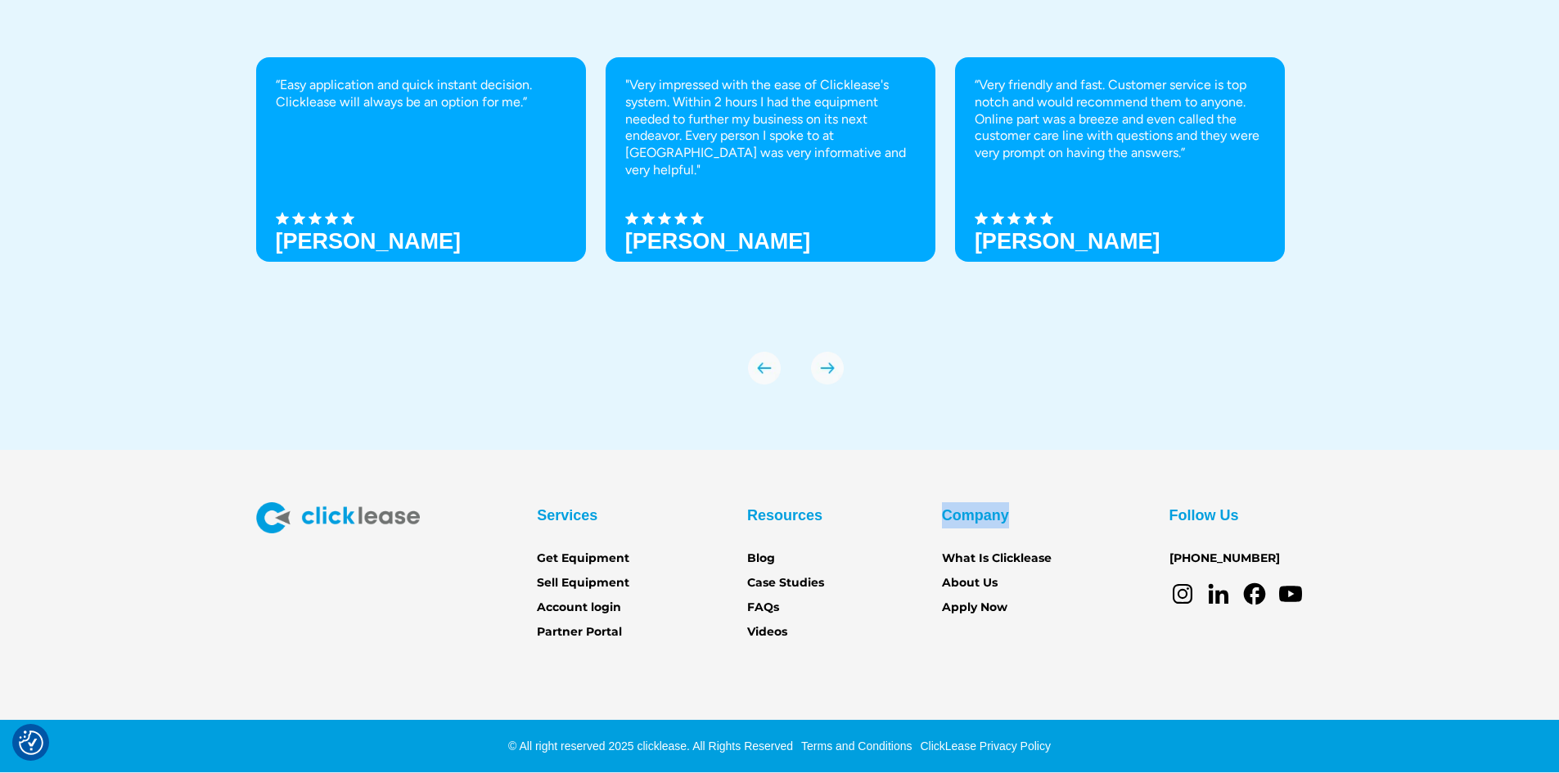
click at [823, 368] on img "next slide" at bounding box center [827, 368] width 33 height 33
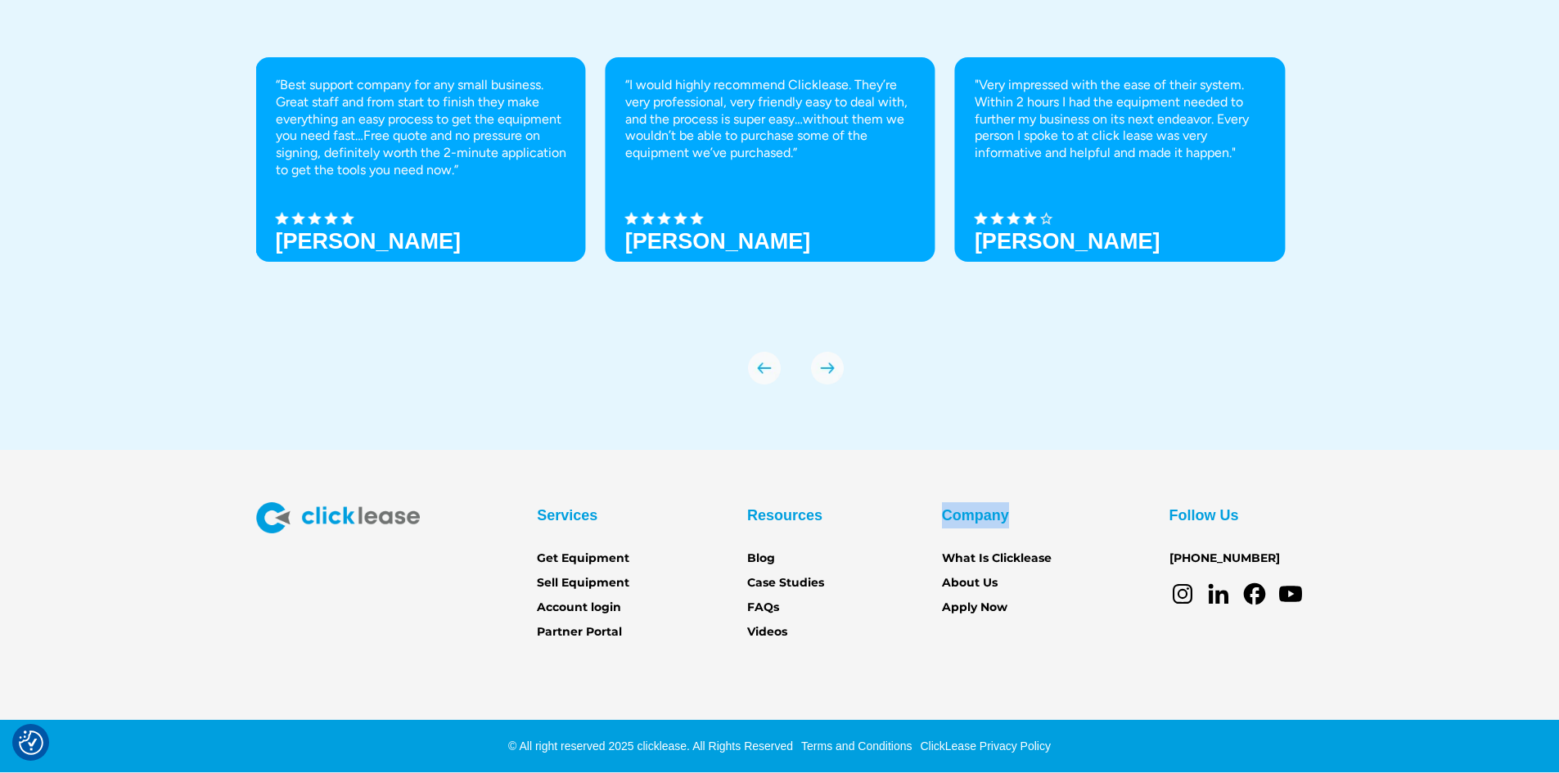
click at [823, 368] on img "next slide" at bounding box center [827, 368] width 33 height 33
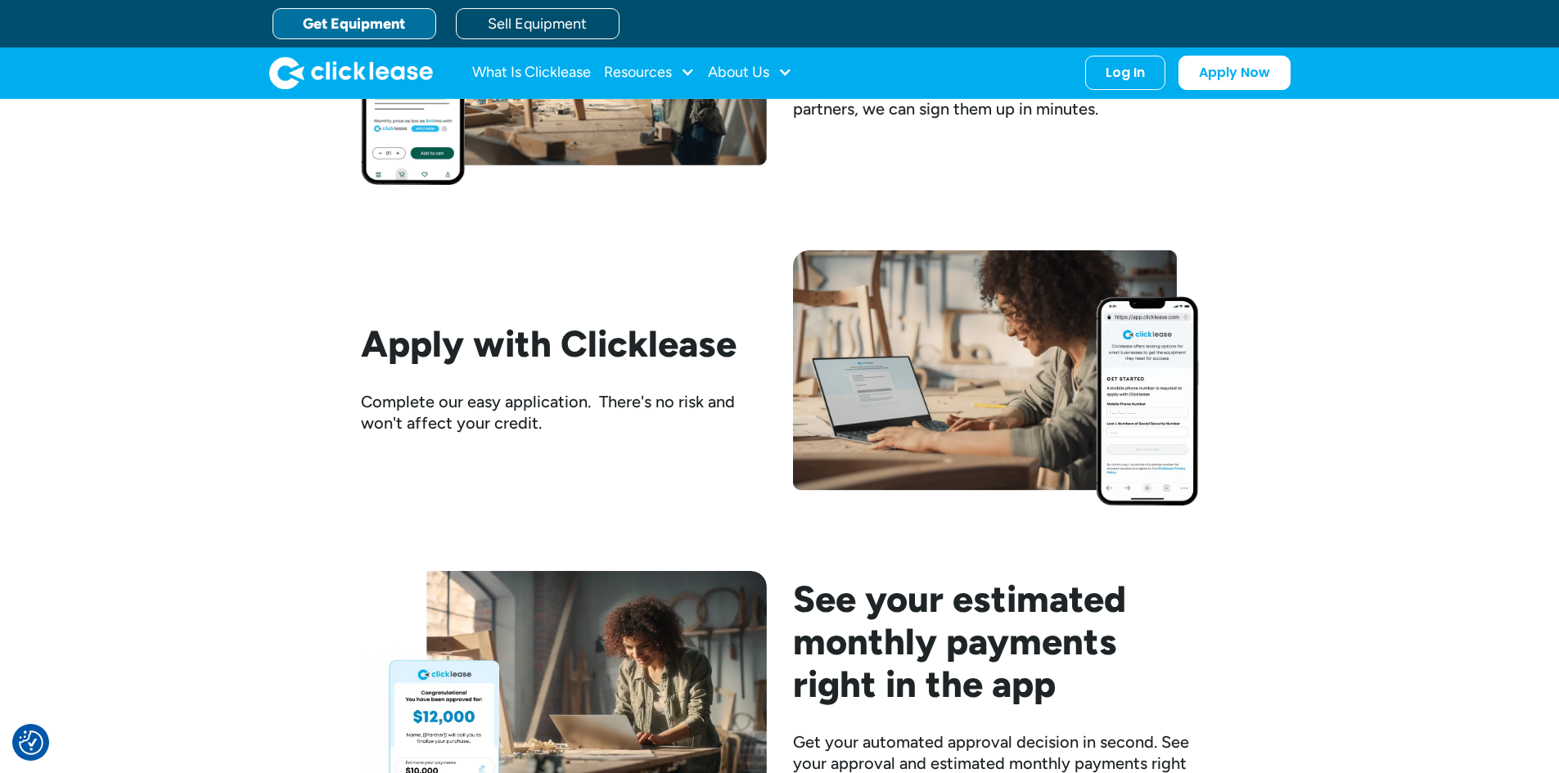
scroll to position [1517, 0]
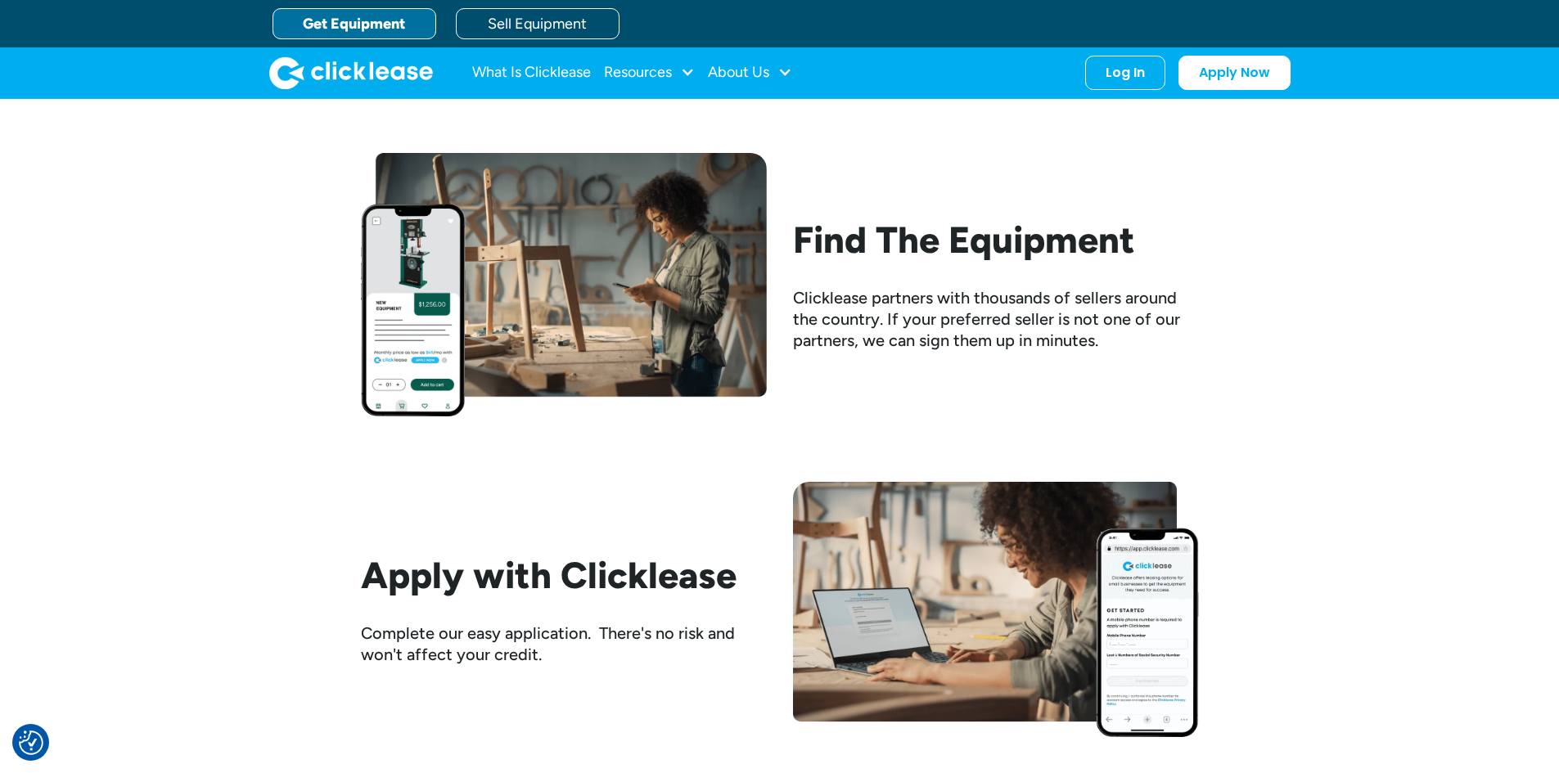
click at [889, 268] on div "Find The Equipment Clicklease partners with thousands of sellers around the cou…" at bounding box center [996, 285] width 406 height 133
click at [890, 252] on h2 "Find The Equipment" at bounding box center [996, 240] width 406 height 43
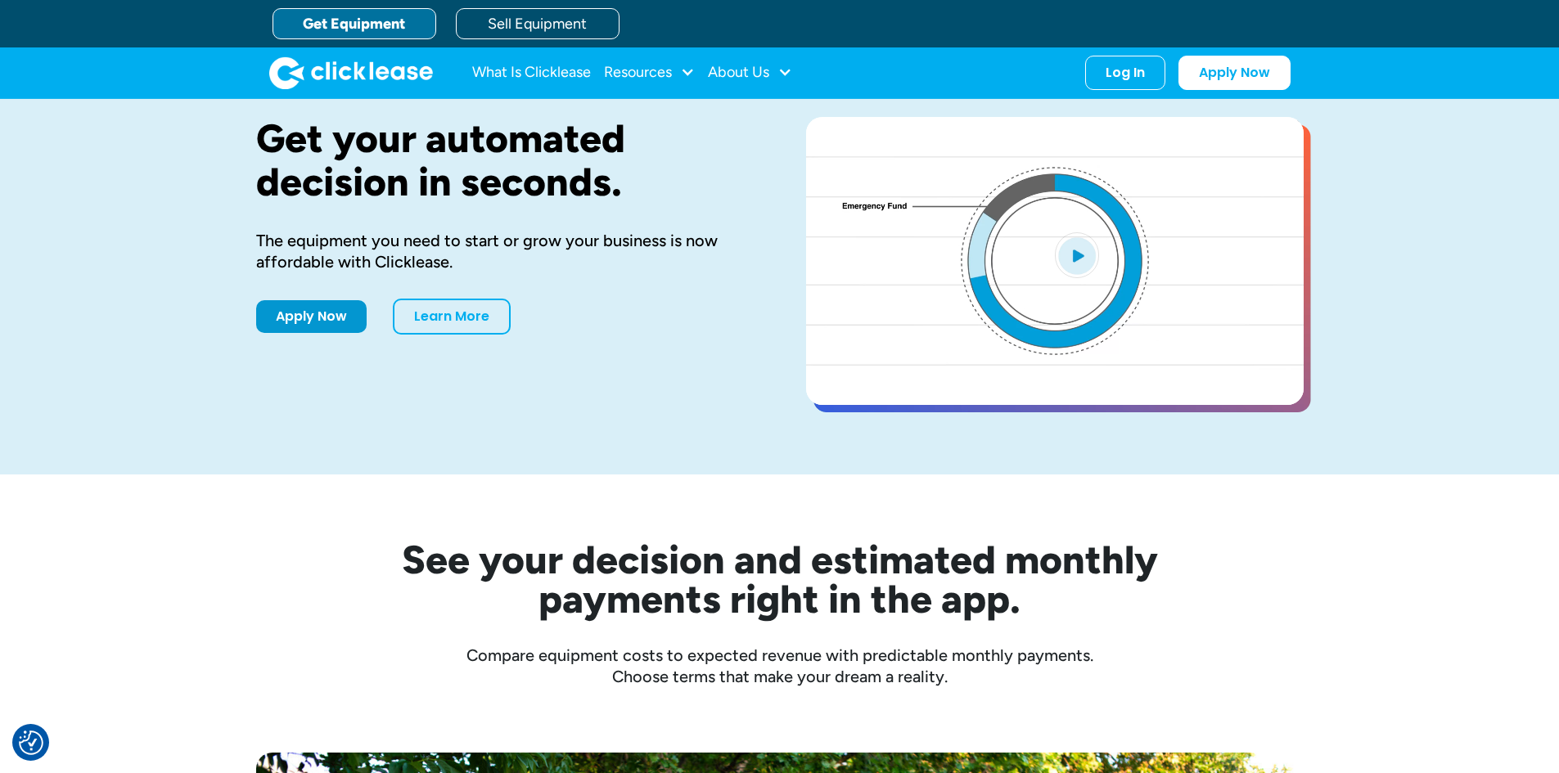
scroll to position [0, 0]
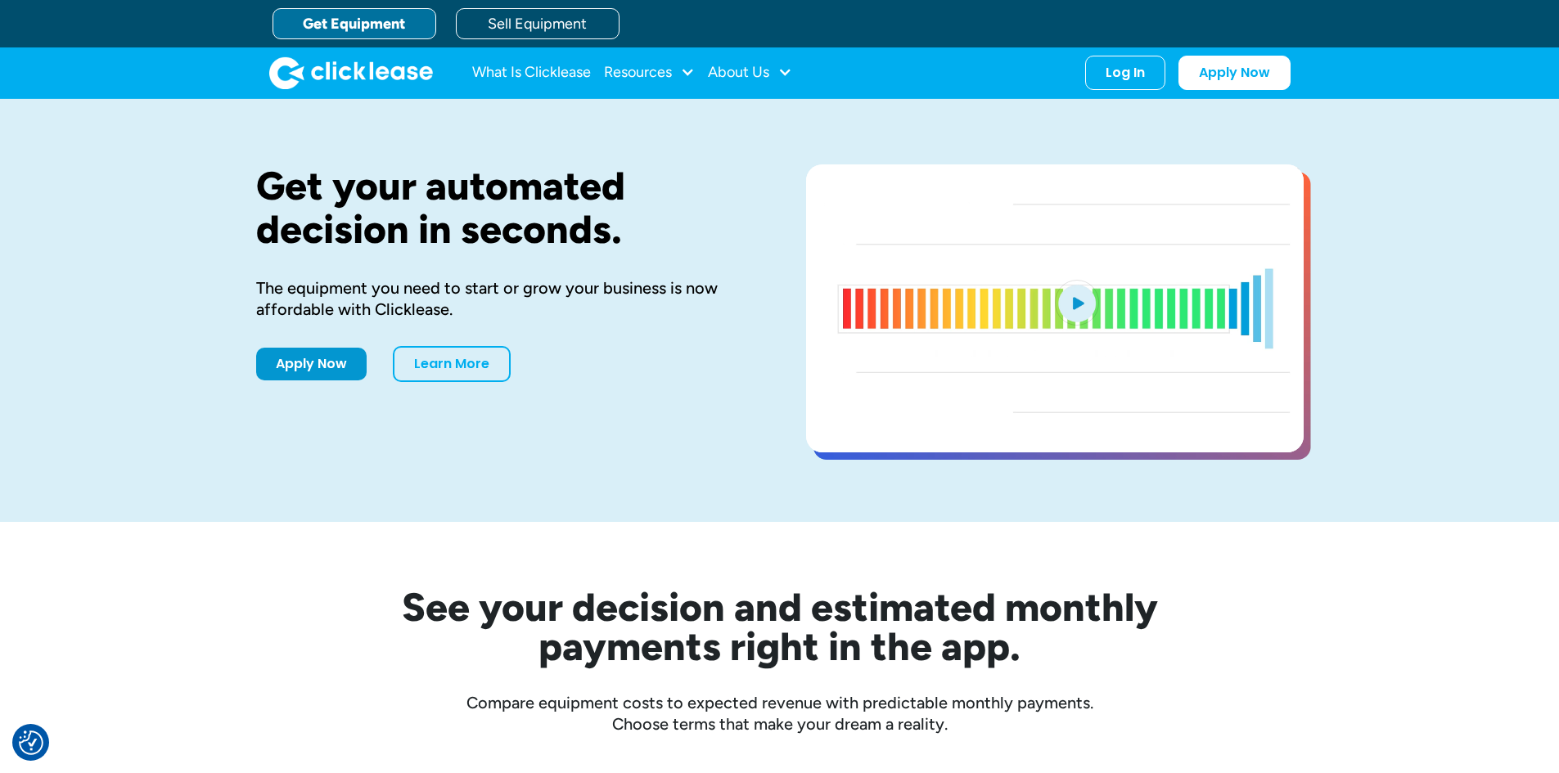
click at [517, 322] on div "Get your automated decision in seconds. The equipment you need to start or grow…" at bounding box center [505, 311] width 498 height 292
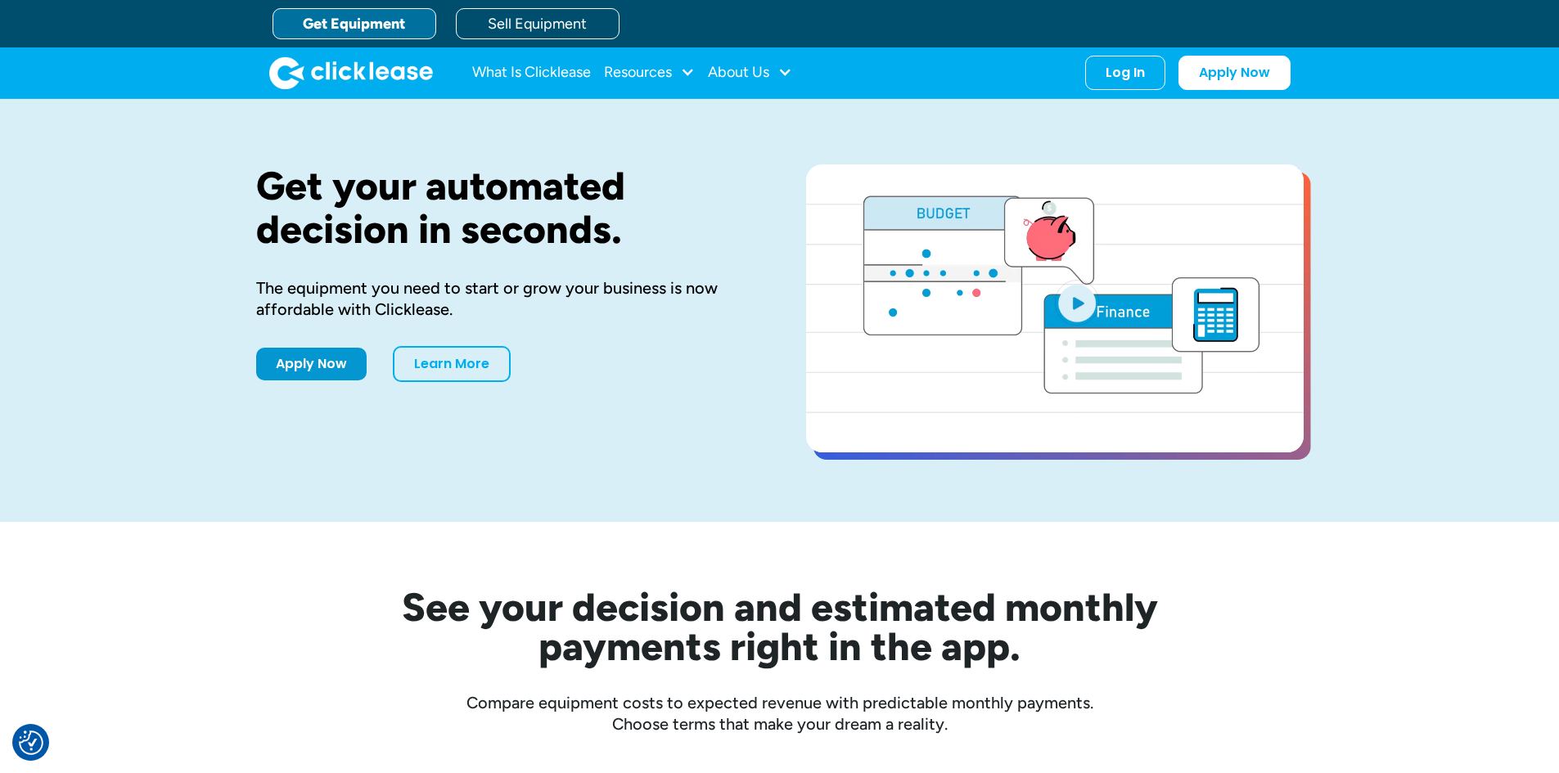
click at [524, 296] on div "The equipment you need to start or grow your business is now affordable with Cl…" at bounding box center [505, 298] width 498 height 43
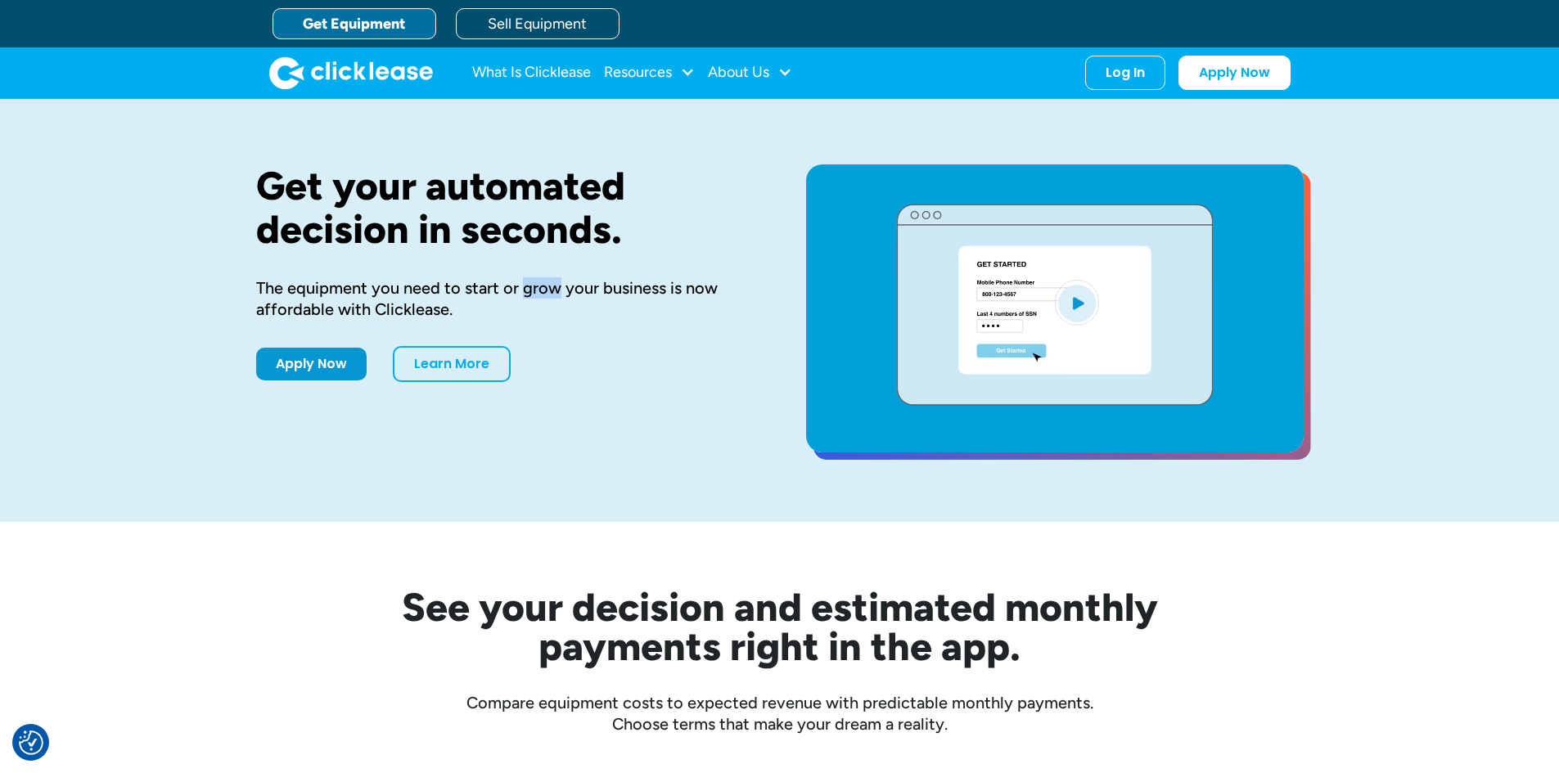
click at [524, 297] on div "The equipment you need to start or grow your business is now affordable with Cl…" at bounding box center [505, 298] width 498 height 43
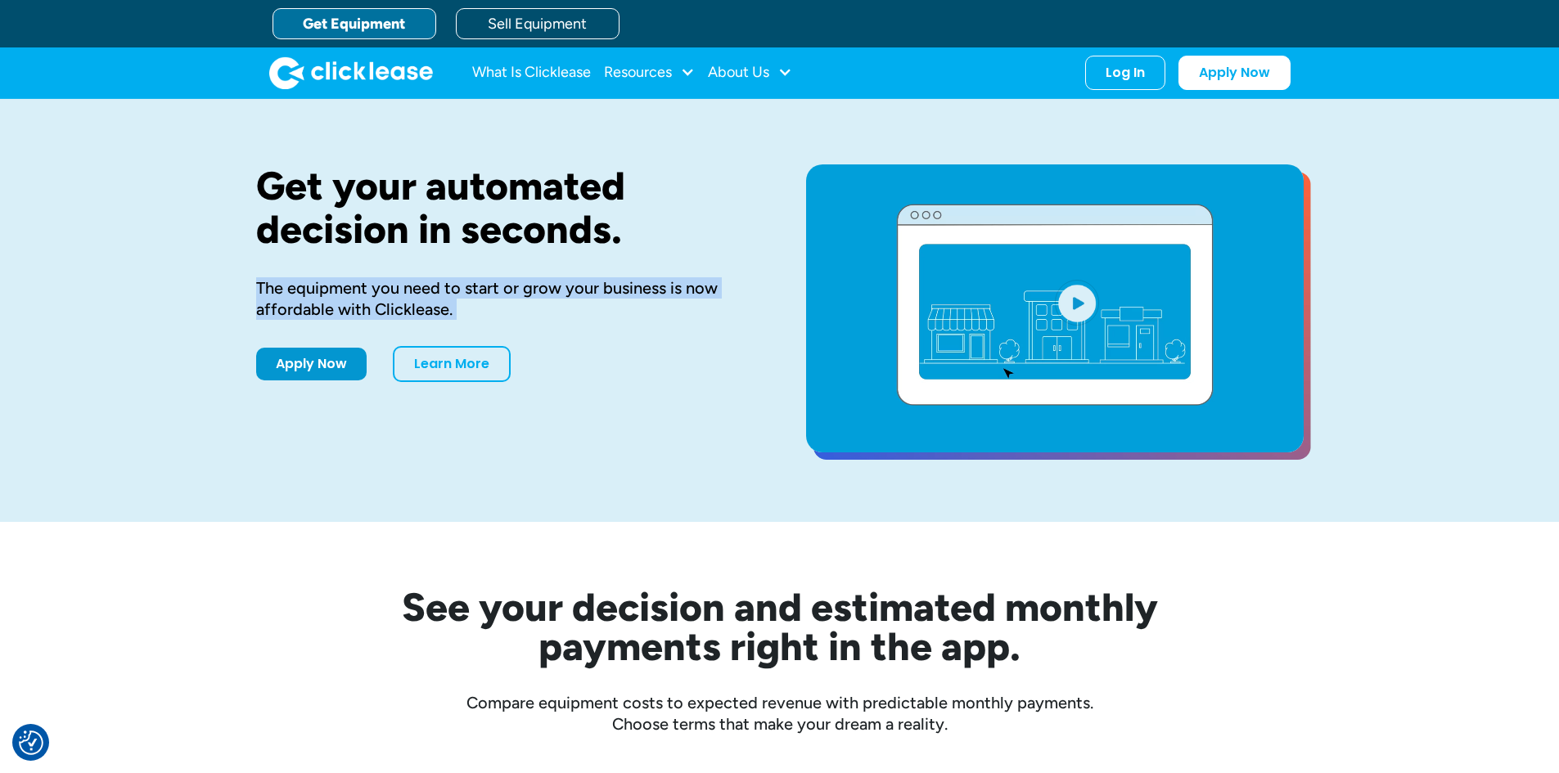
click at [524, 297] on div "The equipment you need to start or grow your business is now affordable with Cl…" at bounding box center [505, 298] width 498 height 43
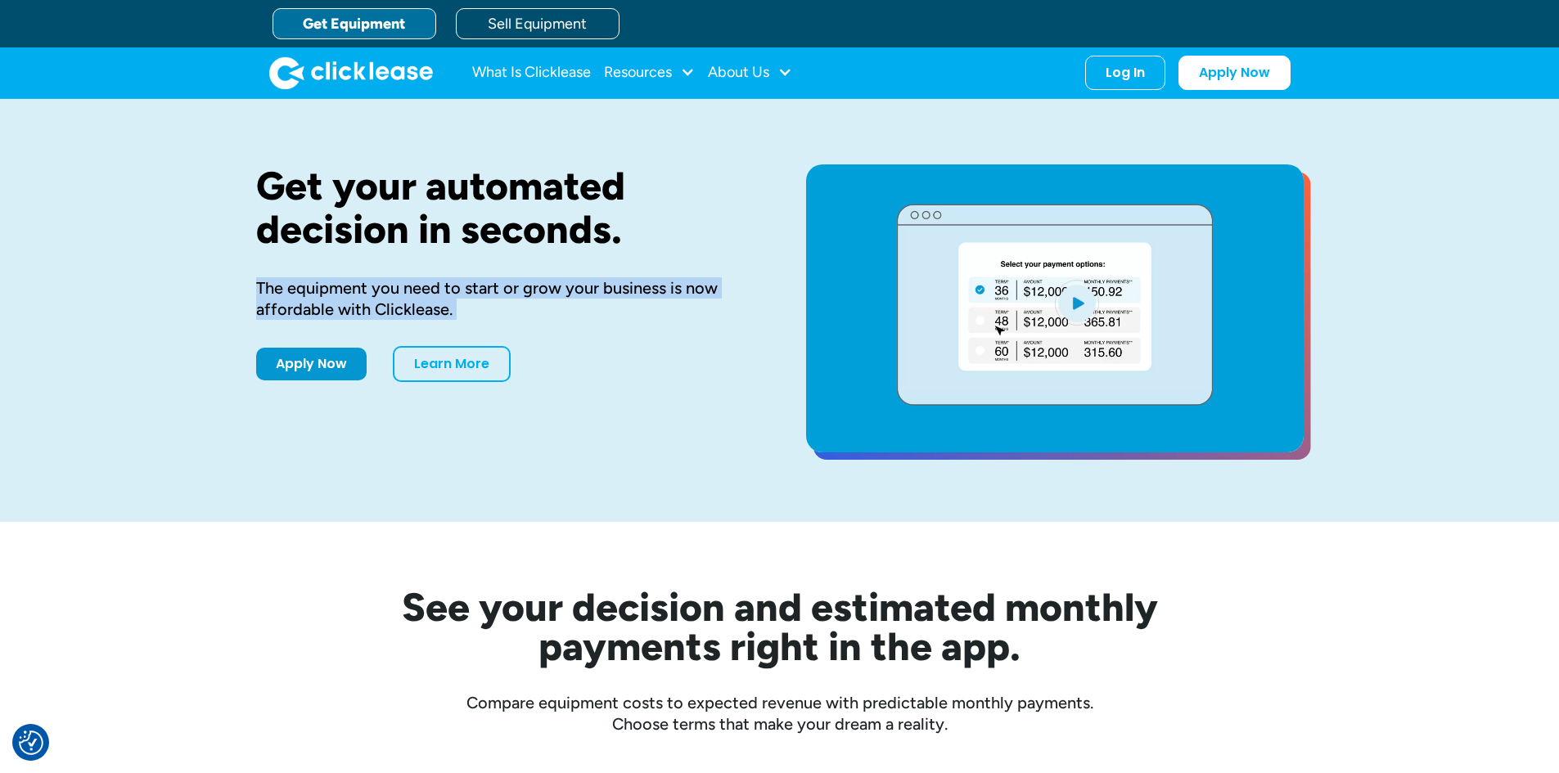
click at [524, 297] on div "The equipment you need to start or grow your business is now affordable with Cl…" at bounding box center [505, 298] width 498 height 43
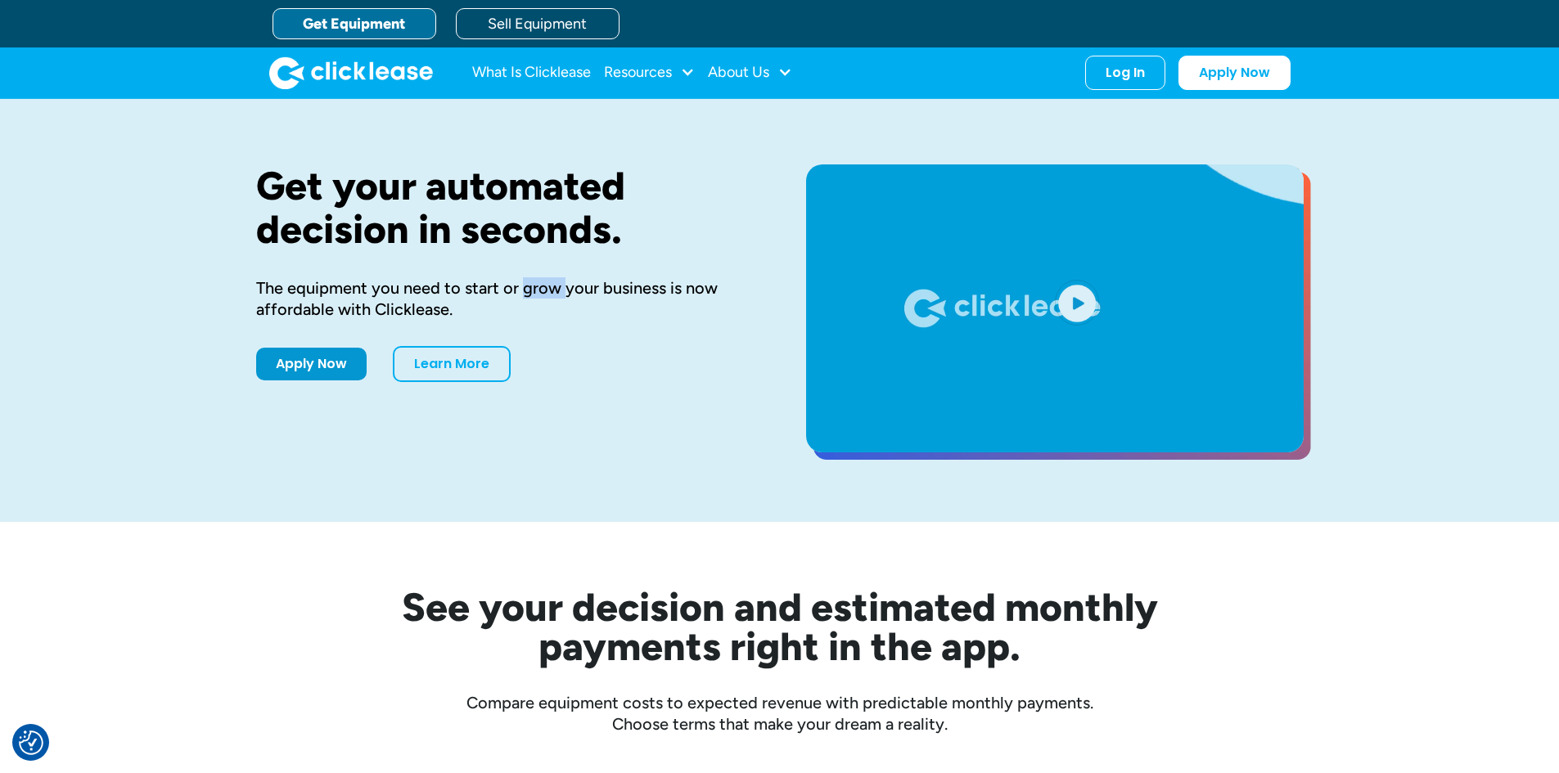
click at [524, 297] on div "The equipment you need to start or grow your business is now affordable with Cl…" at bounding box center [505, 298] width 498 height 43
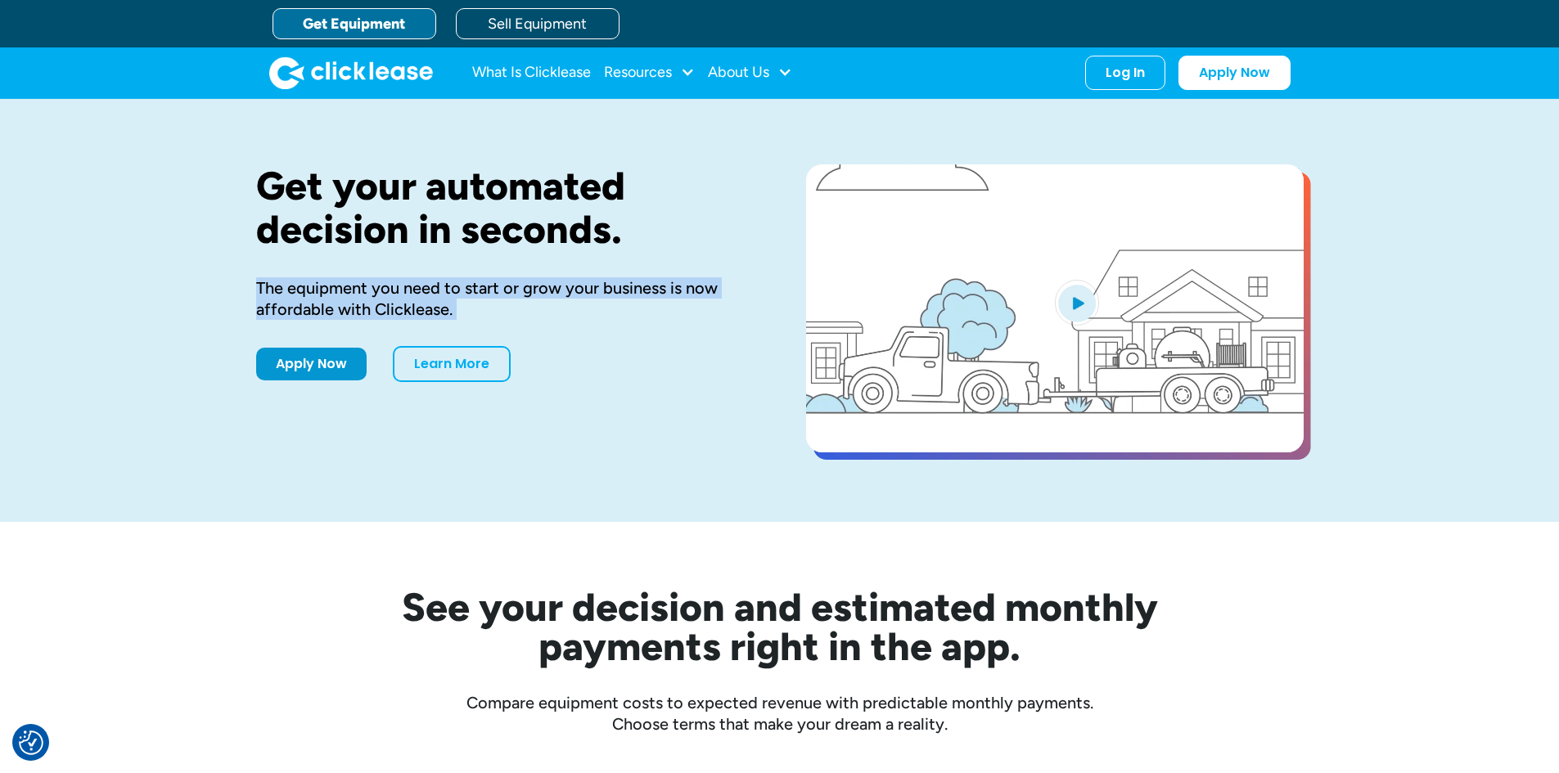
click at [524, 297] on div "The equipment you need to start or grow your business is now affordable with Cl…" at bounding box center [505, 298] width 498 height 43
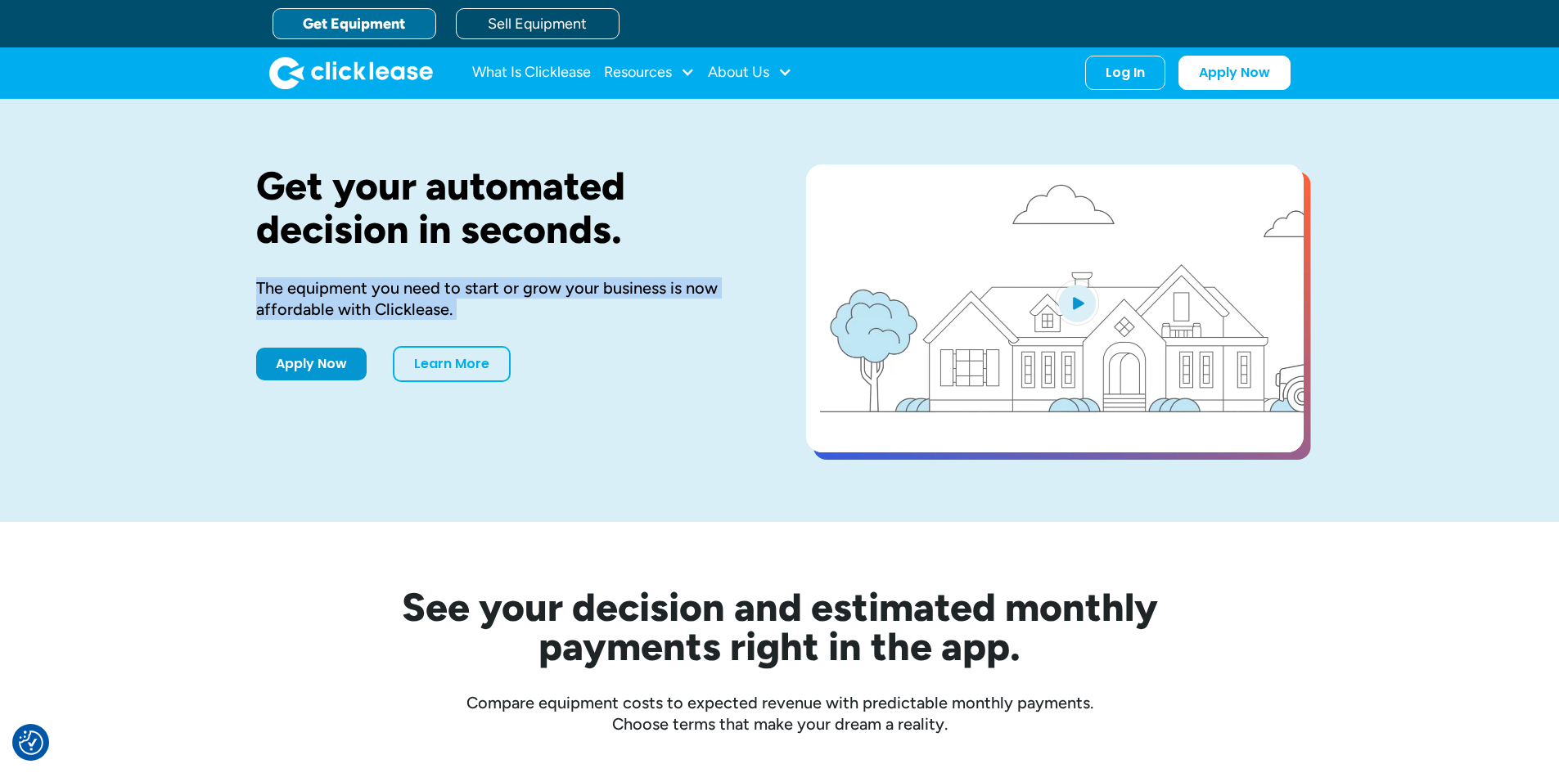
click at [524, 297] on div "The equipment you need to start or grow your business is now affordable with Cl…" at bounding box center [505, 298] width 498 height 43
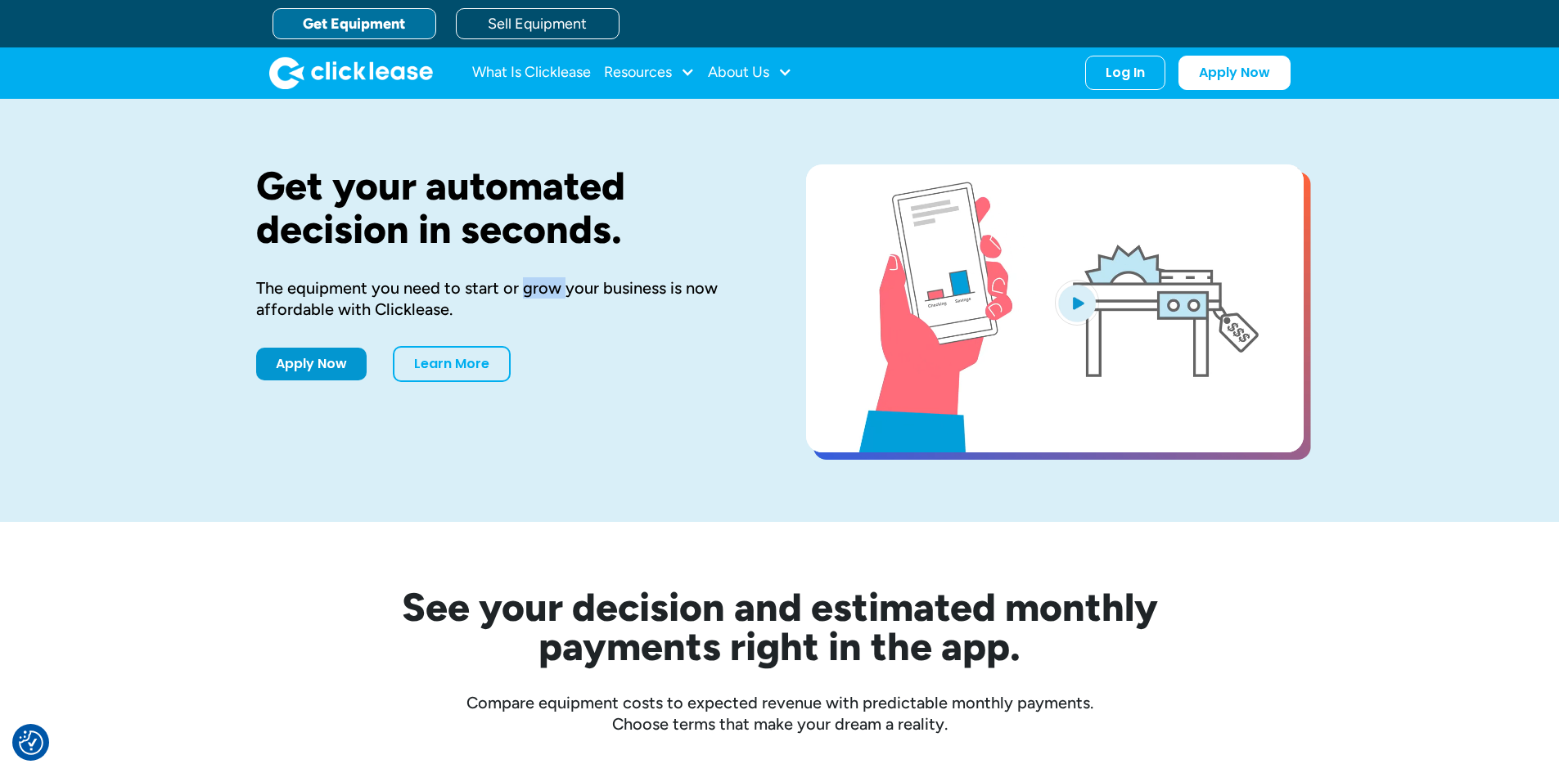
click at [524, 297] on div "The equipment you need to start or grow your business is now affordable with Cl…" at bounding box center [505, 298] width 498 height 43
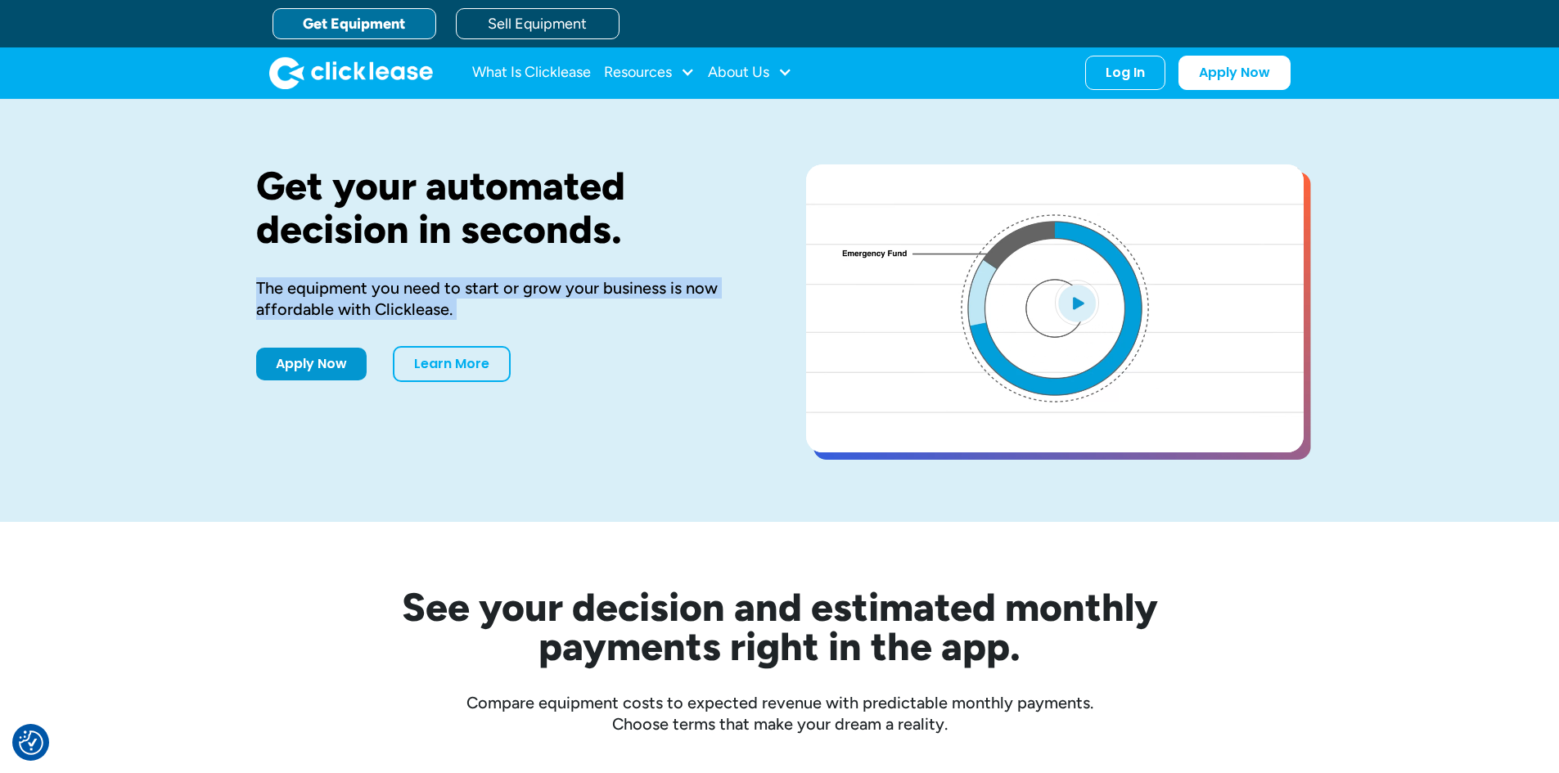
click at [524, 297] on div "The equipment you need to start or grow your business is now affordable with Cl…" at bounding box center [505, 298] width 498 height 43
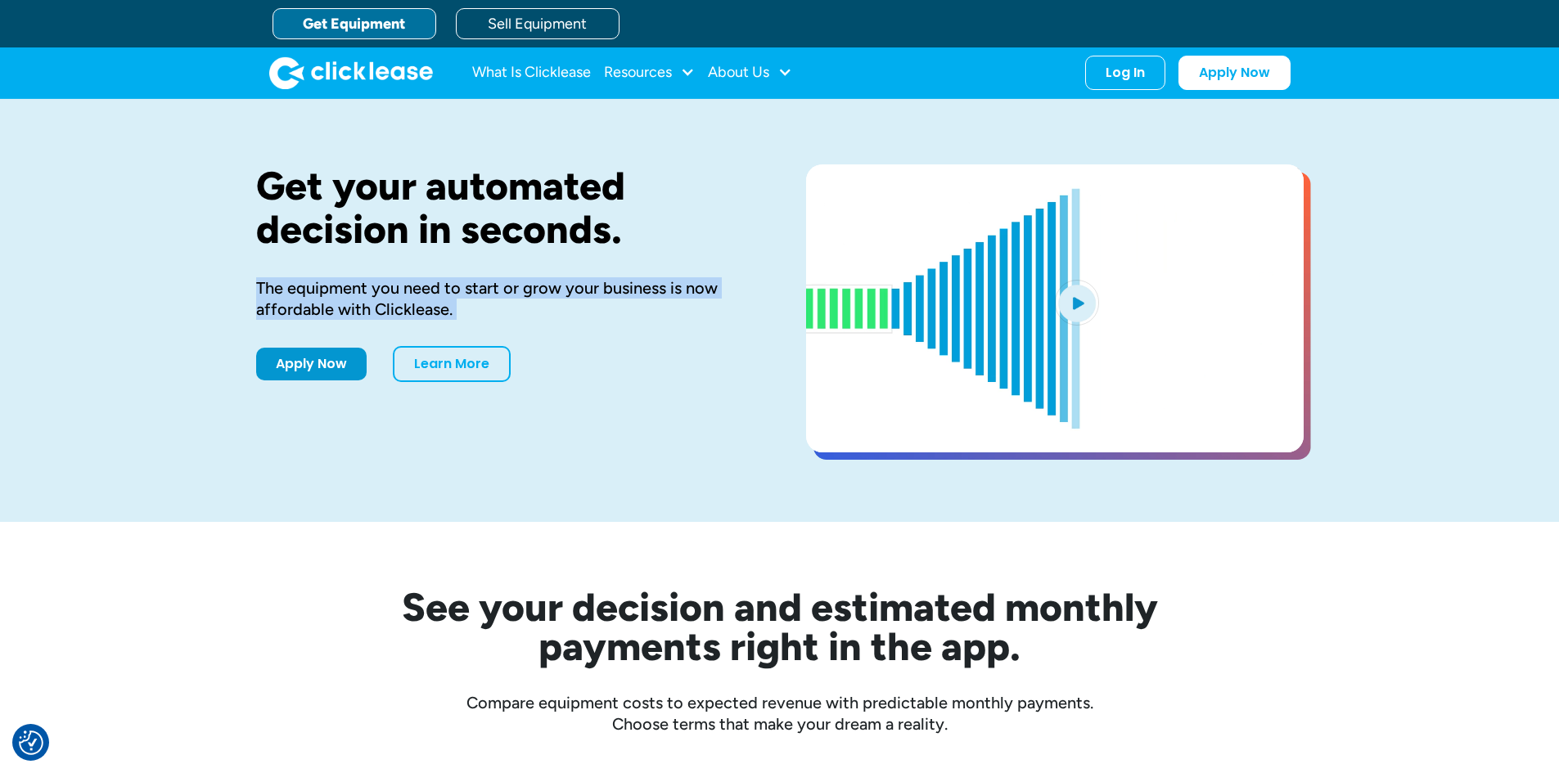
click at [524, 297] on div "The equipment you need to start or grow your business is now affordable with Cl…" at bounding box center [505, 298] width 498 height 43
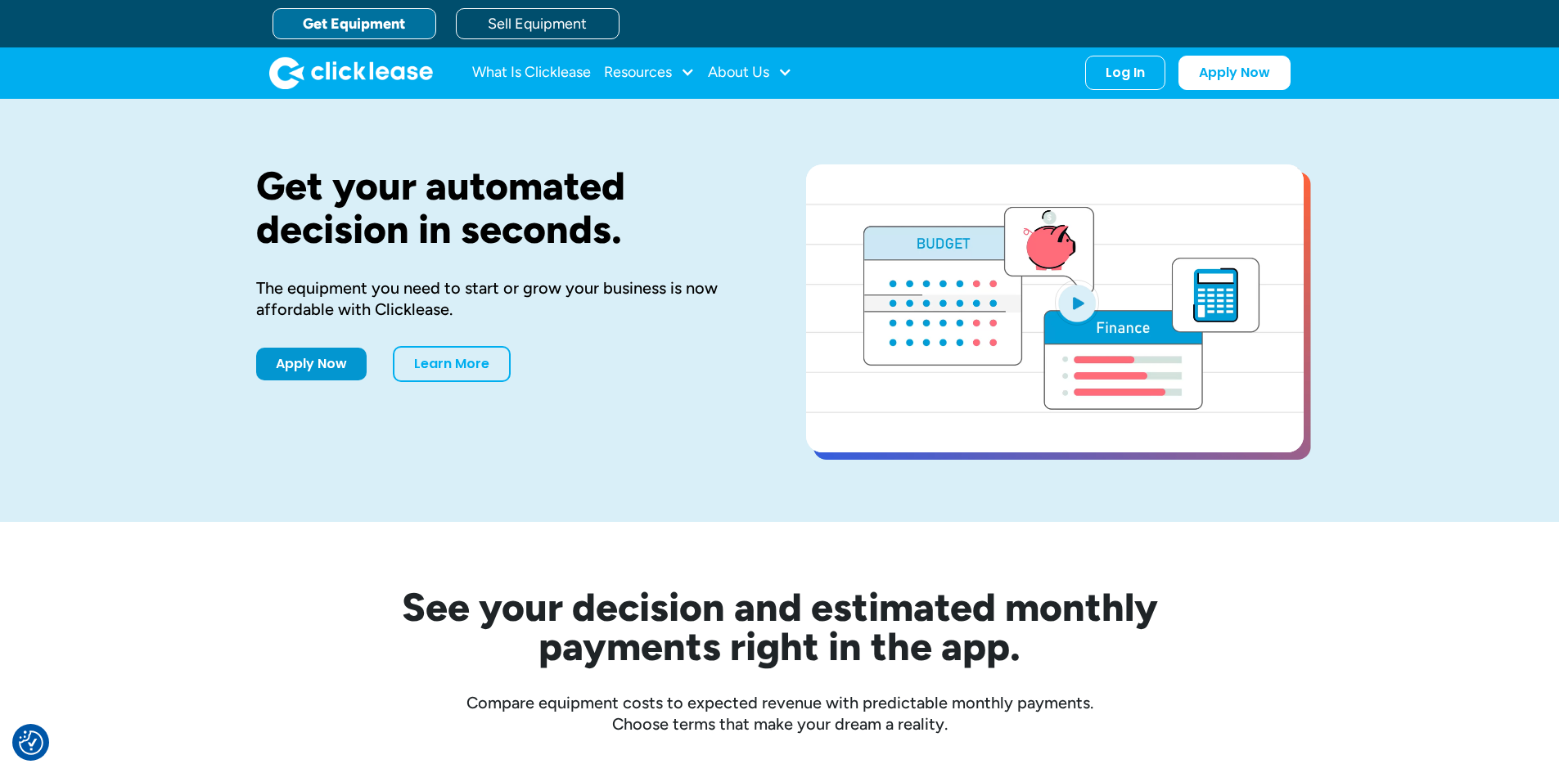
click at [524, 297] on div "The equipment you need to start or grow your business is now affordable with Cl…" at bounding box center [505, 298] width 498 height 43
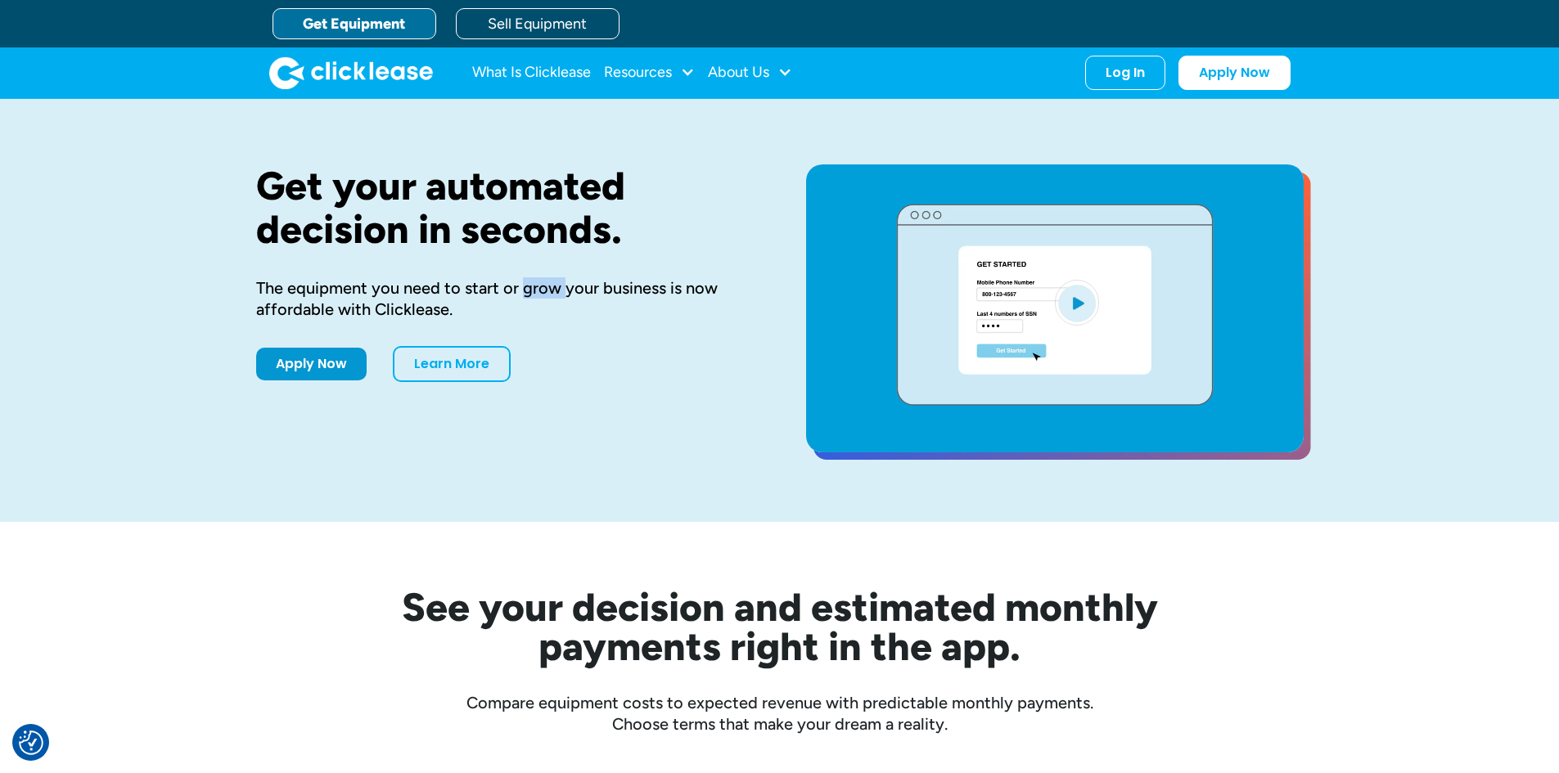
click at [524, 297] on div "The equipment you need to start or grow your business is now affordable with Cl…" at bounding box center [505, 298] width 498 height 43
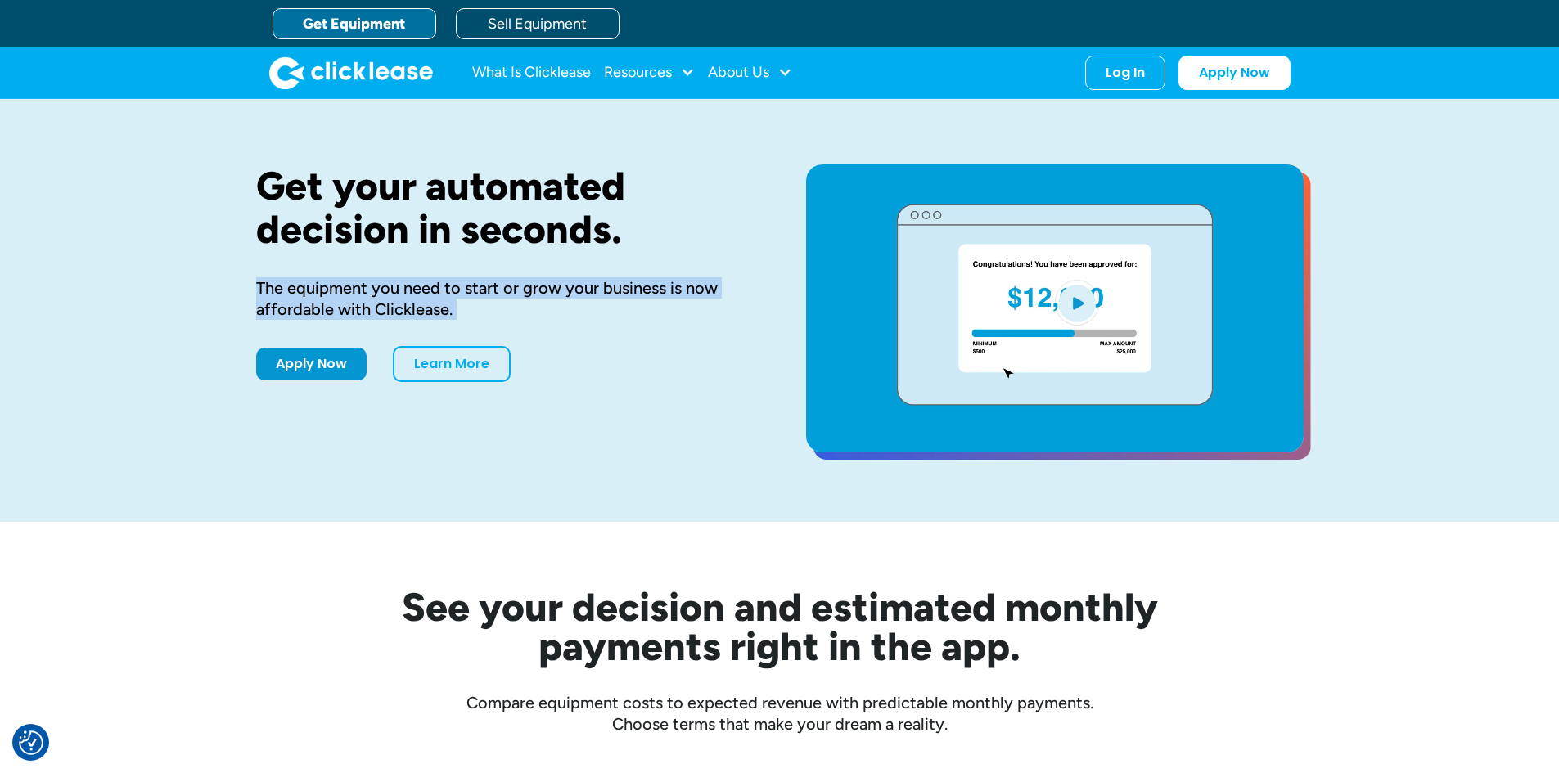
click at [524, 297] on div "The equipment you need to start or grow your business is now affordable with Cl…" at bounding box center [505, 298] width 498 height 43
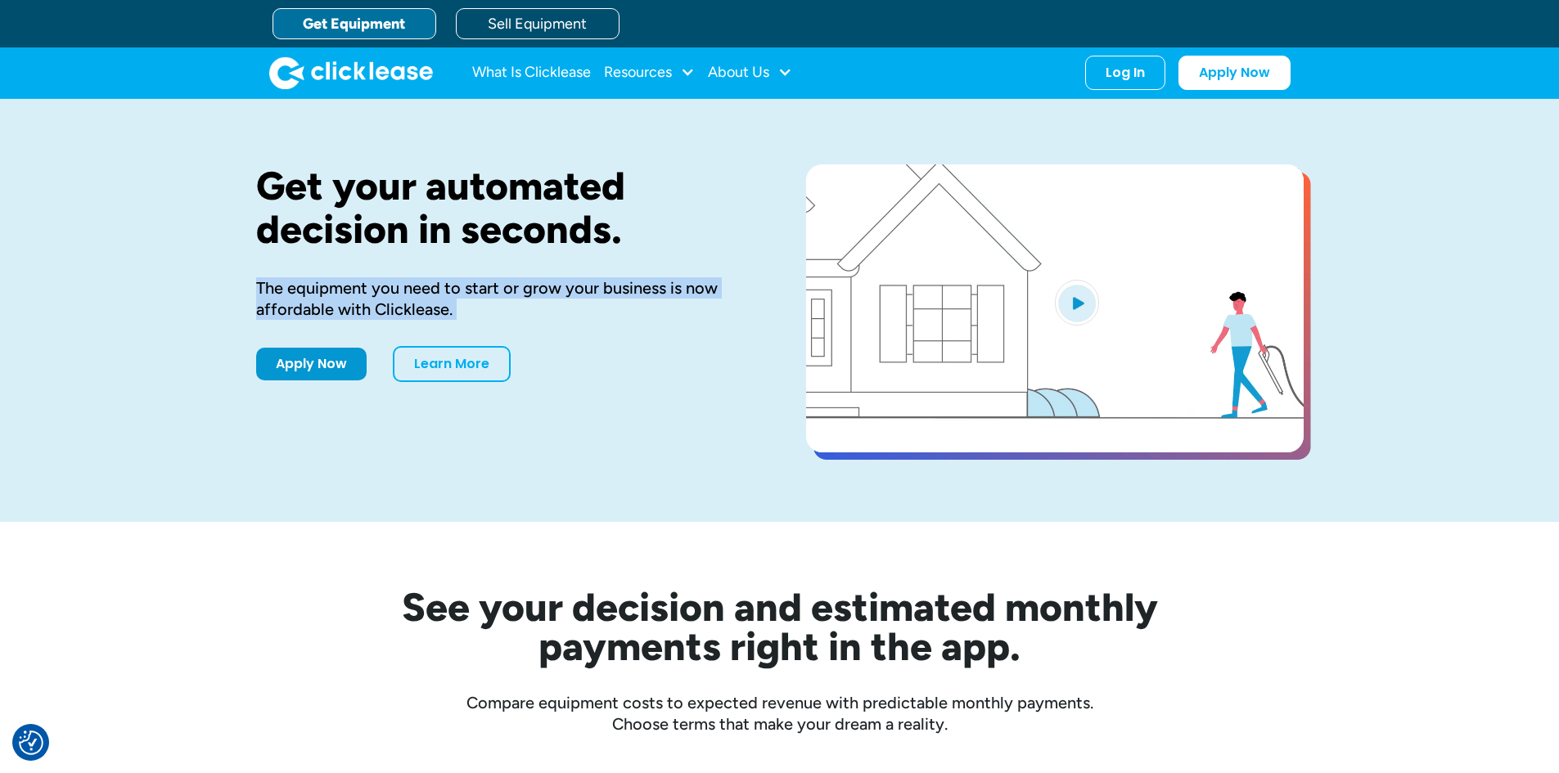
click at [524, 297] on div "The equipment you need to start or grow your business is now affordable with Cl…" at bounding box center [505, 298] width 498 height 43
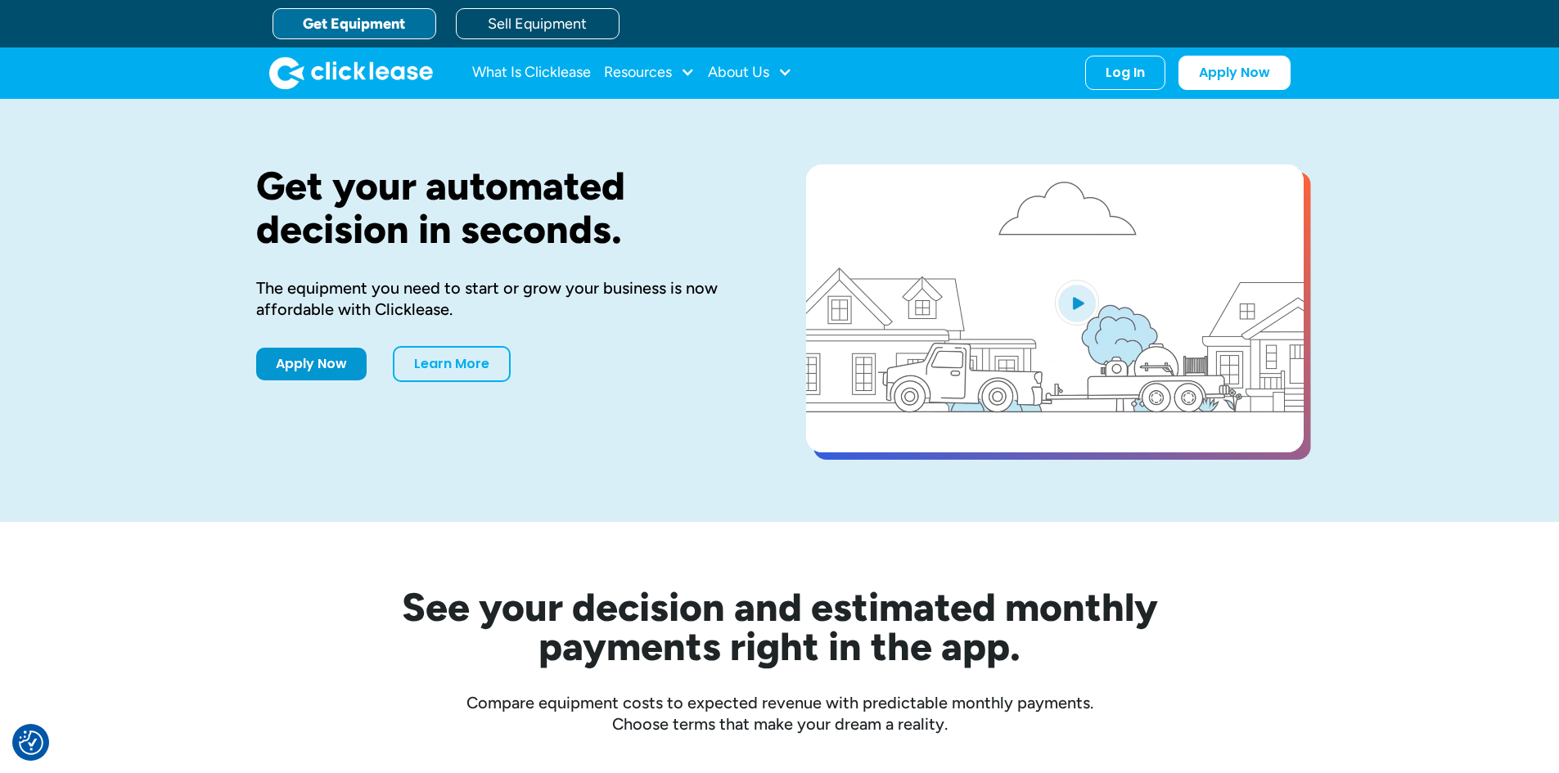
click at [381, 87] on img "home" at bounding box center [351, 72] width 164 height 33
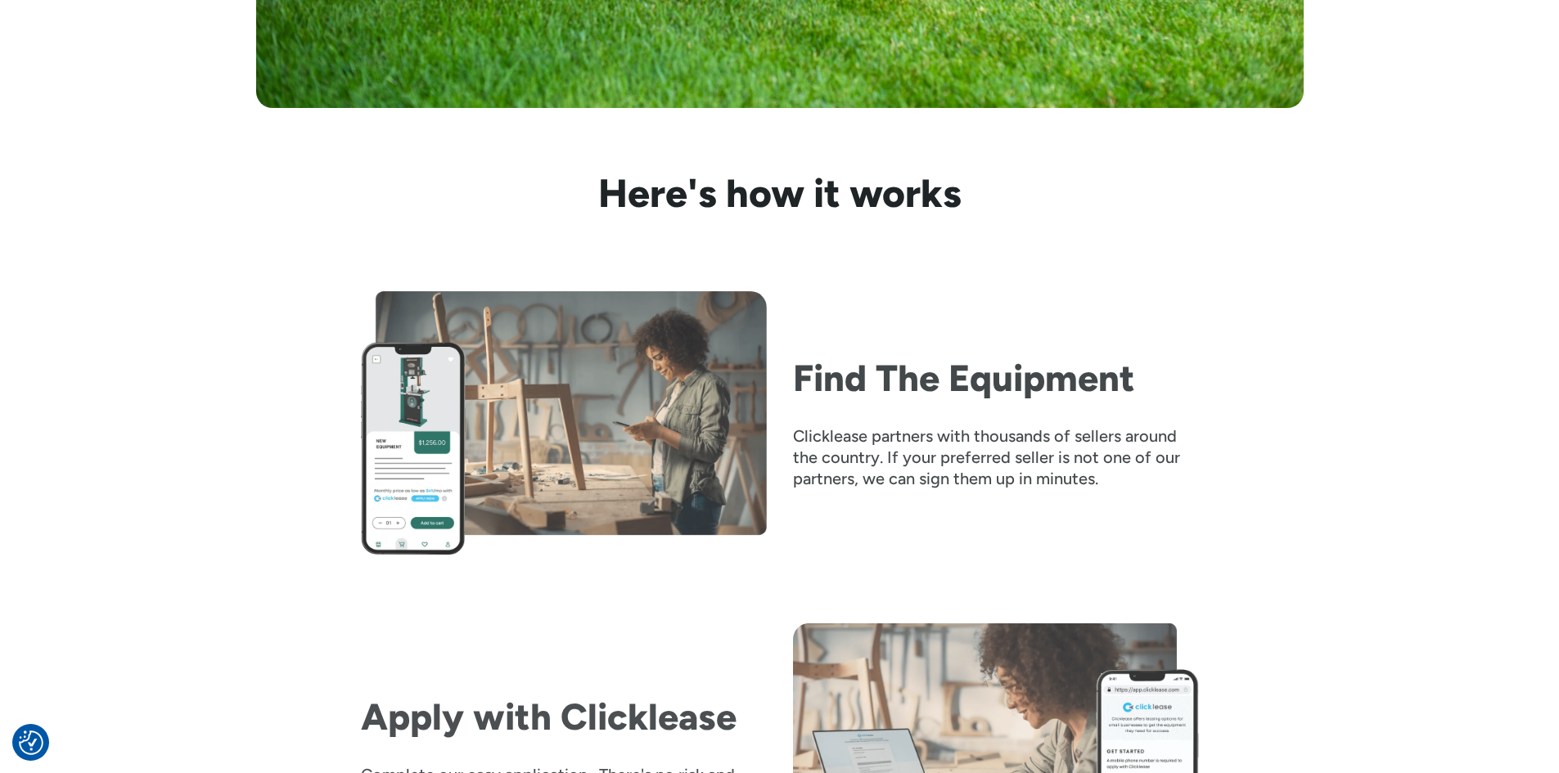
scroll to position [2046, 0]
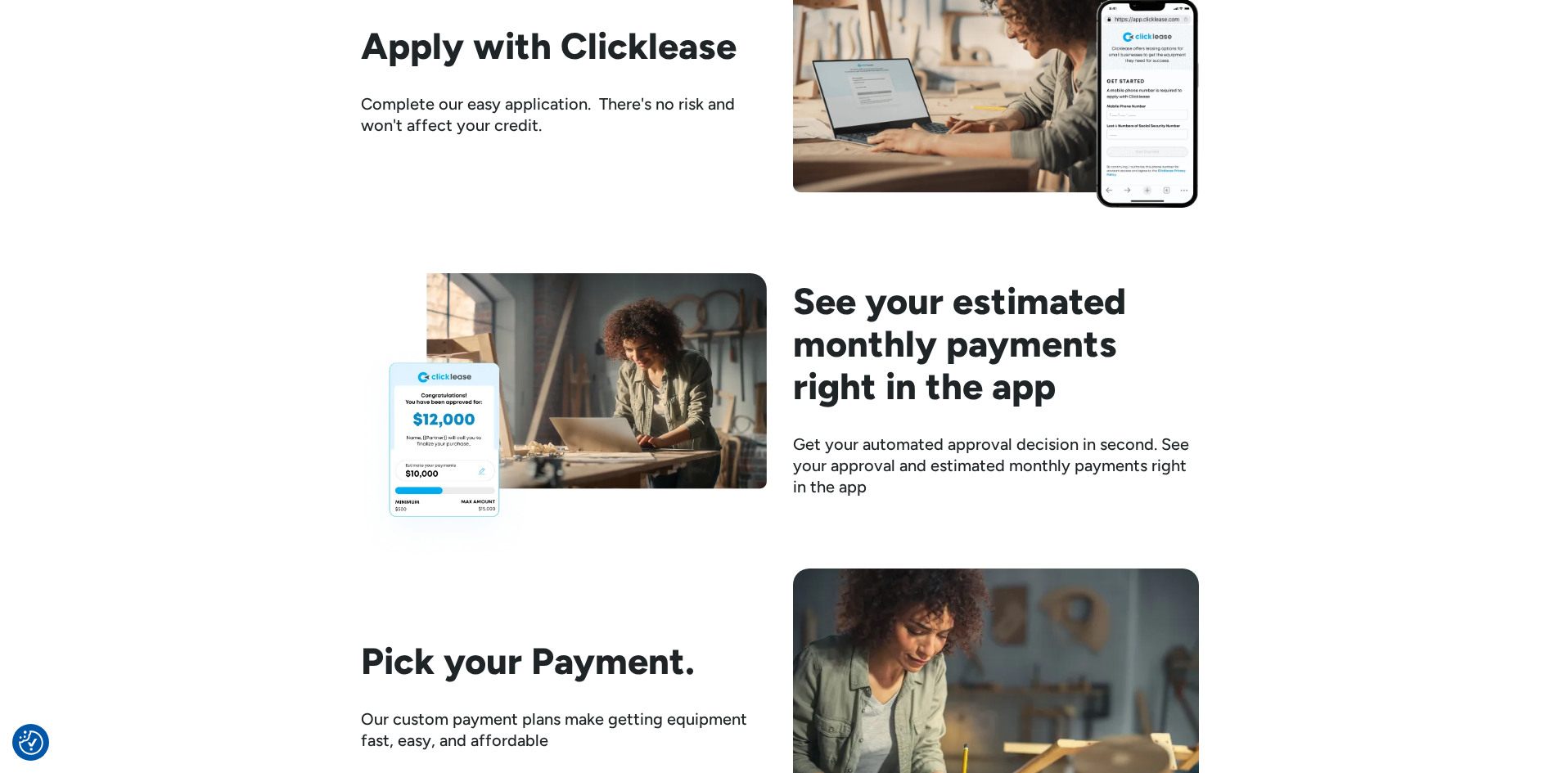
click at [866, 471] on div "Get your automated approval decision in second. See your approval and estimated…" at bounding box center [996, 466] width 406 height 64
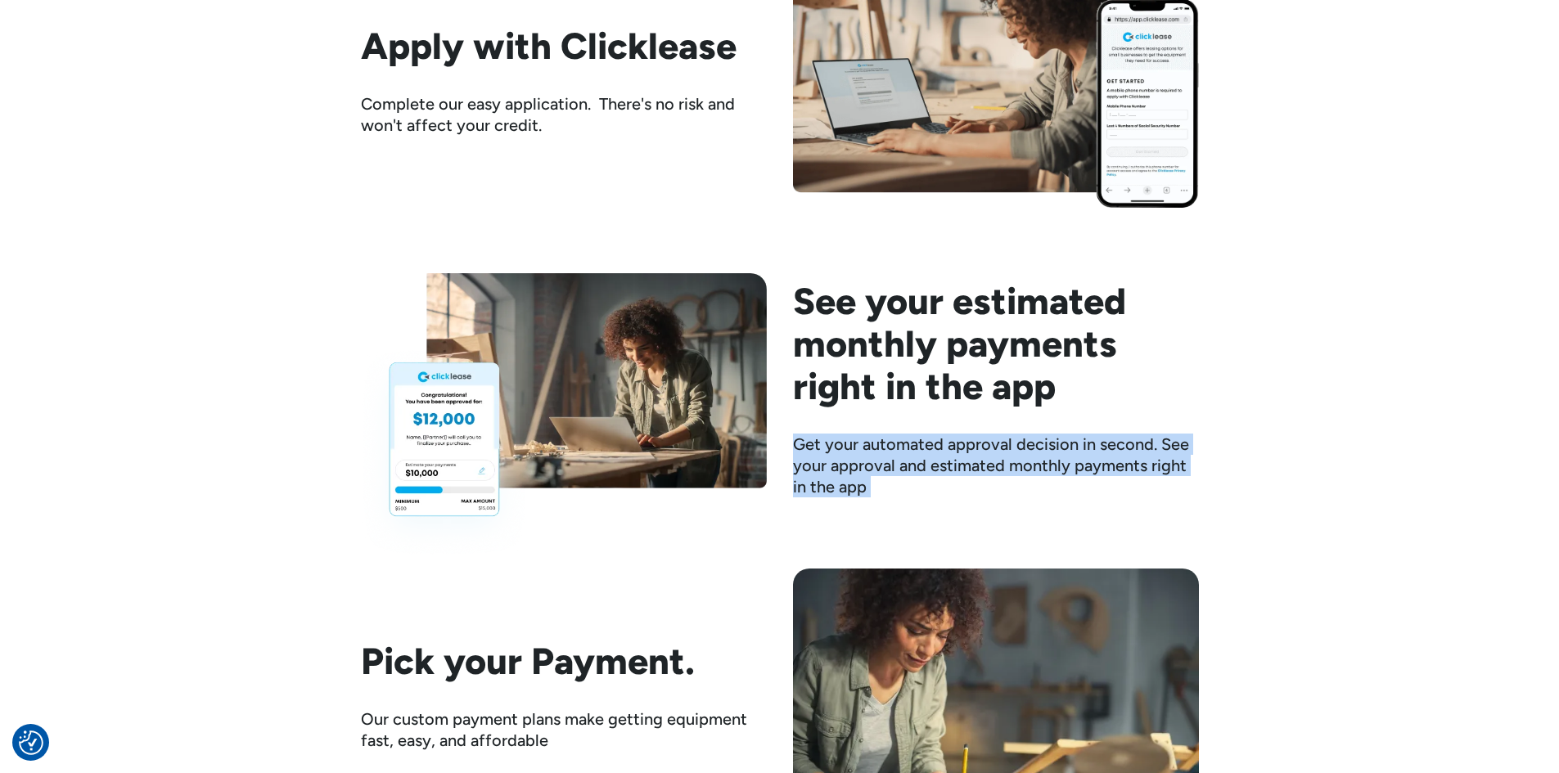
click at [866, 471] on div "Get your automated approval decision in second. See your approval and estimated…" at bounding box center [996, 466] width 406 height 64
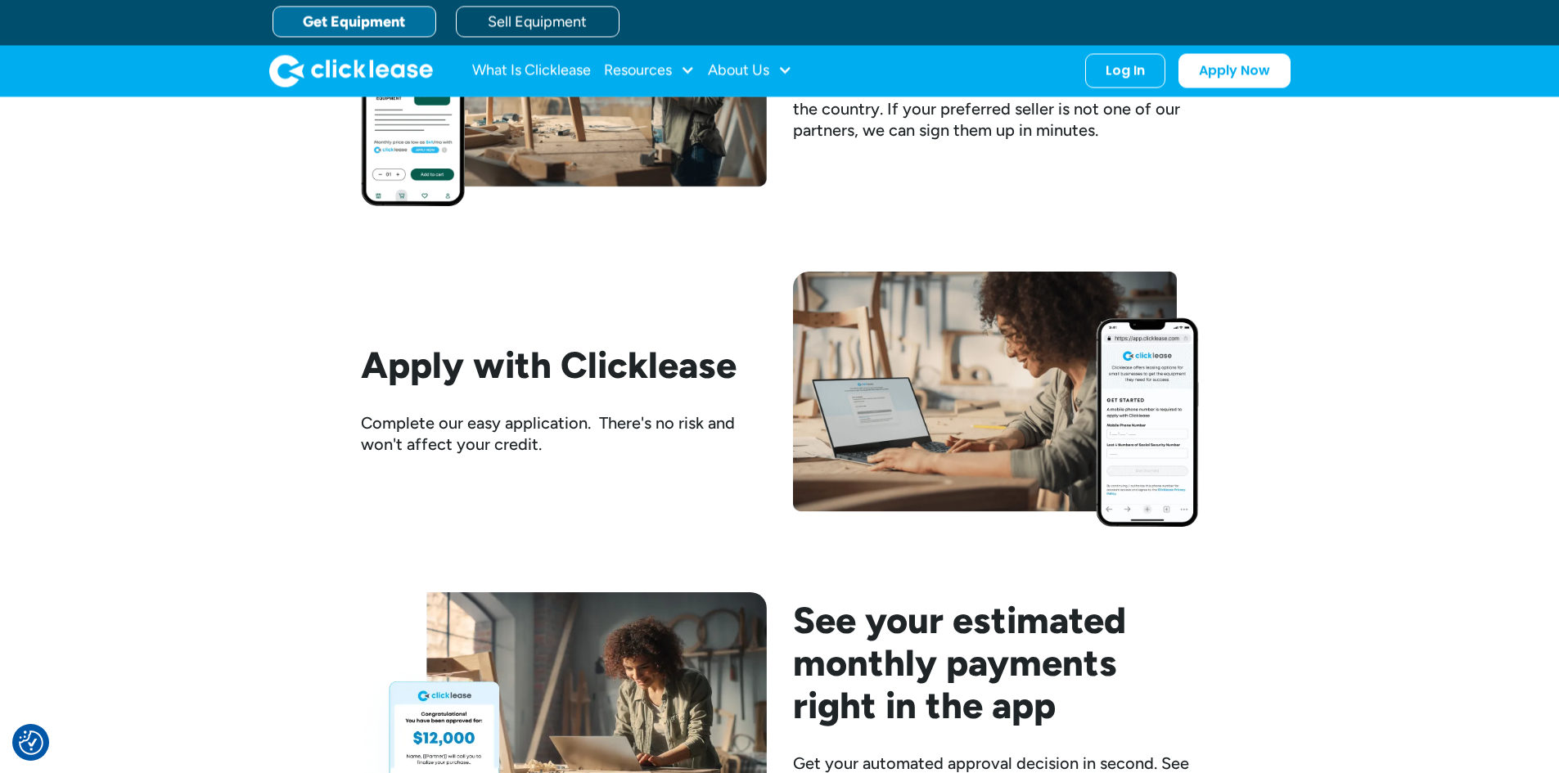
scroll to position [1473, 0]
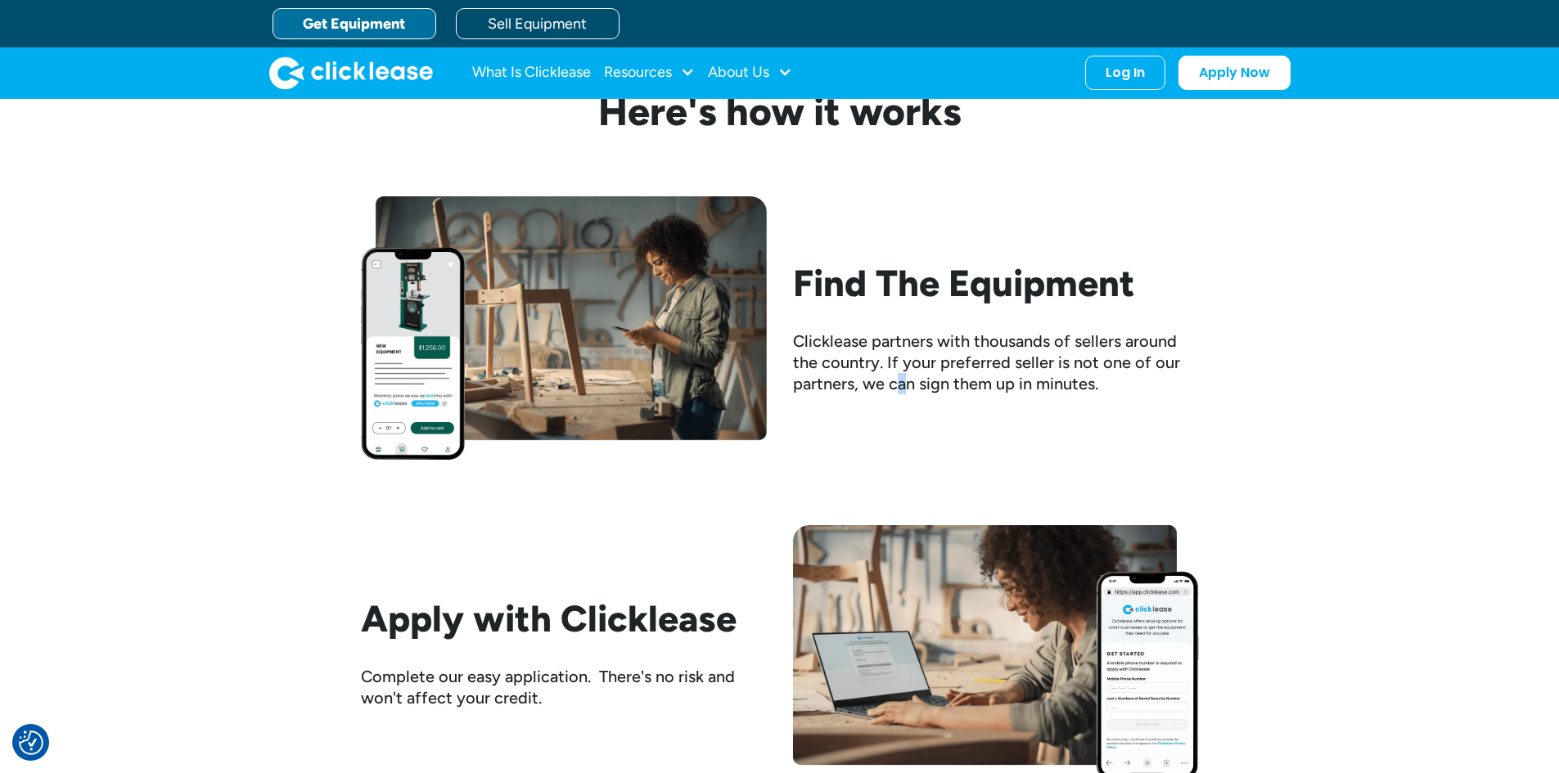
drag, startPoint x: 902, startPoint y: 385, endPoint x: 896, endPoint y: 396, distance: 12.8
click at [897, 396] on div "Find The Equipment Clicklease partners with thousands of sellers around the cou…" at bounding box center [780, 328] width 838 height 264
click at [907, 313] on div "Find The Equipment Clicklease partners with thousands of sellers around the cou…" at bounding box center [996, 328] width 406 height 133
click at [928, 293] on h2 "Find The Equipment" at bounding box center [996, 283] width 406 height 43
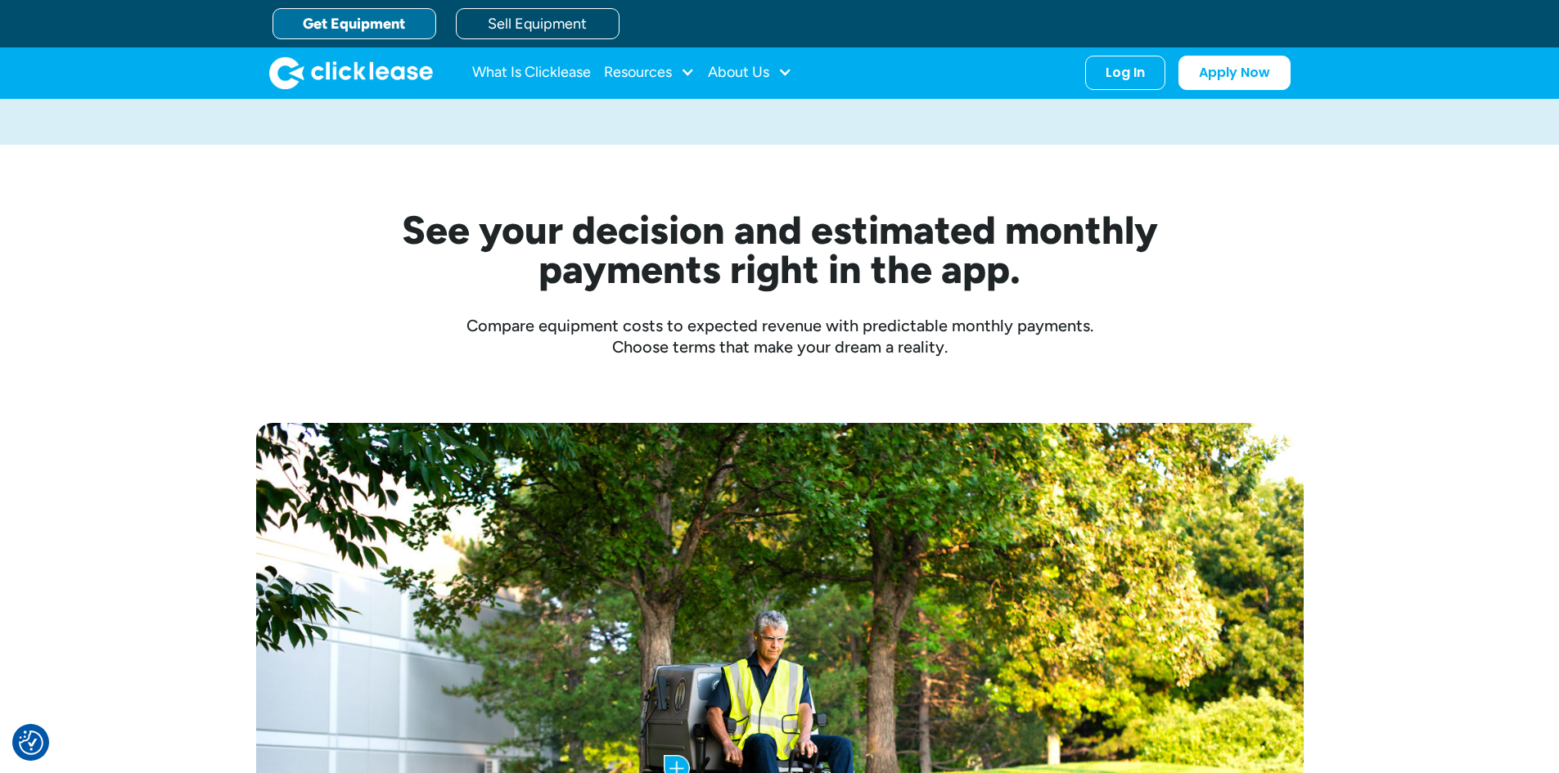
scroll to position [164, 0]
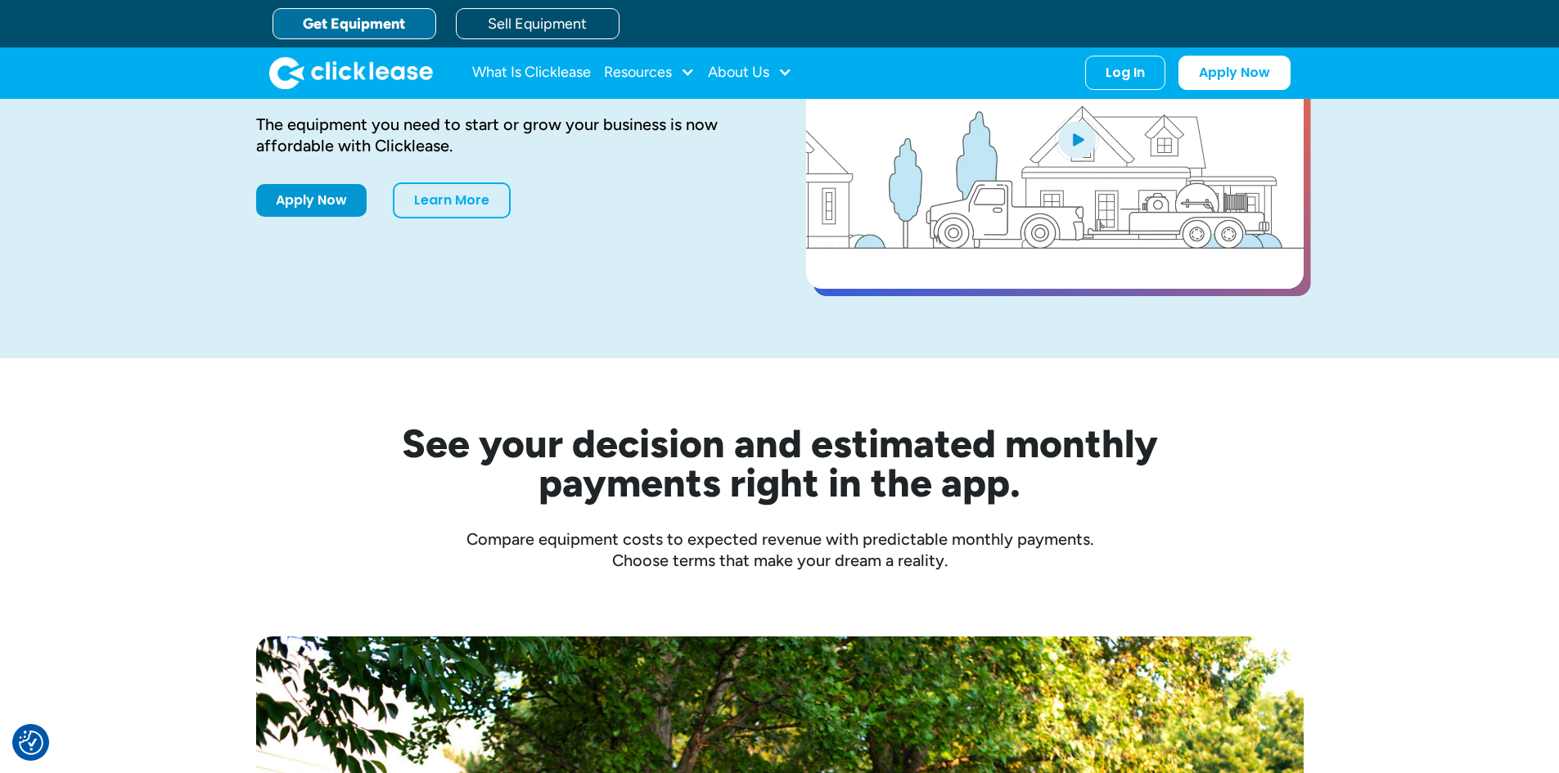
click at [597, 510] on div "See your decision and estimated monthly payments right in the app. Compare equi…" at bounding box center [780, 497] width 1048 height 147
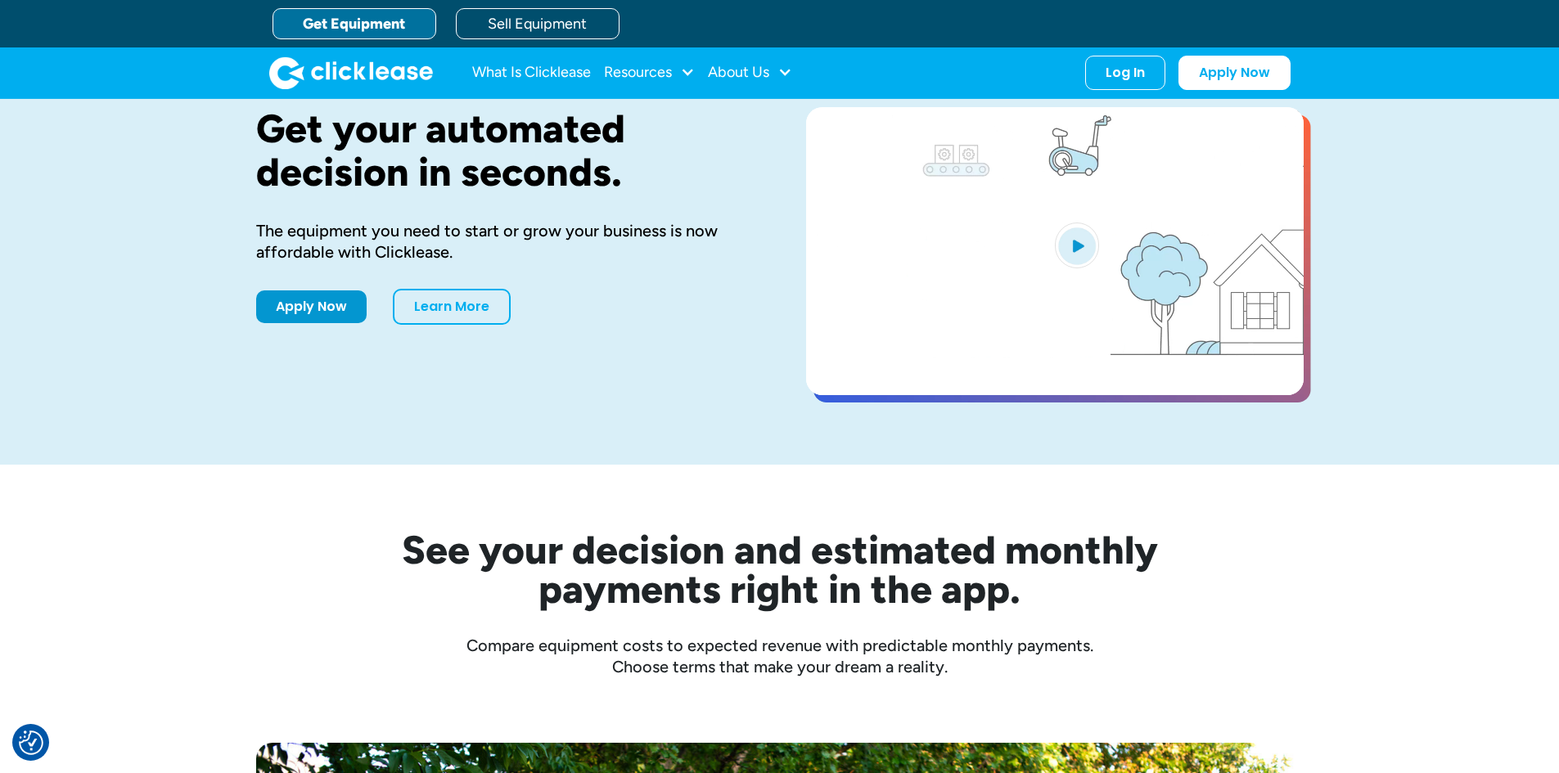
scroll to position [0, 0]
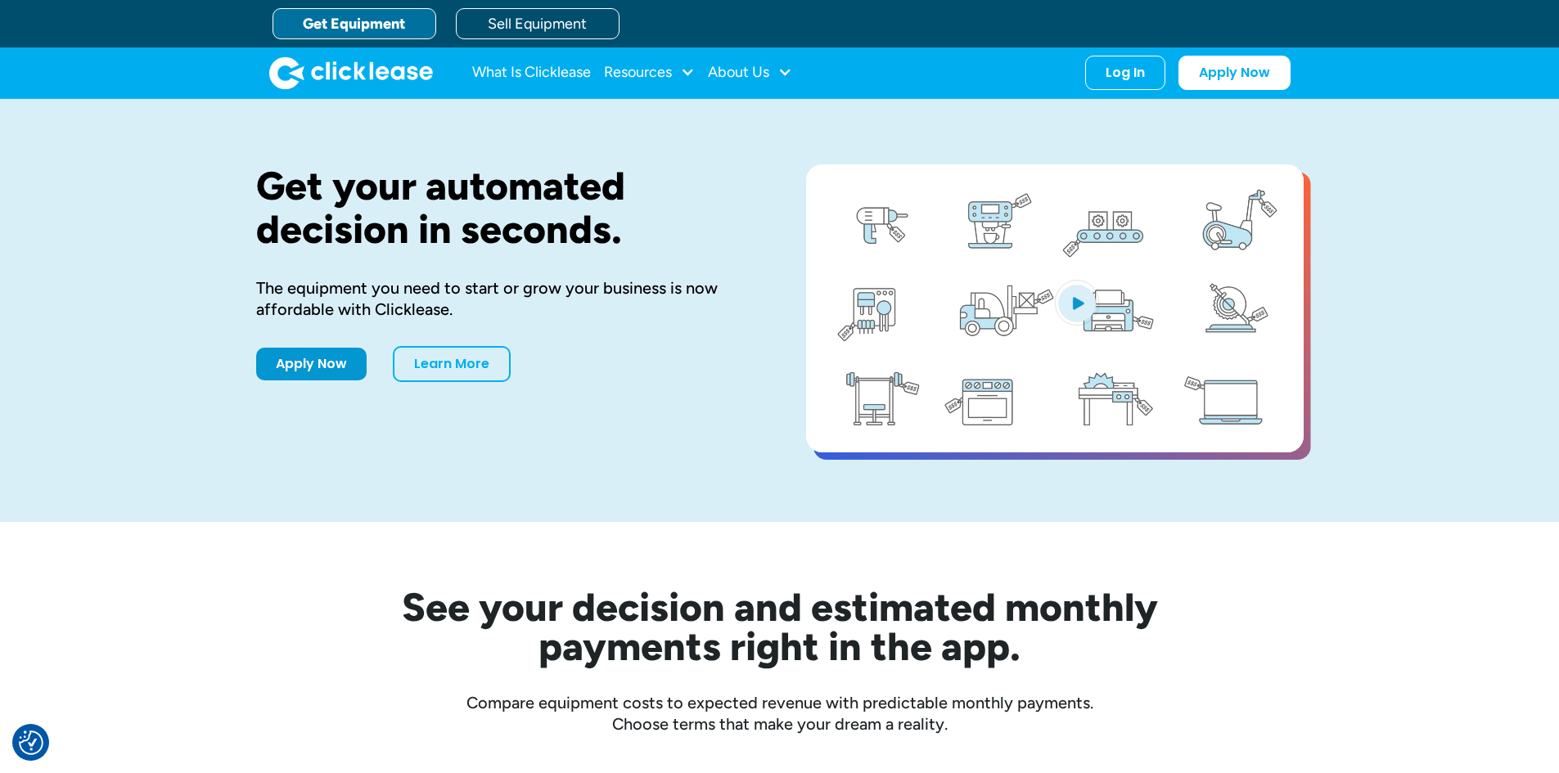
click at [425, 219] on h1 "Get your automated decision in seconds." at bounding box center [505, 208] width 498 height 87
